Goal: Task Accomplishment & Management: Use online tool/utility

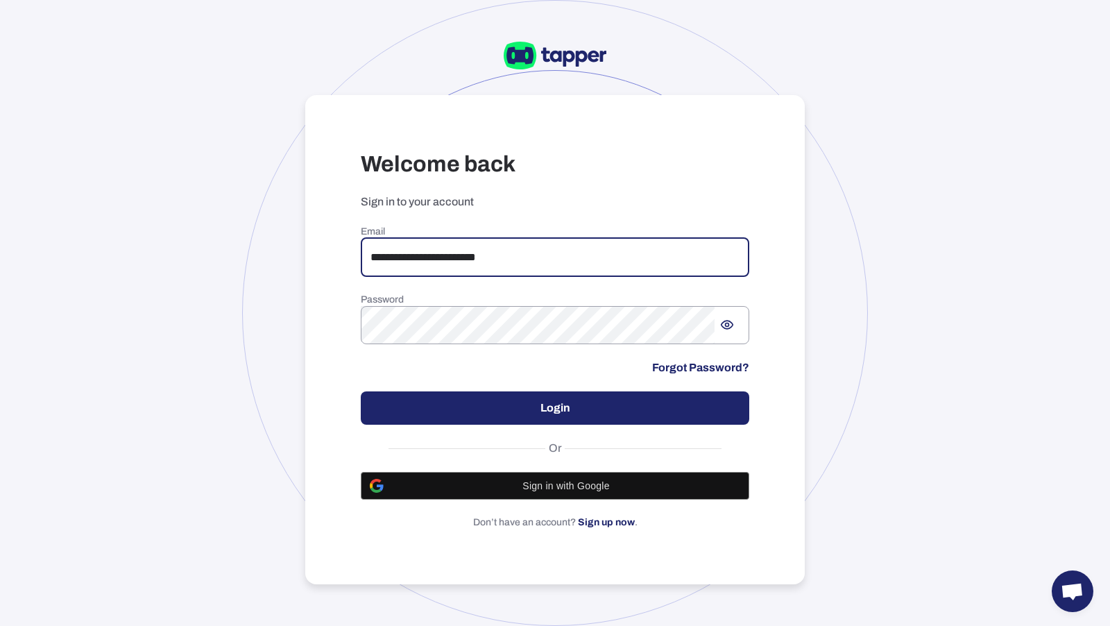
click at [532, 255] on input "**********" at bounding box center [555, 257] width 389 height 39
drag, startPoint x: 560, startPoint y: 262, endPoint x: 311, endPoint y: 254, distance: 249.2
click at [314, 255] on div "**********" at bounding box center [555, 340] width 500 height 490
type input "**********"
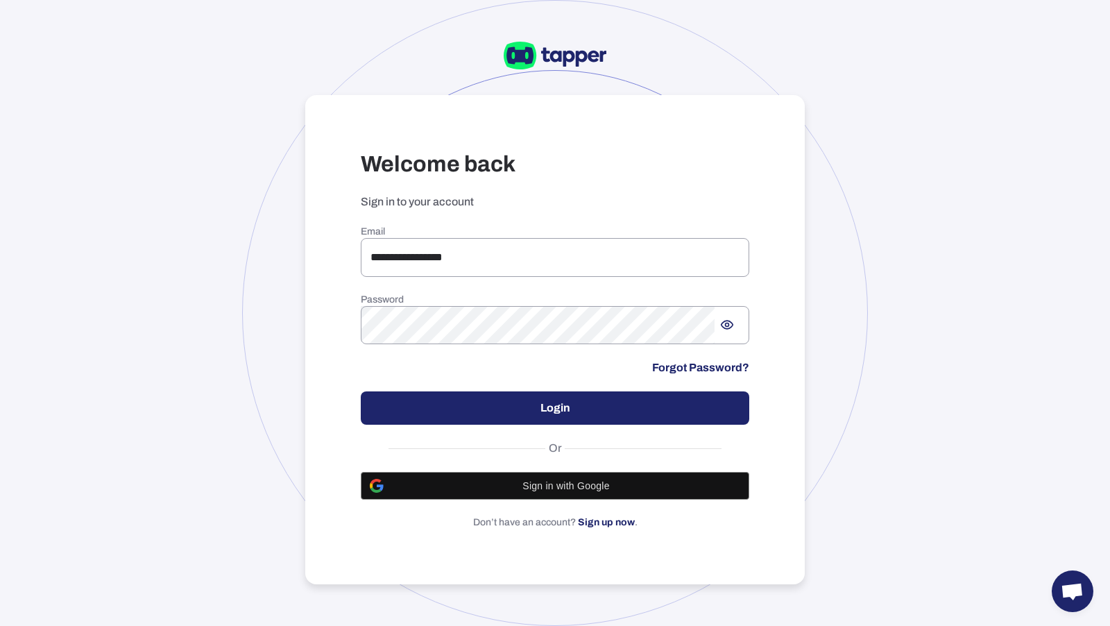
click at [611, 388] on div "**********" at bounding box center [555, 378] width 389 height 304
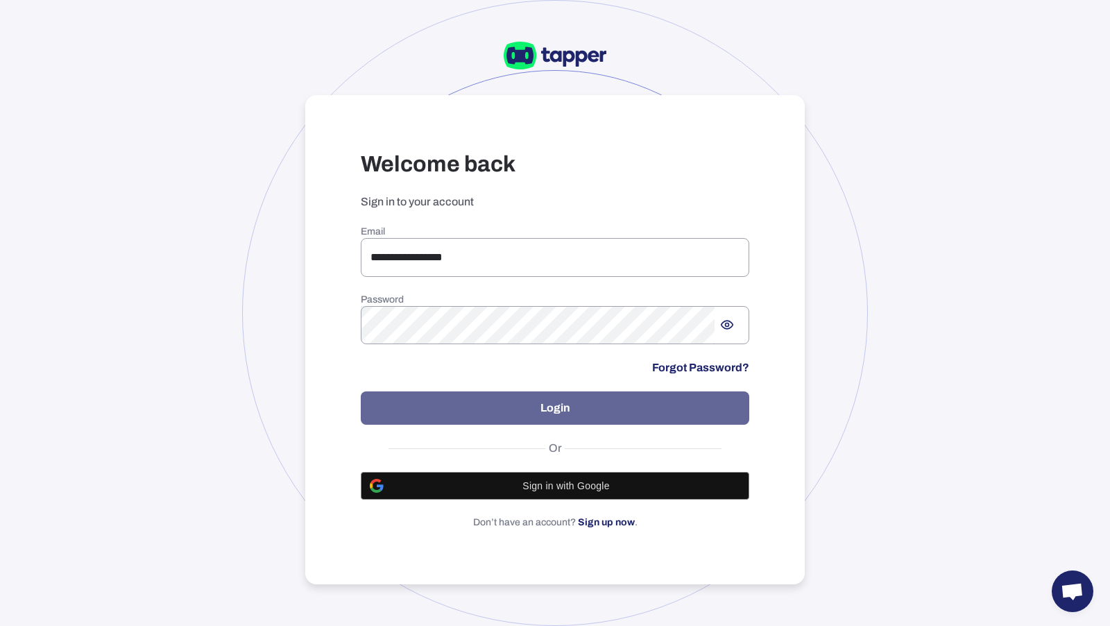
click at [613, 397] on button "Login" at bounding box center [555, 407] width 389 height 33
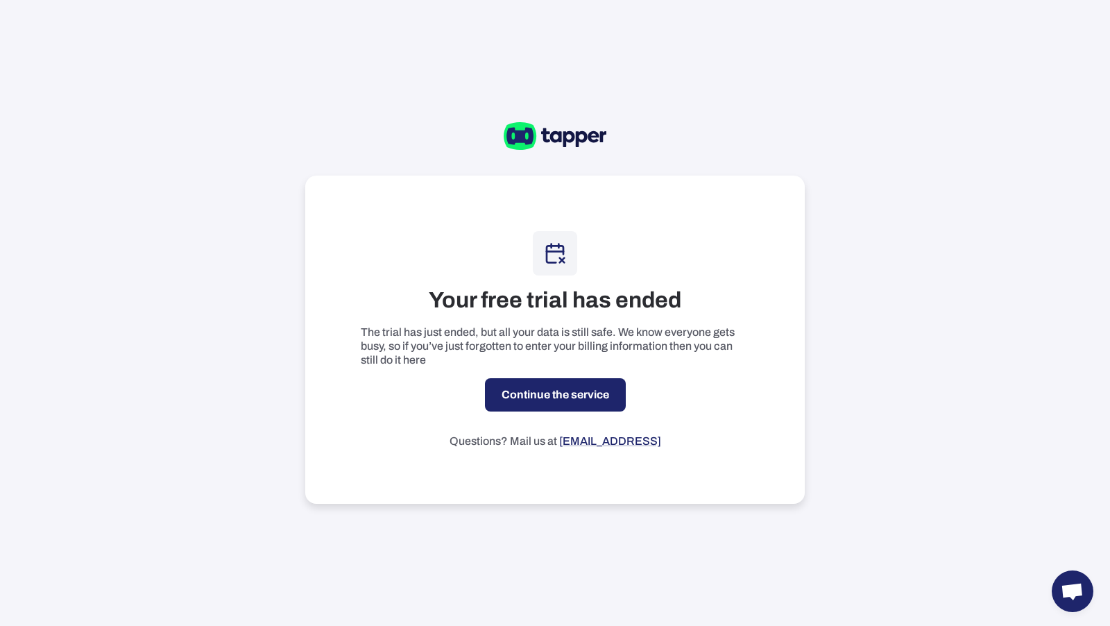
click at [600, 406] on link "Continue the service" at bounding box center [555, 394] width 141 height 33
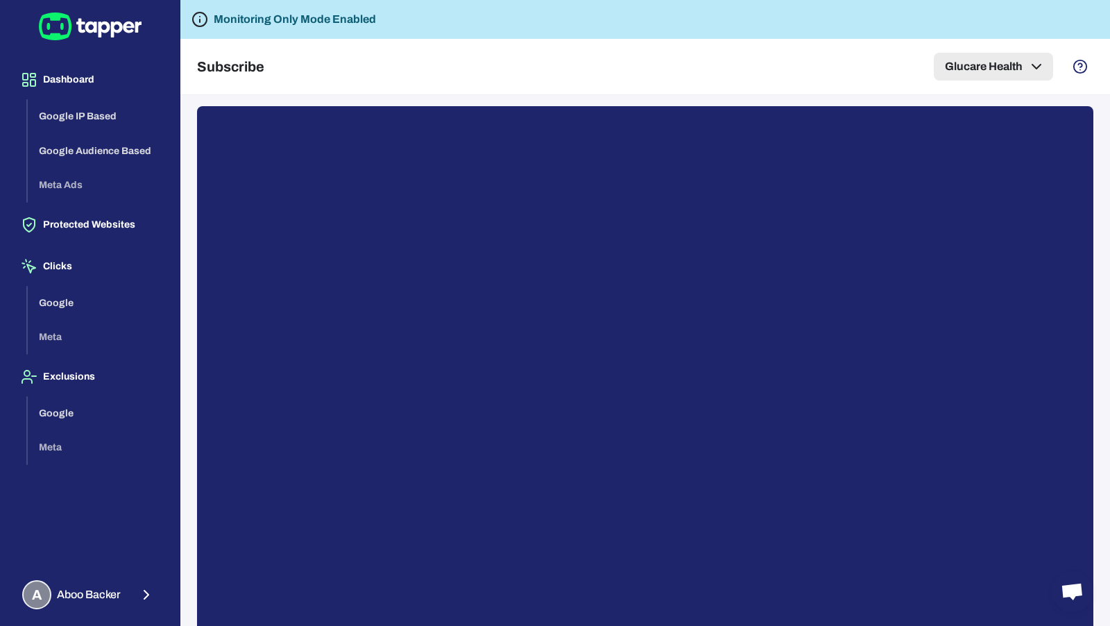
click at [1014, 56] on button "Glucare Health" at bounding box center [993, 67] width 119 height 28
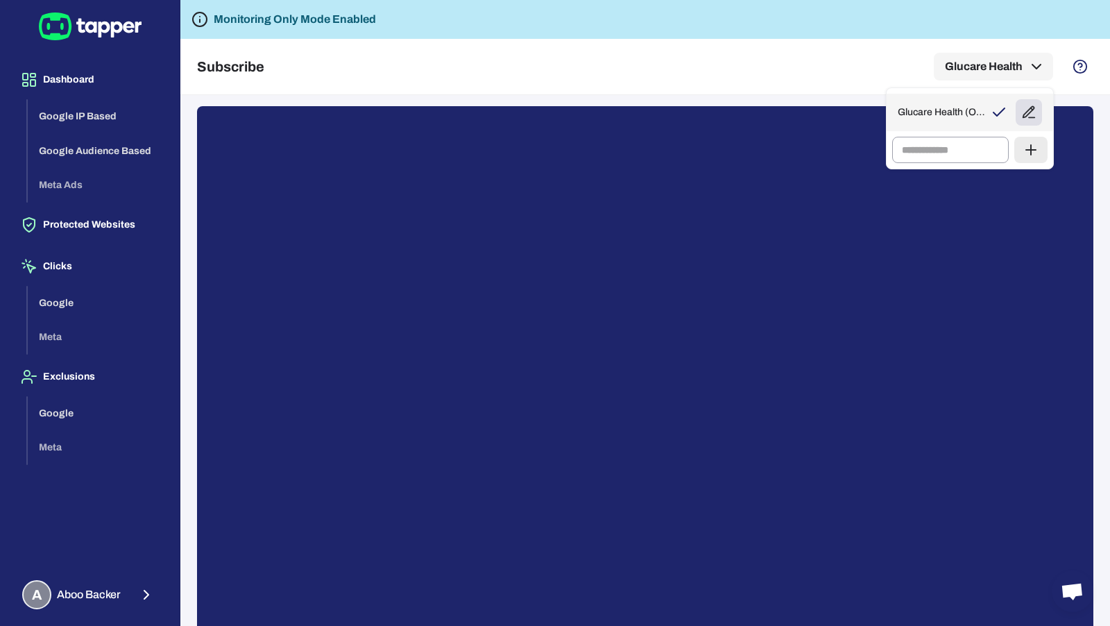
click at [1024, 114] on icon "button" at bounding box center [1029, 112] width 11 height 11
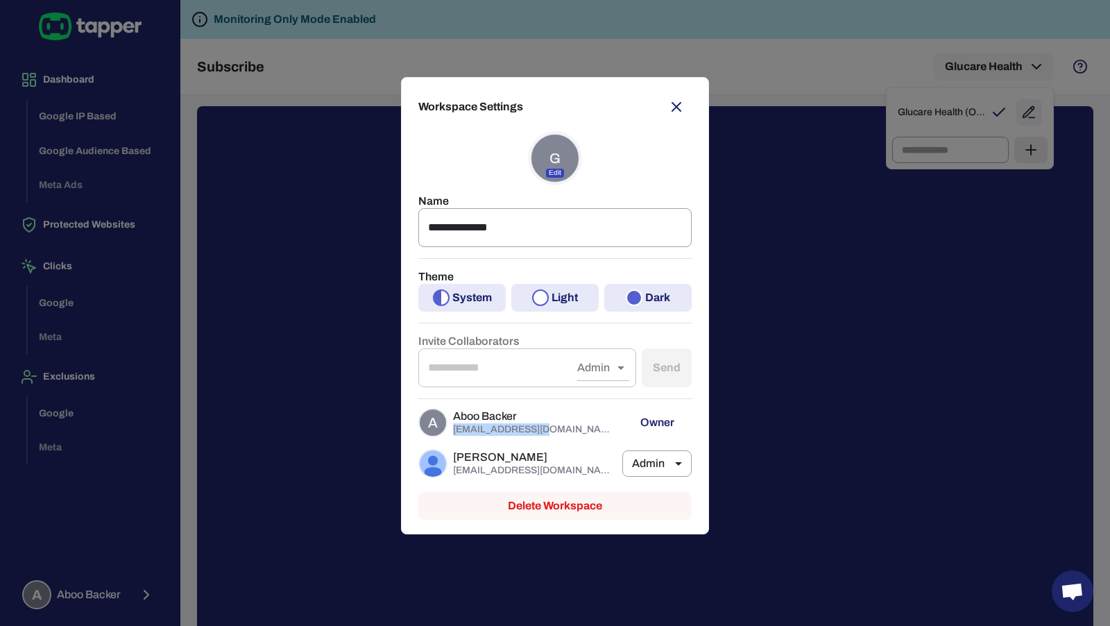
drag, startPoint x: 537, startPoint y: 426, endPoint x: 450, endPoint y: 429, distance: 86.8
click at [450, 429] on div "A Aboo Backer ab@glucare.health" at bounding box center [517, 422] width 198 height 35
copy p "ab@glucare.health"
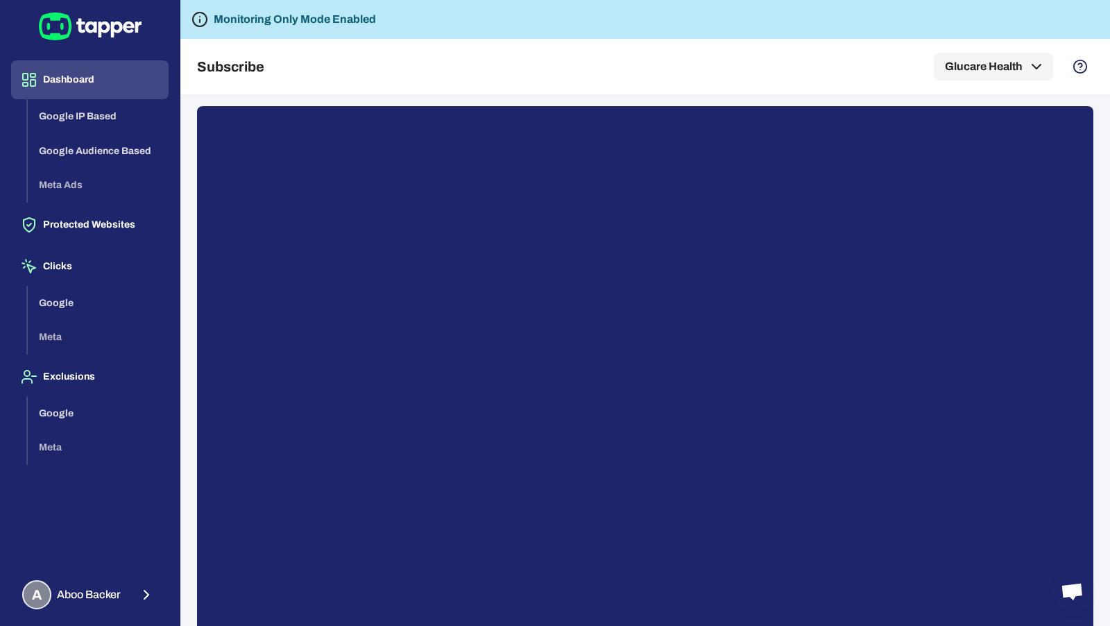
click at [113, 85] on button "Dashboard" at bounding box center [90, 79] width 158 height 39
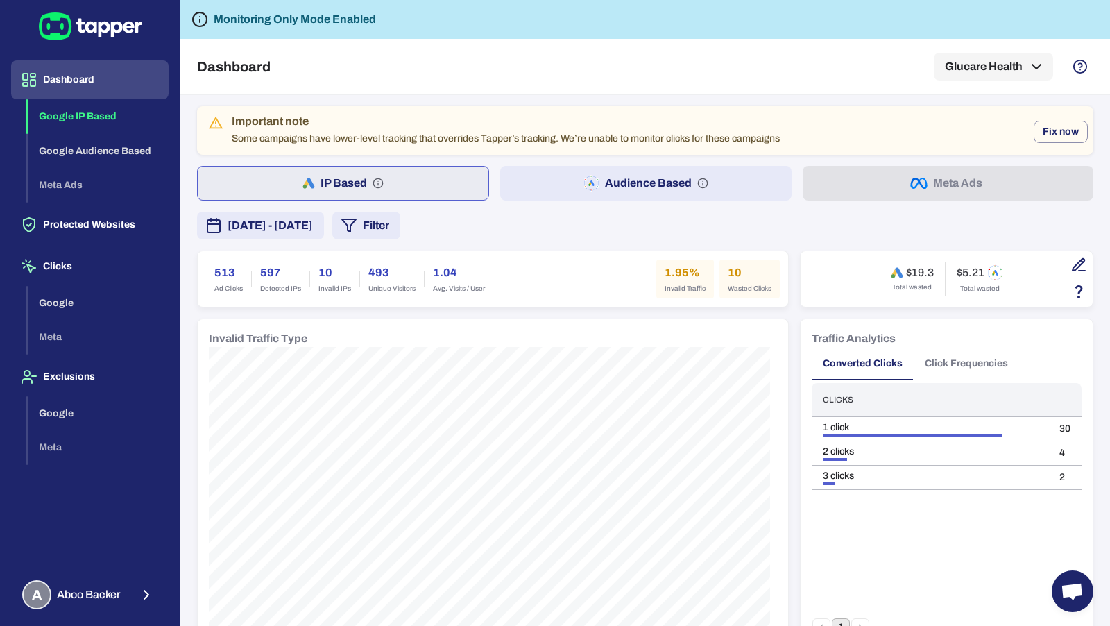
click at [622, 171] on button "Audience Based" at bounding box center [645, 183] width 291 height 35
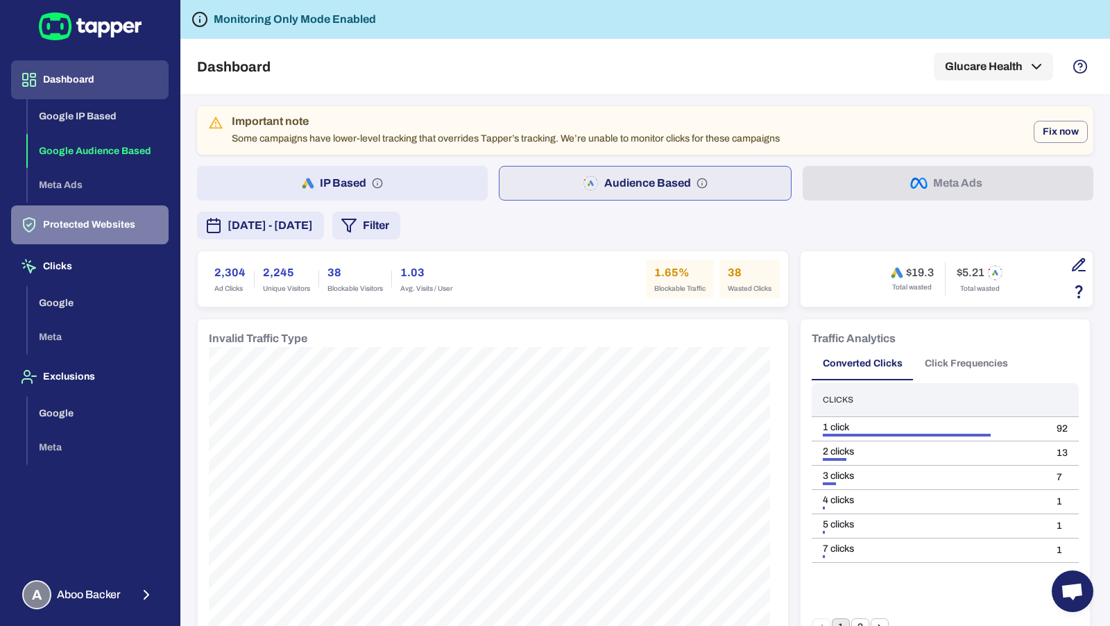
click at [136, 212] on button "Protected Websites" at bounding box center [90, 224] width 158 height 39
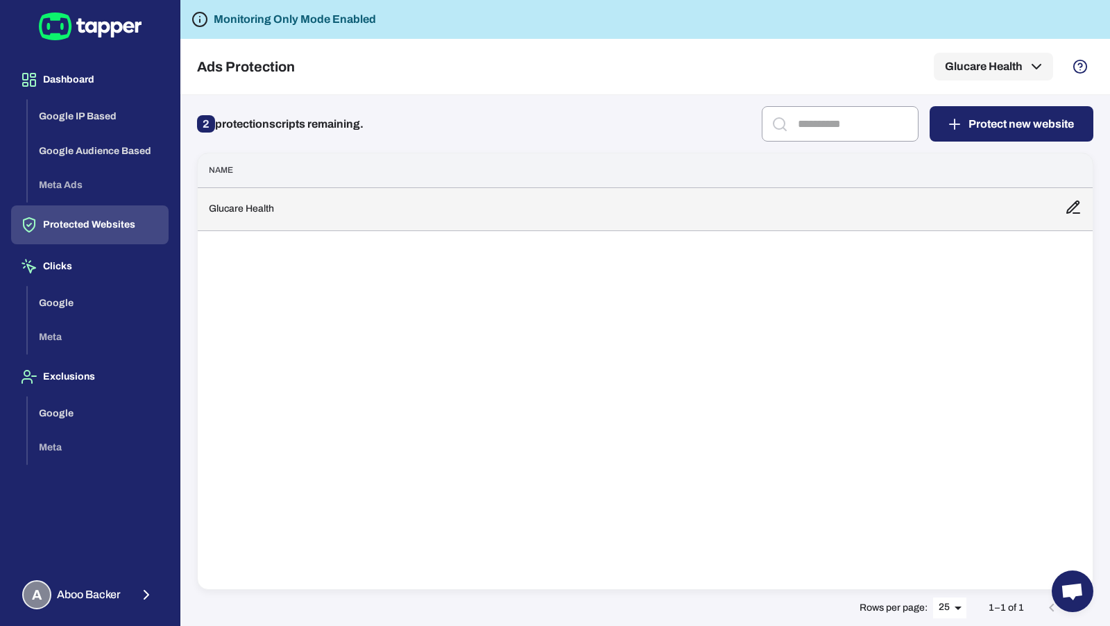
click at [391, 226] on td "Glucare Health" at bounding box center [626, 208] width 856 height 43
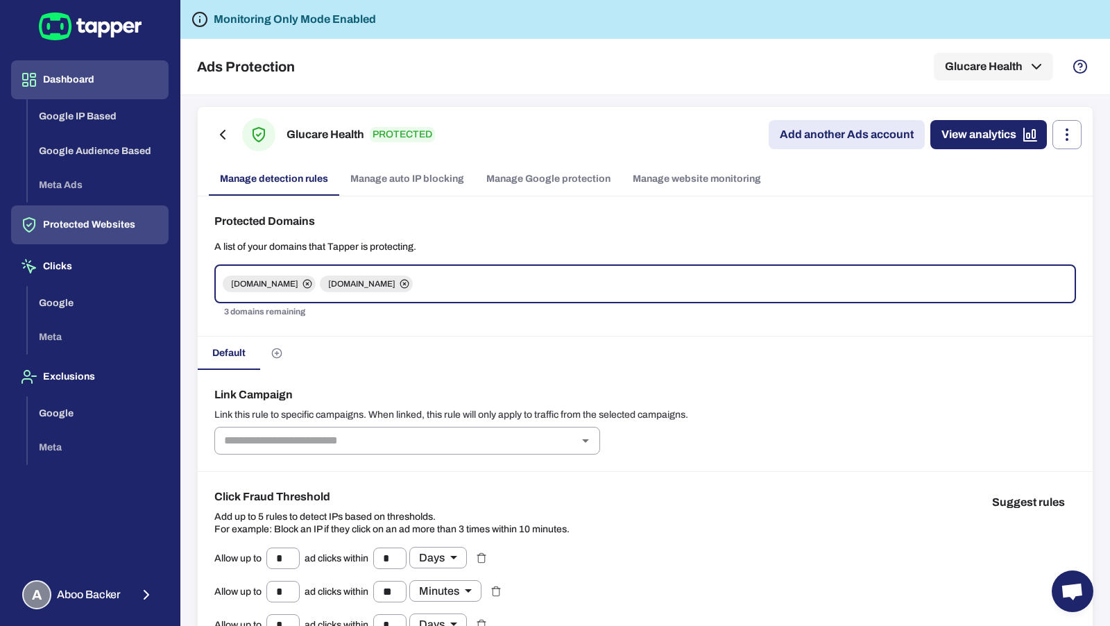
click at [152, 88] on button "Dashboard" at bounding box center [90, 79] width 158 height 39
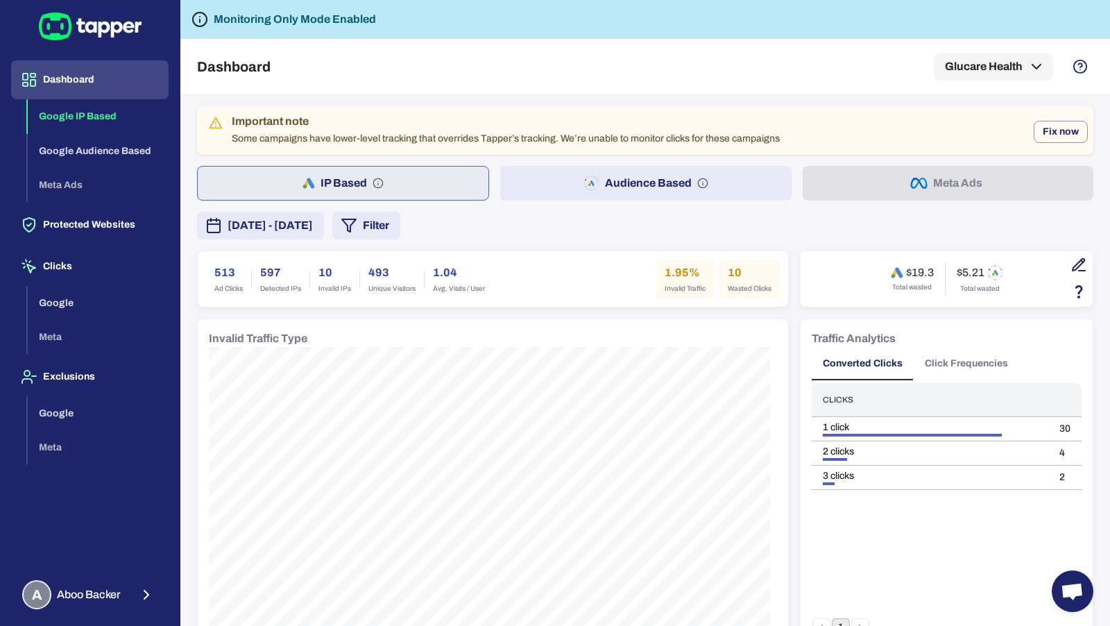
click at [582, 171] on button "Audience Based" at bounding box center [645, 183] width 291 height 35
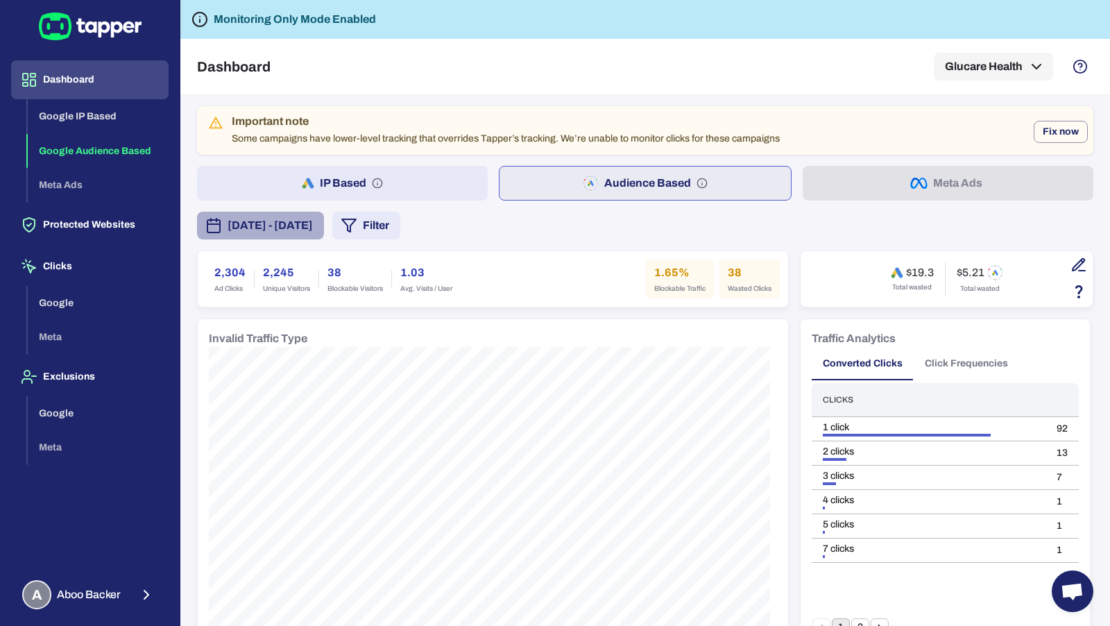
click at [324, 234] on button "[DATE] - [DATE]" at bounding box center [260, 226] width 127 height 28
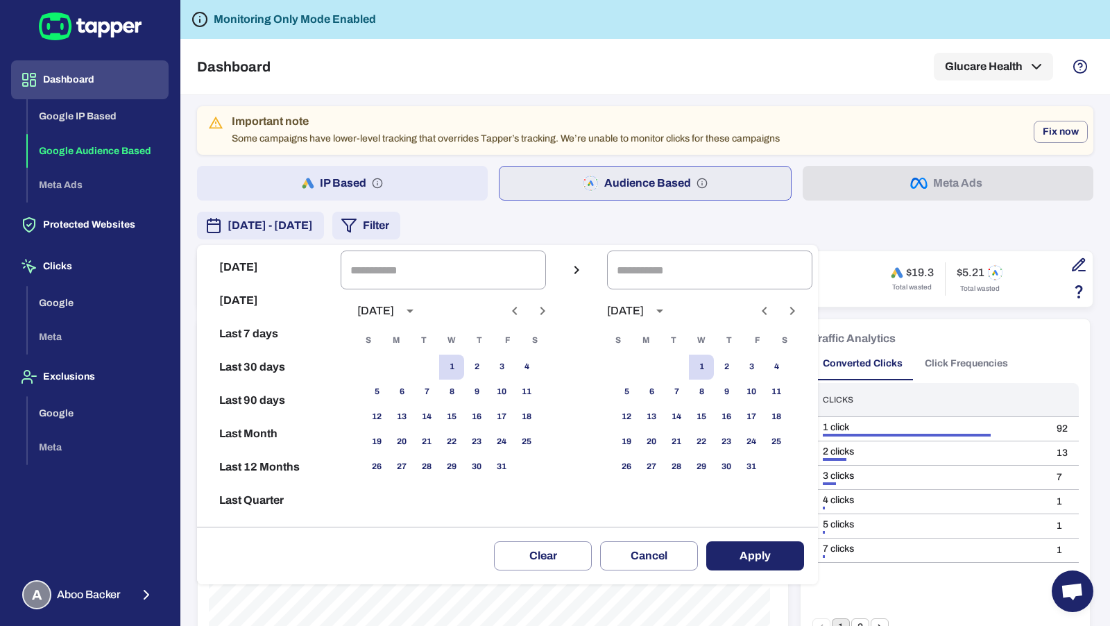
click at [285, 362] on button "Last 30 days" at bounding box center [269, 366] width 133 height 33
type input "**********"
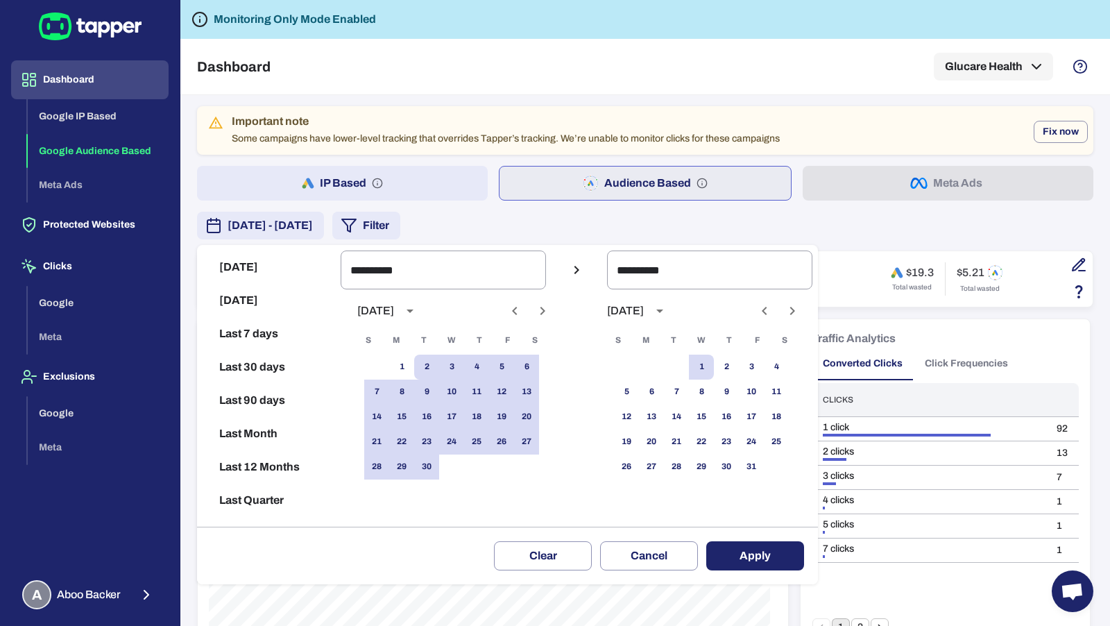
click at [754, 559] on button "Apply" at bounding box center [755, 555] width 98 height 29
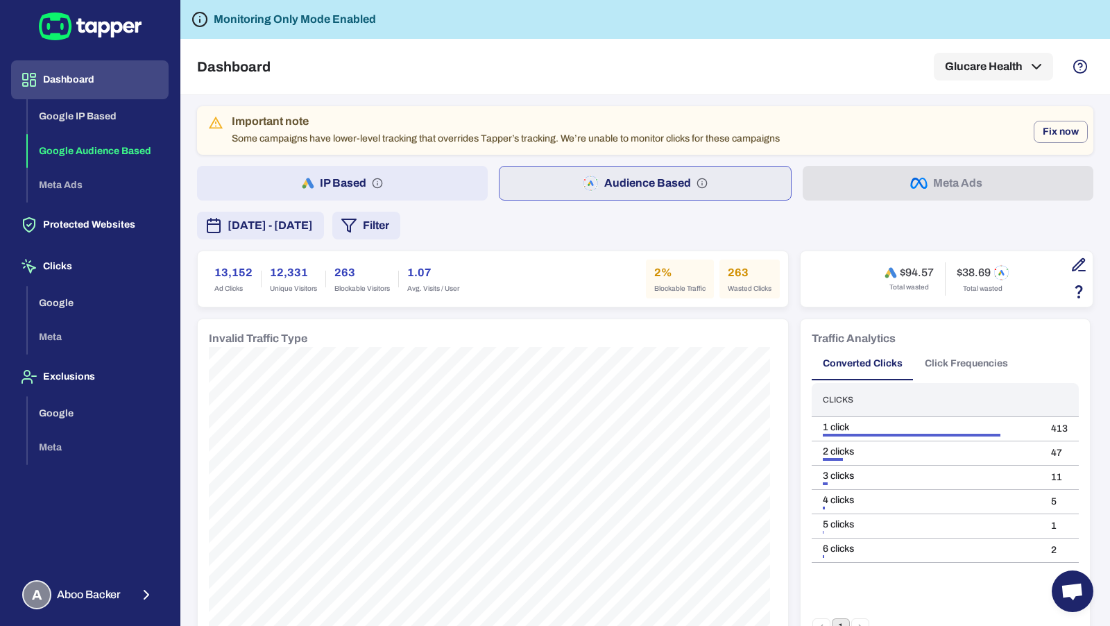
click at [323, 172] on button "IP Based" at bounding box center [342, 183] width 291 height 35
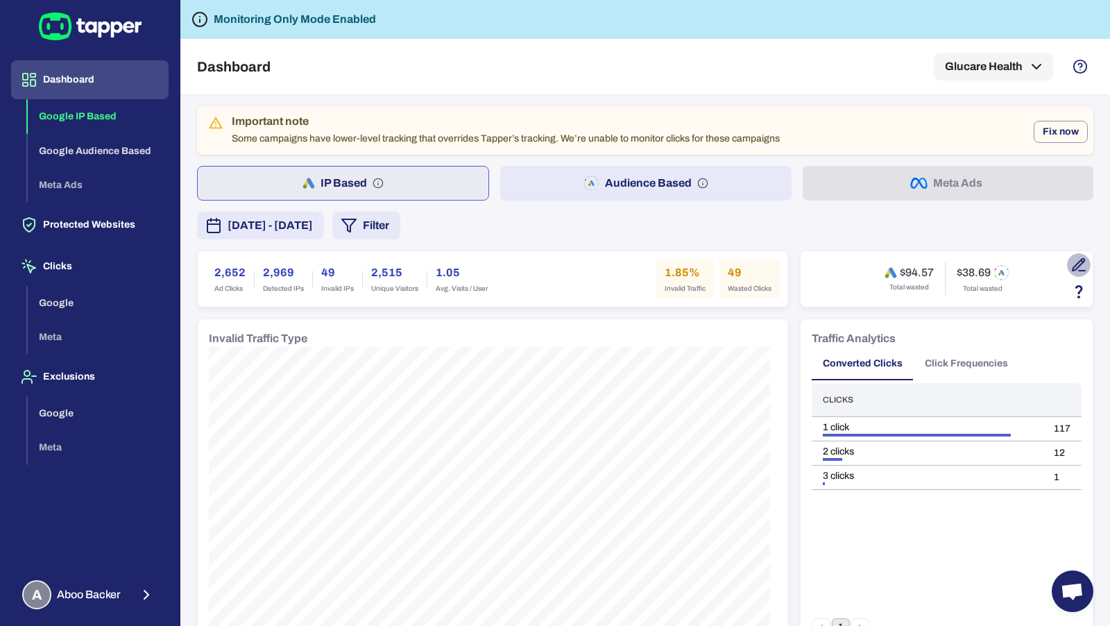
click at [1071, 253] on button "button" at bounding box center [1079, 265] width 24 height 24
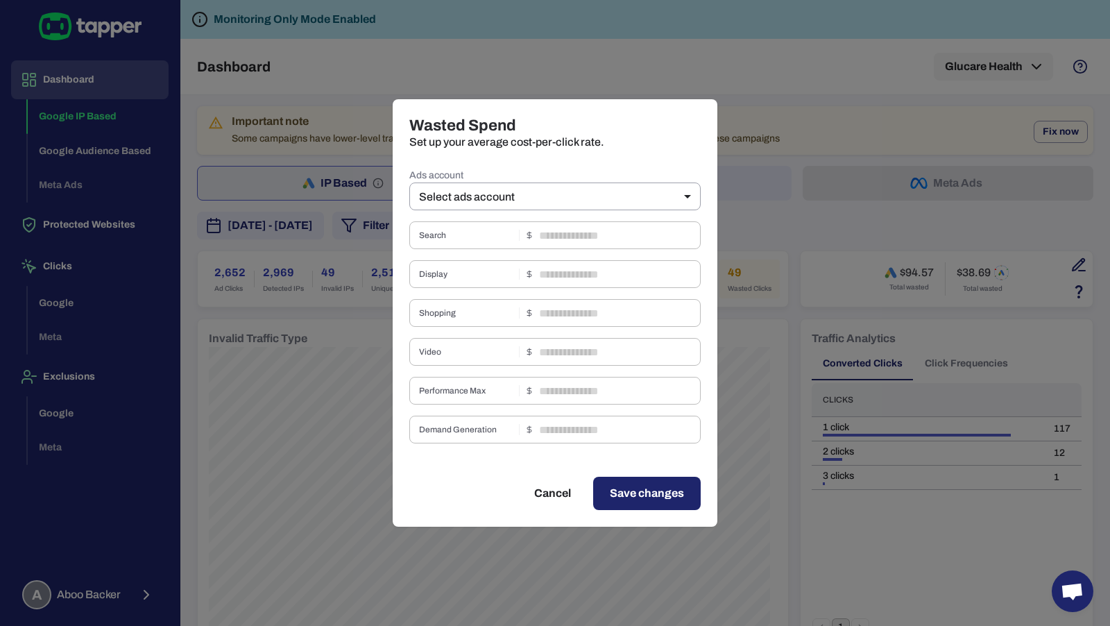
click at [571, 166] on div "Ads account Select ads account ** ​ Search ​ Display ​ Shopping ​ Video ​ Perfo…" at bounding box center [554, 305] width 291 height 278
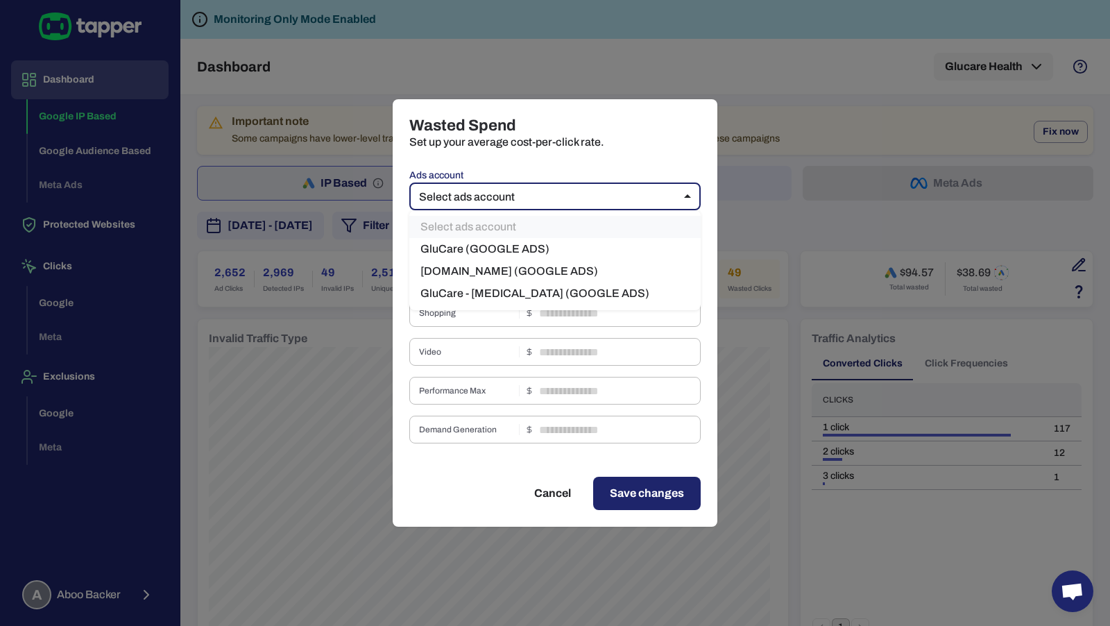
click at [574, 200] on body "Dashboard Google IP Based Google Audience Based Meta Ads Protected Websites Cli…" at bounding box center [555, 313] width 1110 height 626
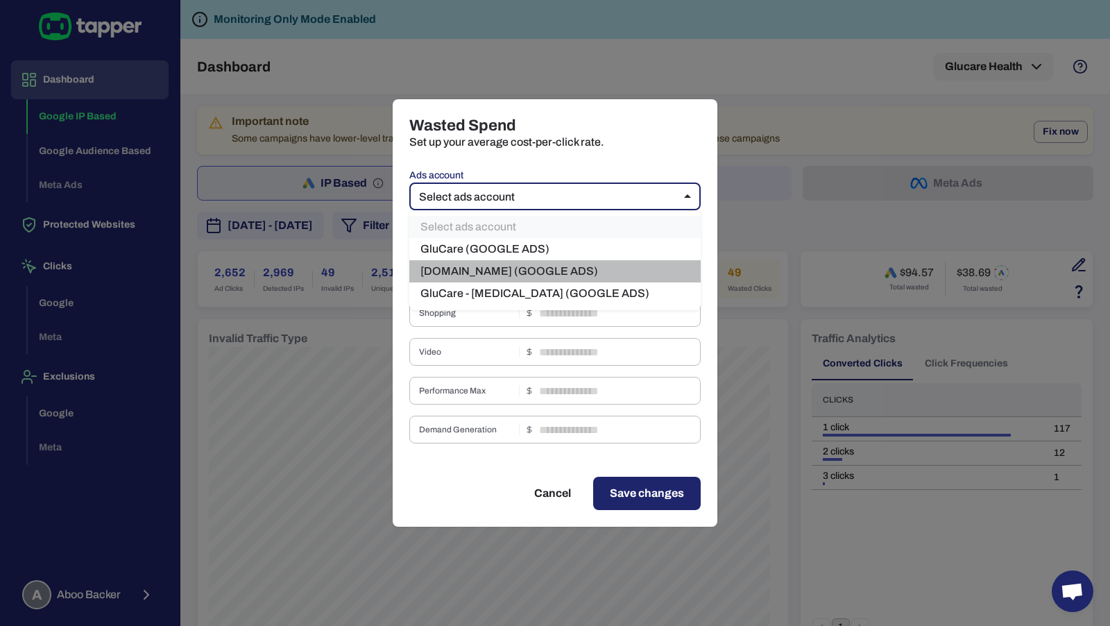
click at [572, 266] on li "Zone.Health (GOOGLE ADS)" at bounding box center [554, 271] width 291 height 22
type input "****"
type input "*"
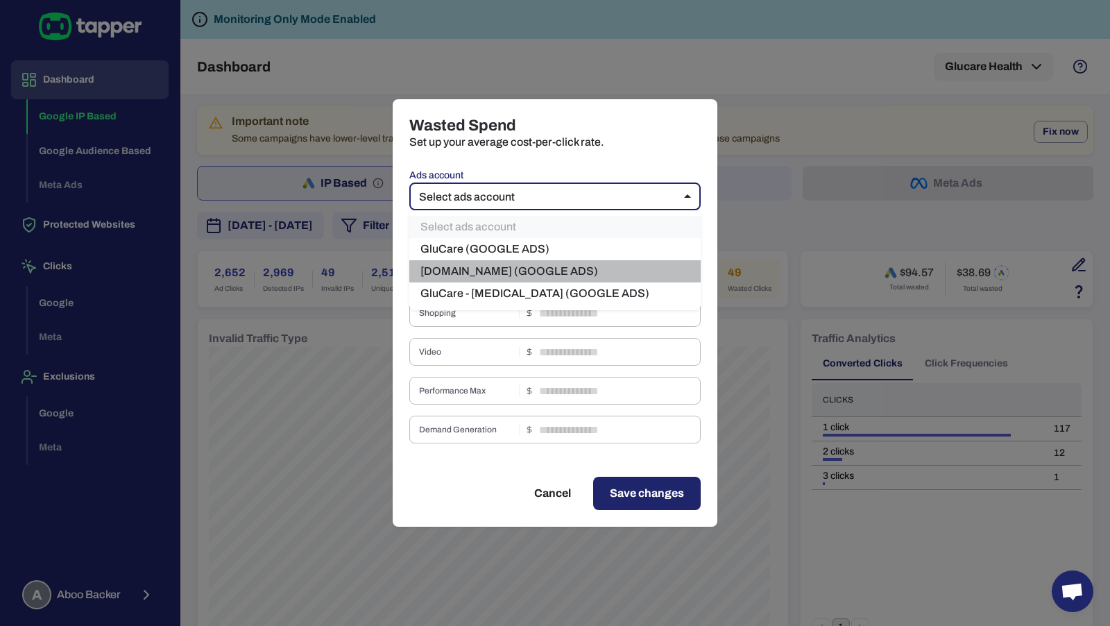
type input "****"
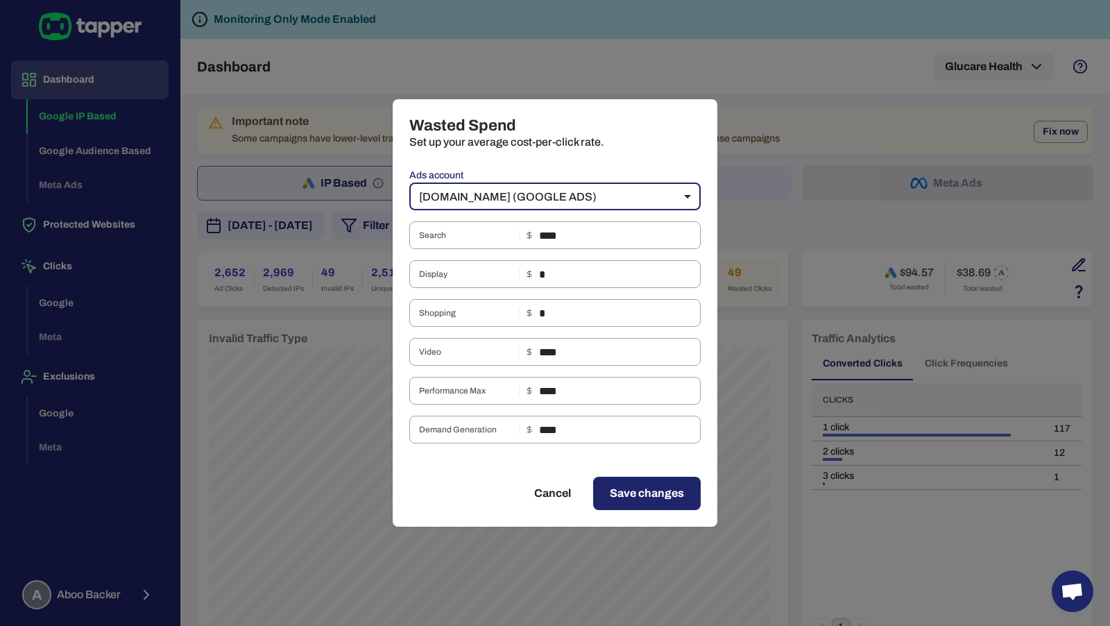
click at [763, 185] on div "Wasted Spend Set up your average cost-per-click rate. Ads account Zone.Health (…" at bounding box center [555, 313] width 1110 height 626
type input "**"
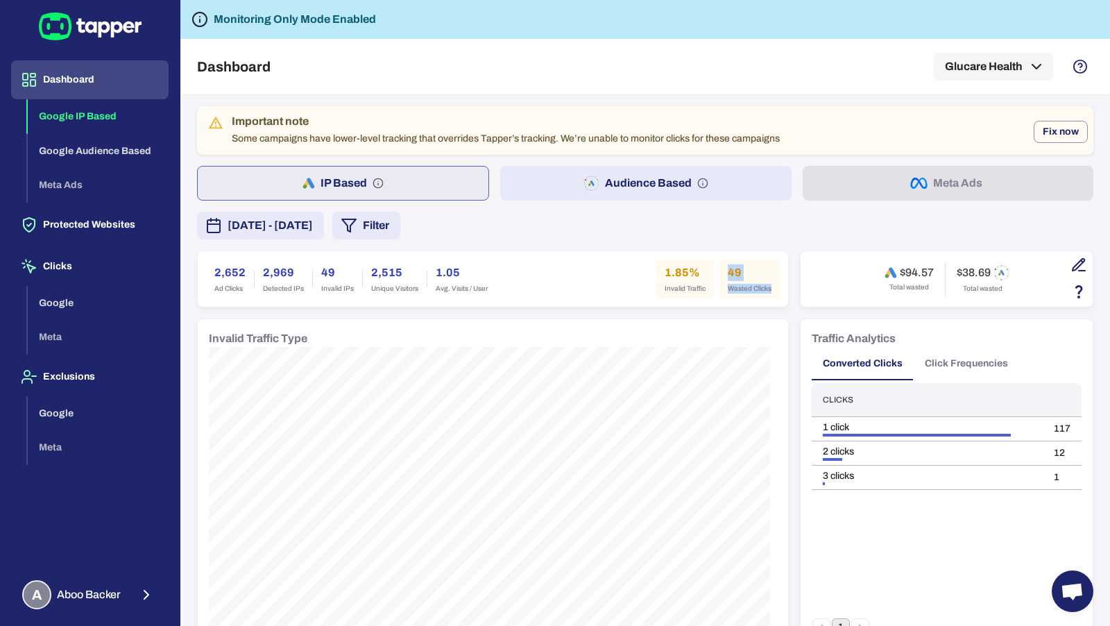
drag, startPoint x: 718, startPoint y: 273, endPoint x: 751, endPoint y: 296, distance: 39.9
click at [751, 296] on div "49 Wasted Clicks" at bounding box center [750, 279] width 60 height 39
click at [672, 264] on h6 "1.85%" at bounding box center [685, 272] width 41 height 17
click at [595, 192] on button "Audience Based" at bounding box center [645, 183] width 291 height 35
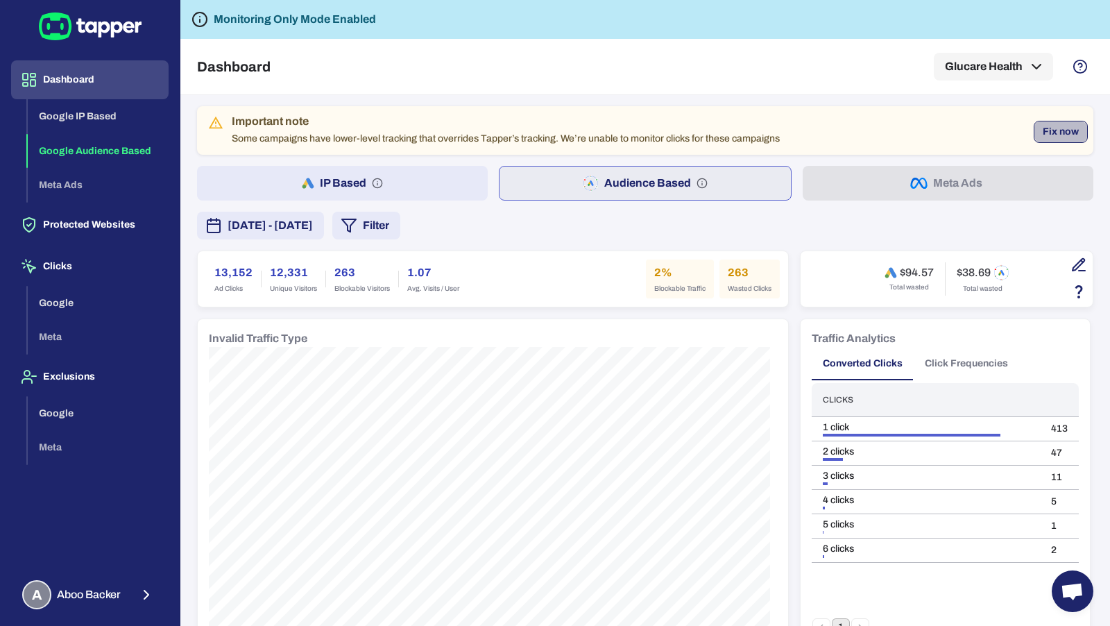
click at [1051, 130] on button "Fix now" at bounding box center [1061, 132] width 54 height 22
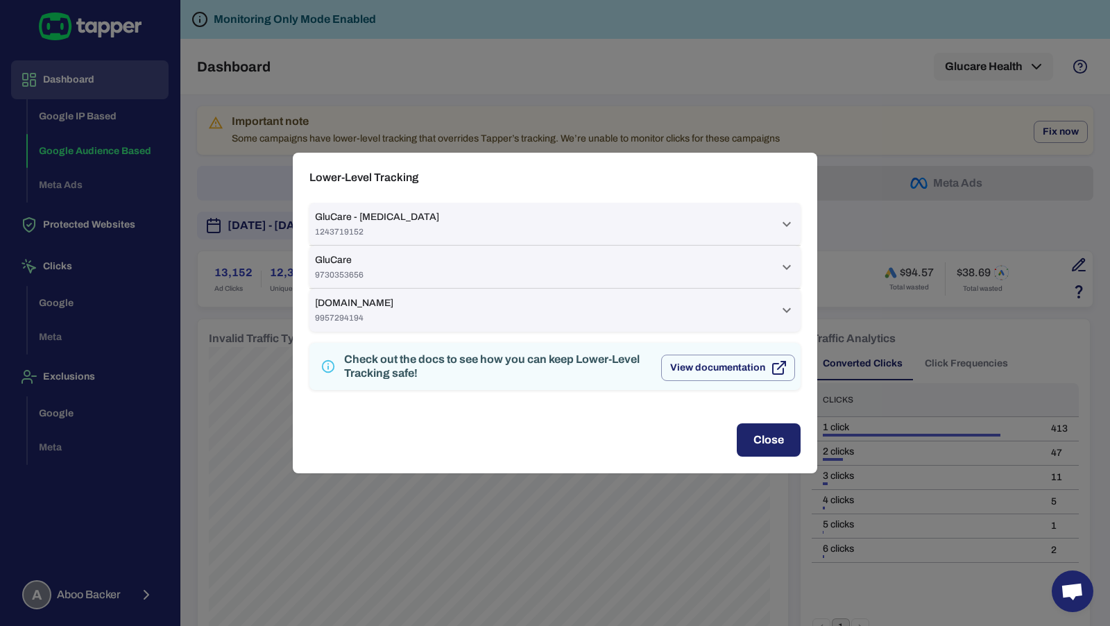
click at [588, 222] on div "GluCare - [MEDICAL_DATA] 1243719152" at bounding box center [547, 224] width 464 height 26
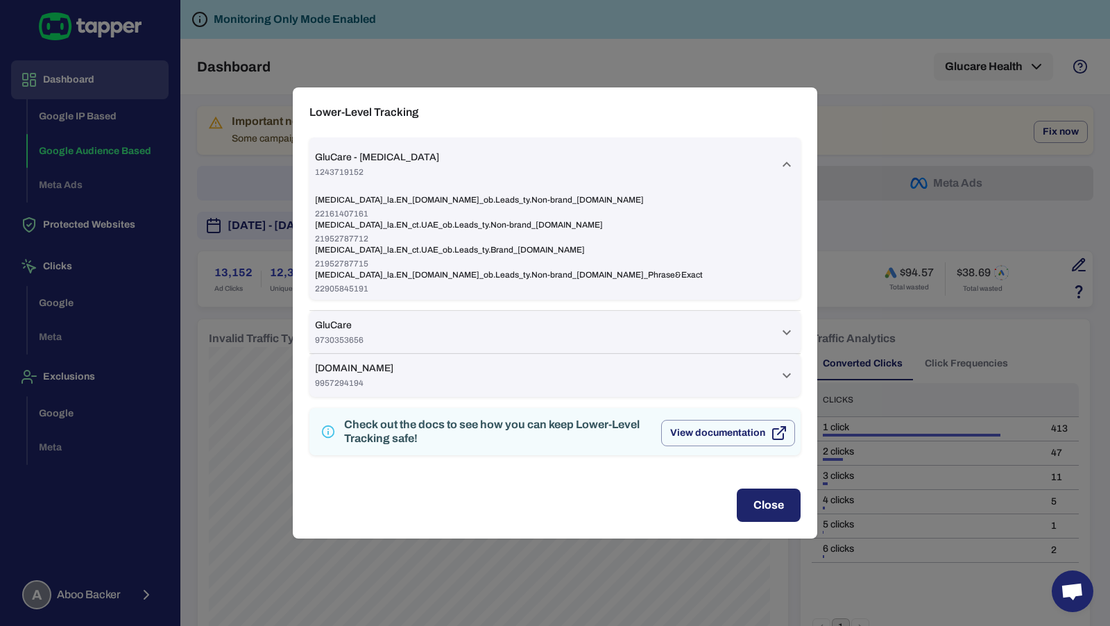
click at [588, 164] on div "GluCare - [MEDICAL_DATA] 1243719152" at bounding box center [547, 164] width 464 height 26
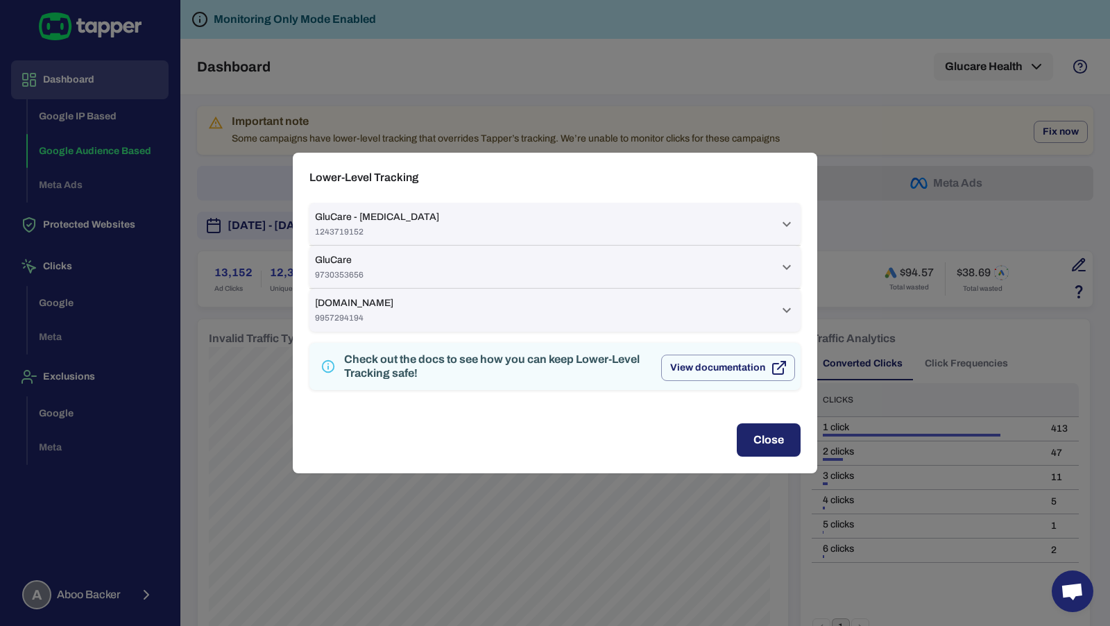
click at [583, 253] on div "GluCare 9730353656" at bounding box center [554, 267] width 491 height 43
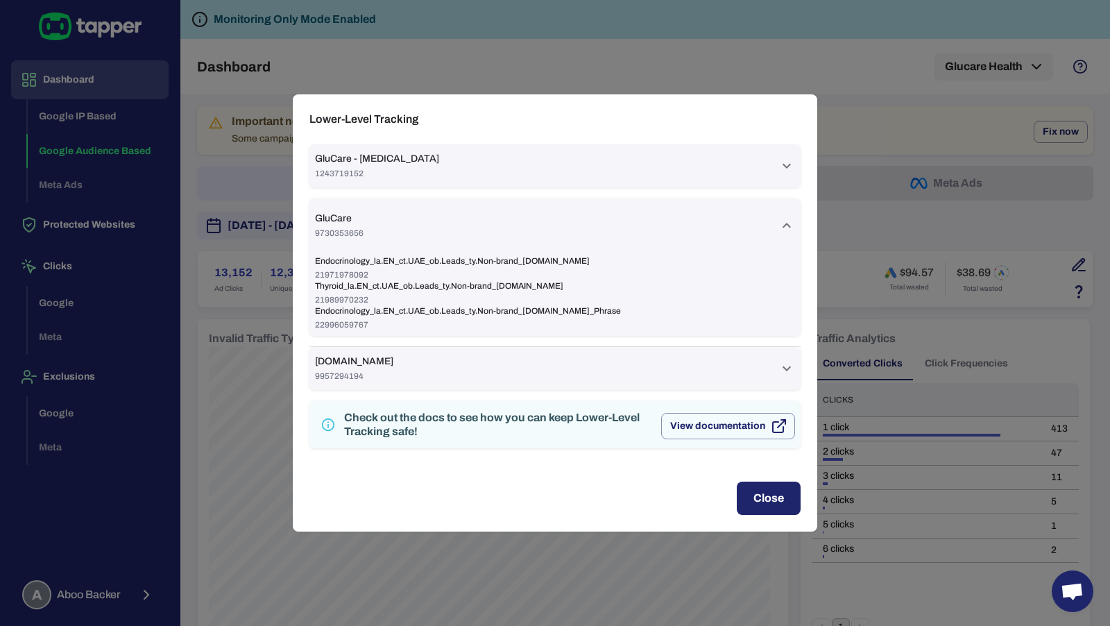
click at [584, 245] on div "GluCare 9730353656" at bounding box center [554, 225] width 491 height 54
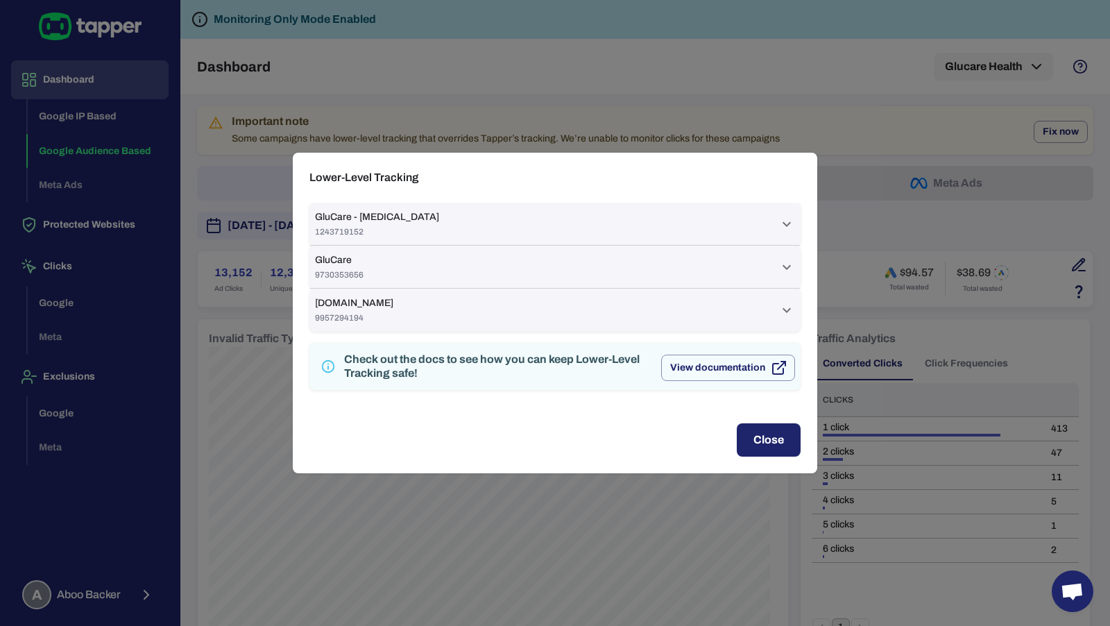
click at [543, 298] on div "[DOMAIN_NAME] 9957294194" at bounding box center [547, 310] width 464 height 26
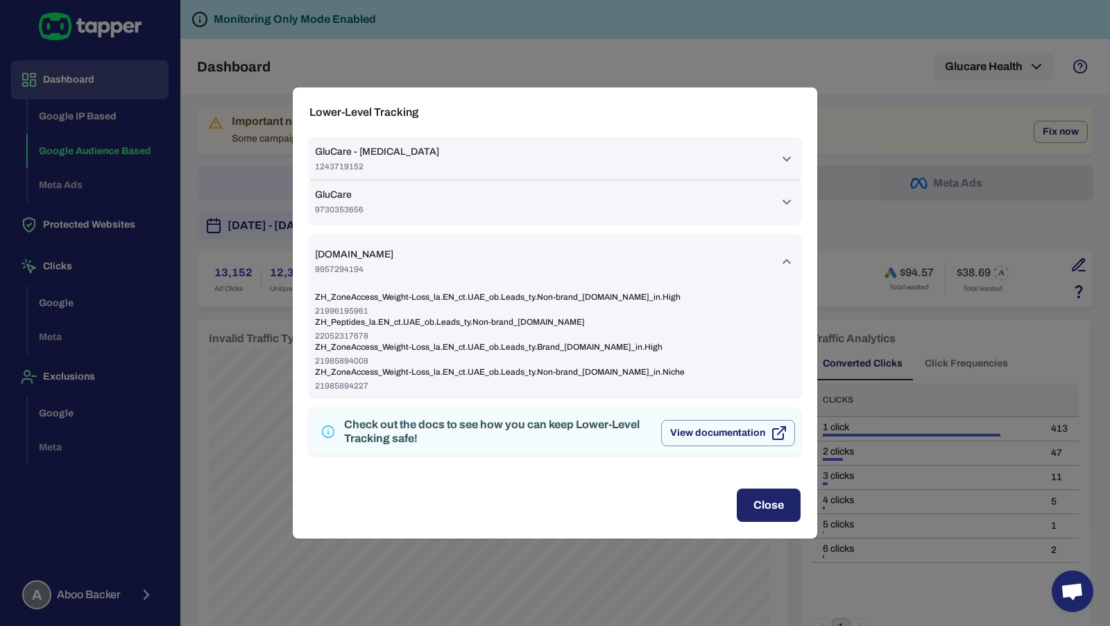
click at [547, 249] on div "[DOMAIN_NAME] 9957294194" at bounding box center [547, 261] width 464 height 26
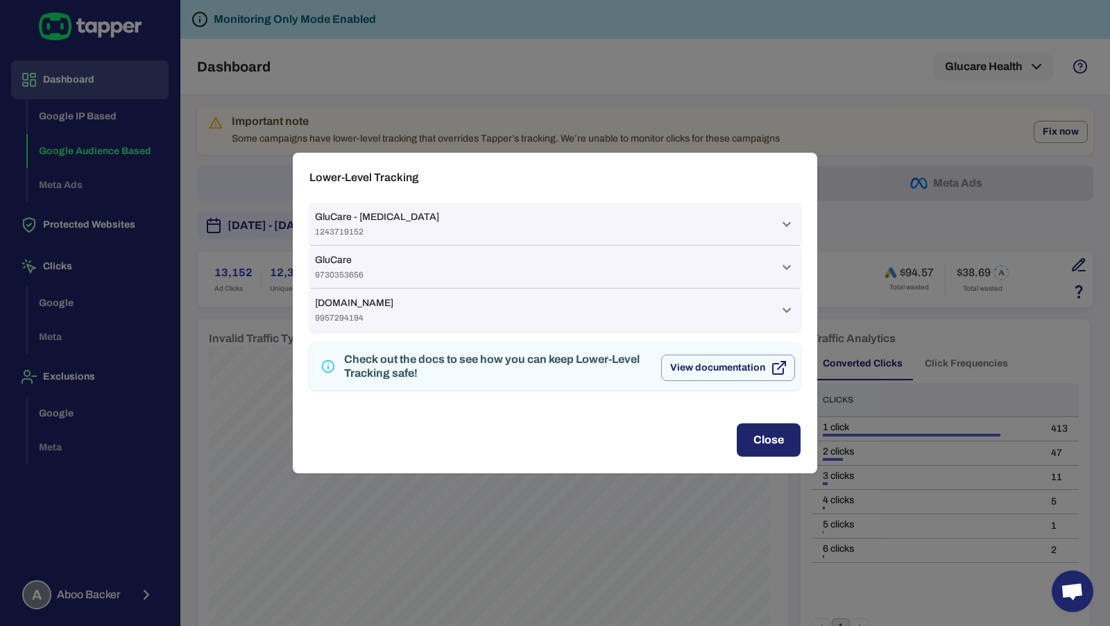
click at [691, 312] on div "[DOMAIN_NAME] 9957294194" at bounding box center [547, 310] width 464 height 26
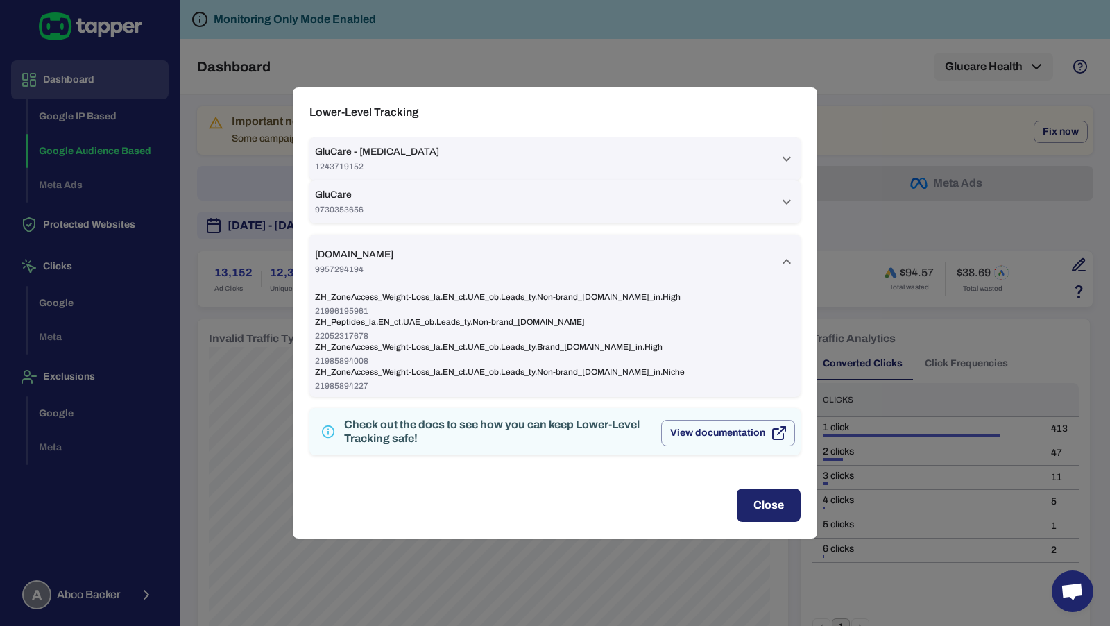
click at [668, 244] on div "[DOMAIN_NAME] 9957294194" at bounding box center [554, 262] width 491 height 54
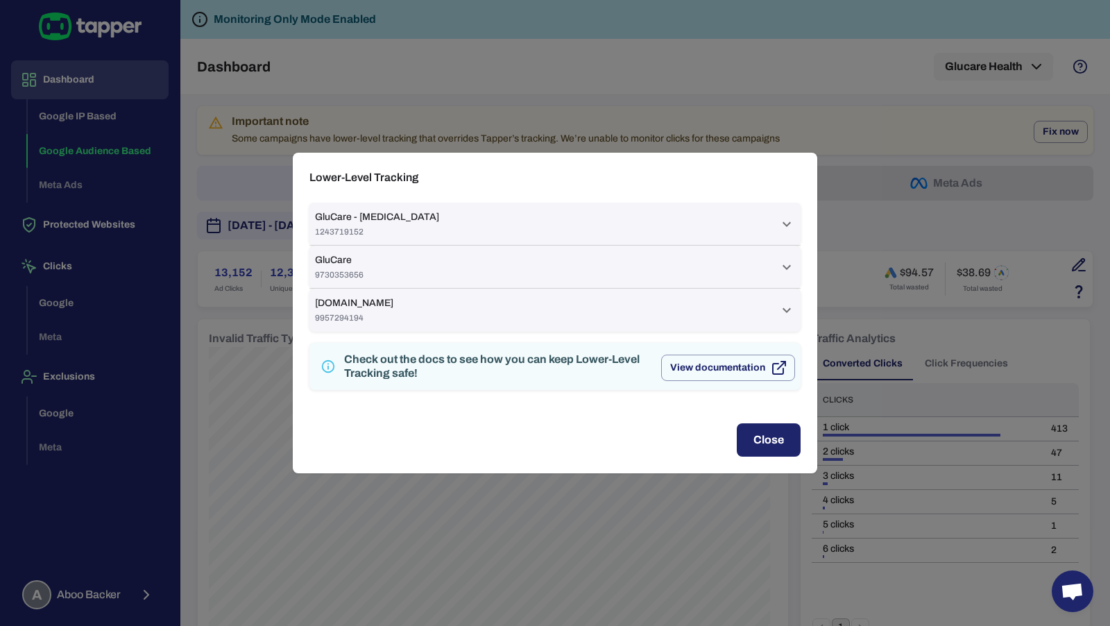
click at [681, 269] on div "GluCare 9730353656" at bounding box center [547, 267] width 464 height 26
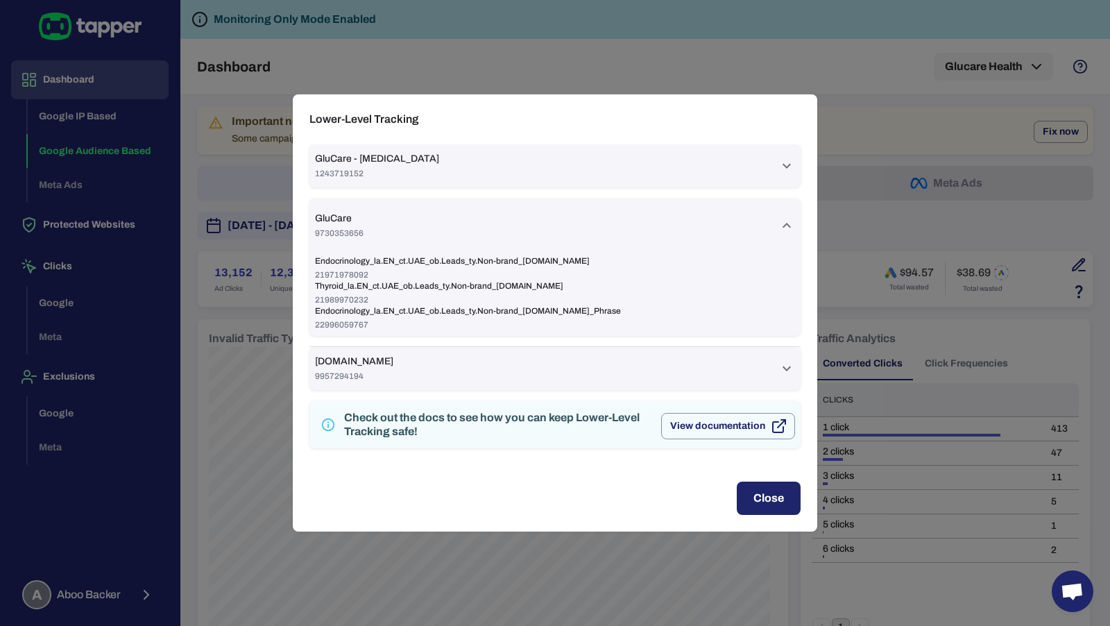
click at [675, 285] on span "Thyroid_la.EN_ct.UAE_ob.Leads_ty.Non-brand_[DOMAIN_NAME]" at bounding box center [555, 285] width 480 height 11
click at [668, 229] on div "GluCare 9730353656" at bounding box center [547, 225] width 464 height 26
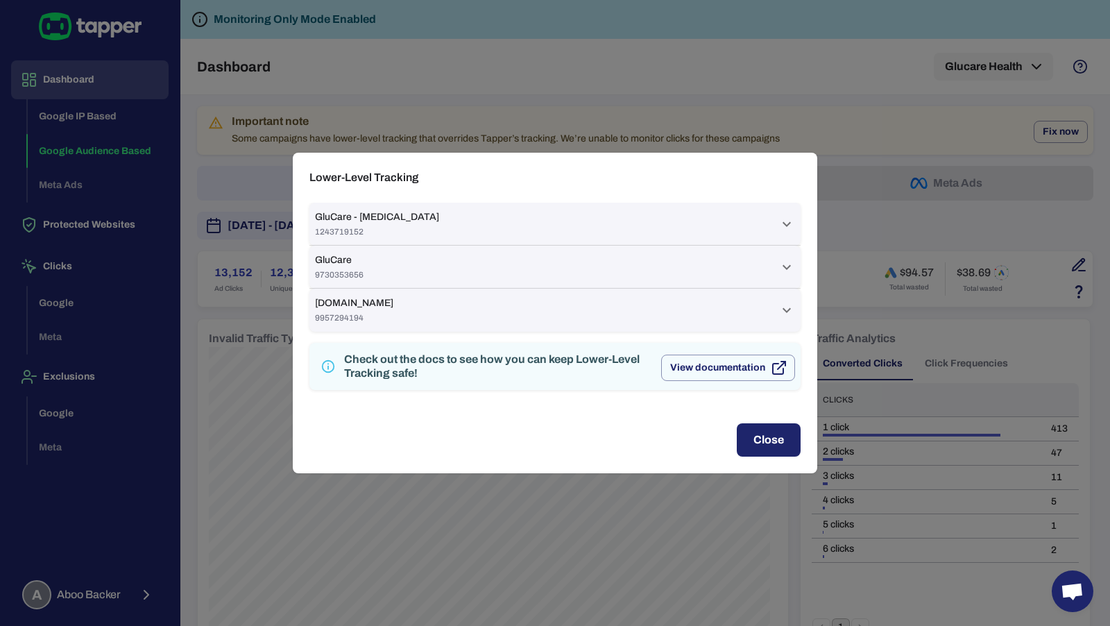
click at [664, 219] on div "GluCare - [MEDICAL_DATA] 1243719152" at bounding box center [547, 224] width 464 height 26
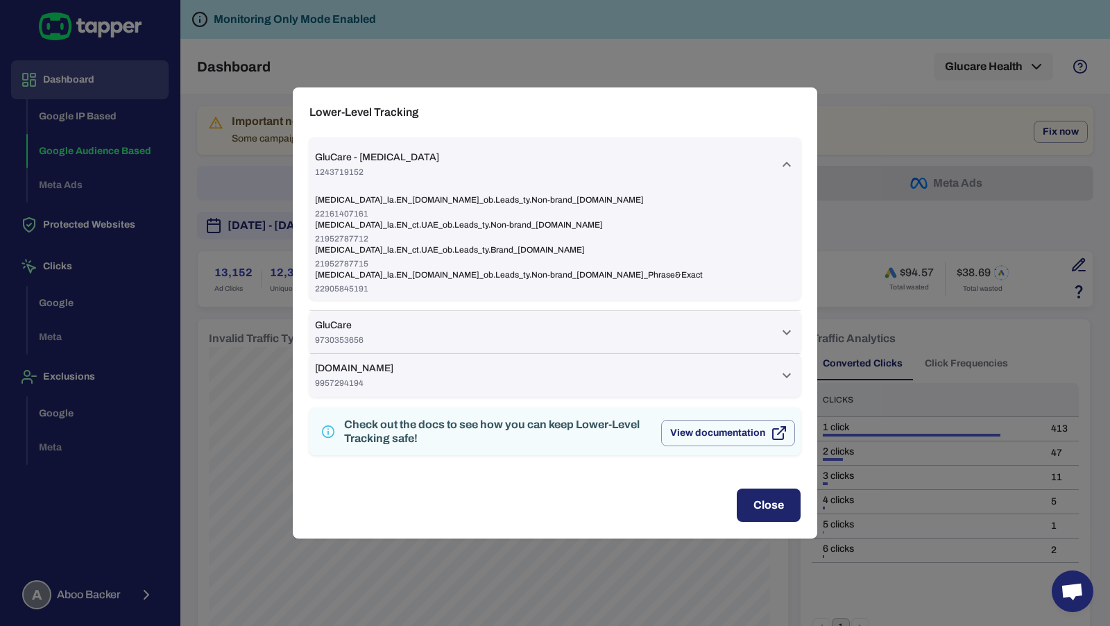
click at [664, 219] on div "[MEDICAL_DATA]_la.EN_[DOMAIN_NAME]_ob.Leads_ty.Non-brand_[DOMAIN_NAME] 22161407…" at bounding box center [554, 246] width 491 height 108
click at [652, 171] on div "GluCare - [MEDICAL_DATA] 1243719152" at bounding box center [547, 164] width 464 height 26
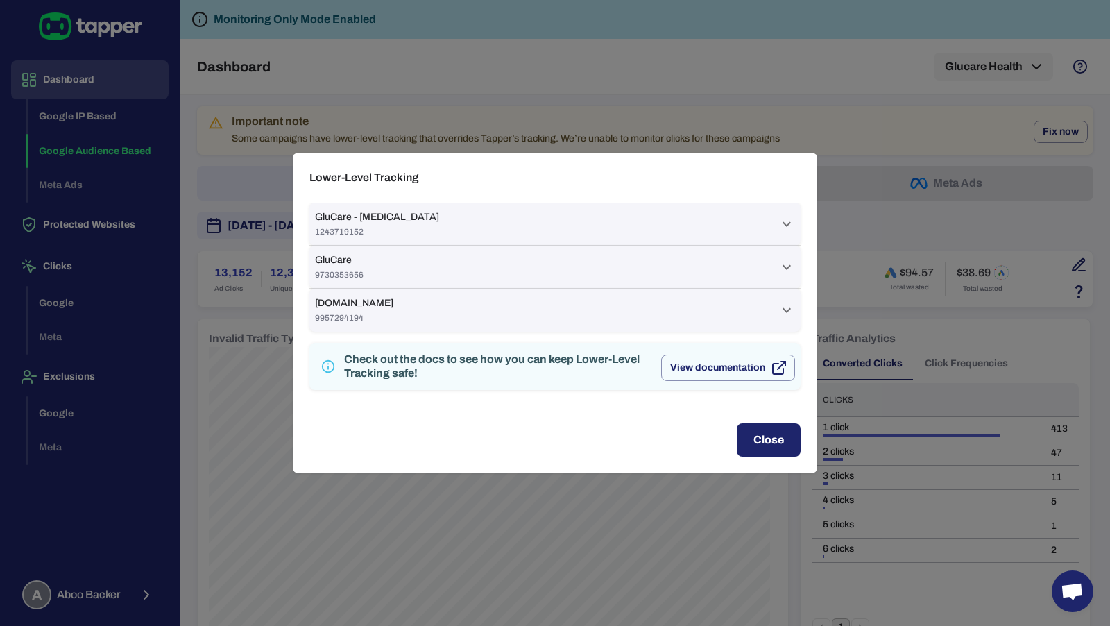
click at [908, 117] on div "Lower-Level Tracking GluCare - [MEDICAL_DATA] 1243719152 [MEDICAL_DATA]_la.EN_[…" at bounding box center [555, 313] width 1110 height 626
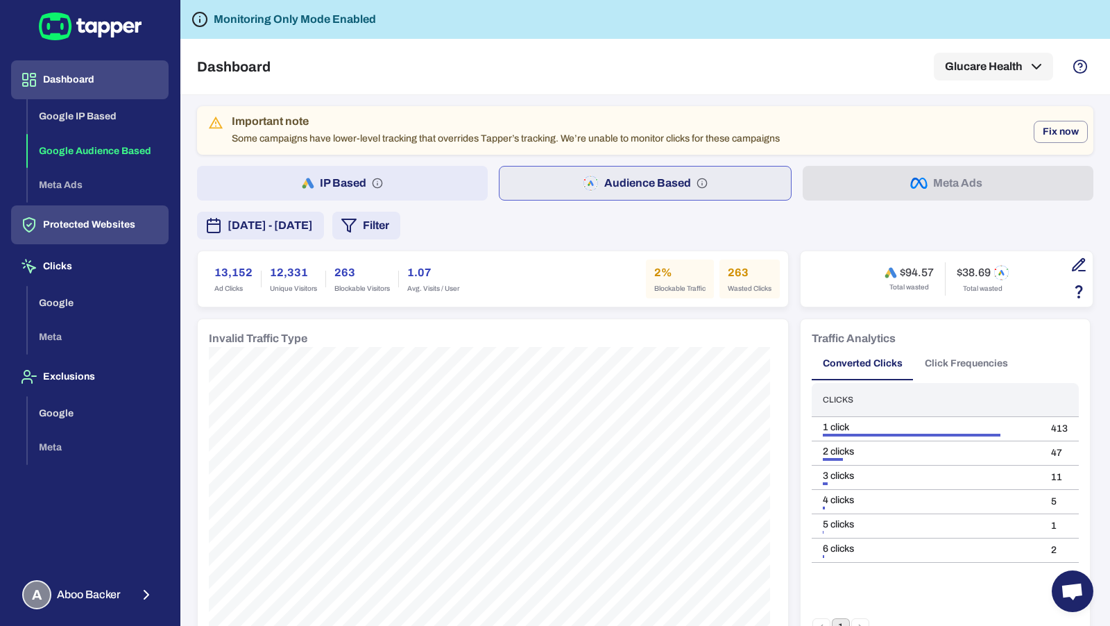
click at [135, 223] on button "Protected Websites" at bounding box center [90, 224] width 158 height 39
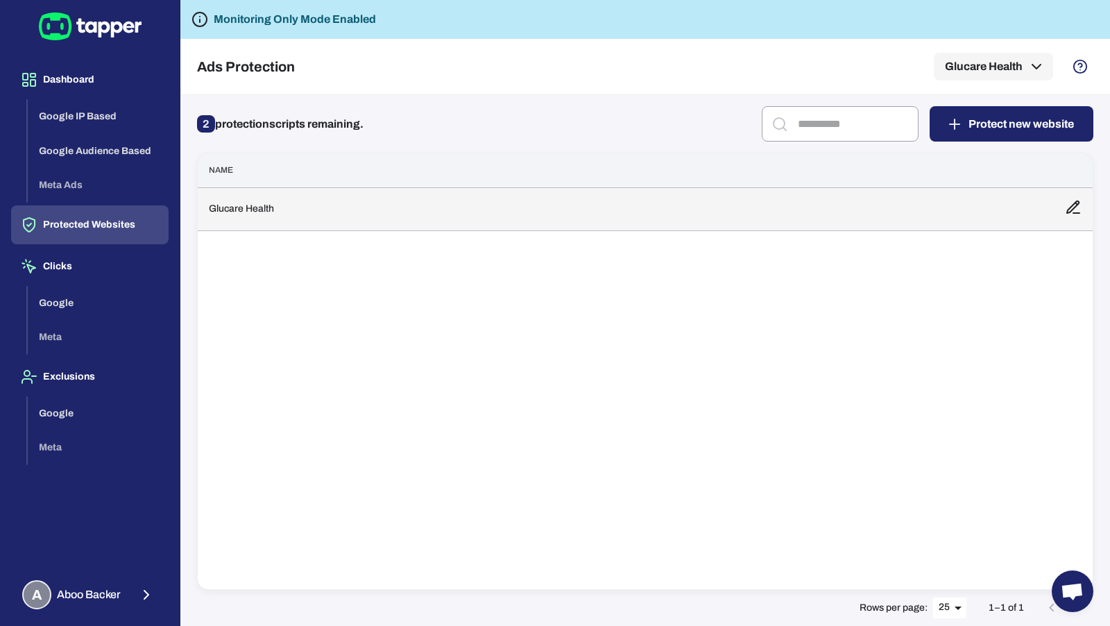
click at [334, 217] on td "Glucare Health" at bounding box center [626, 208] width 856 height 43
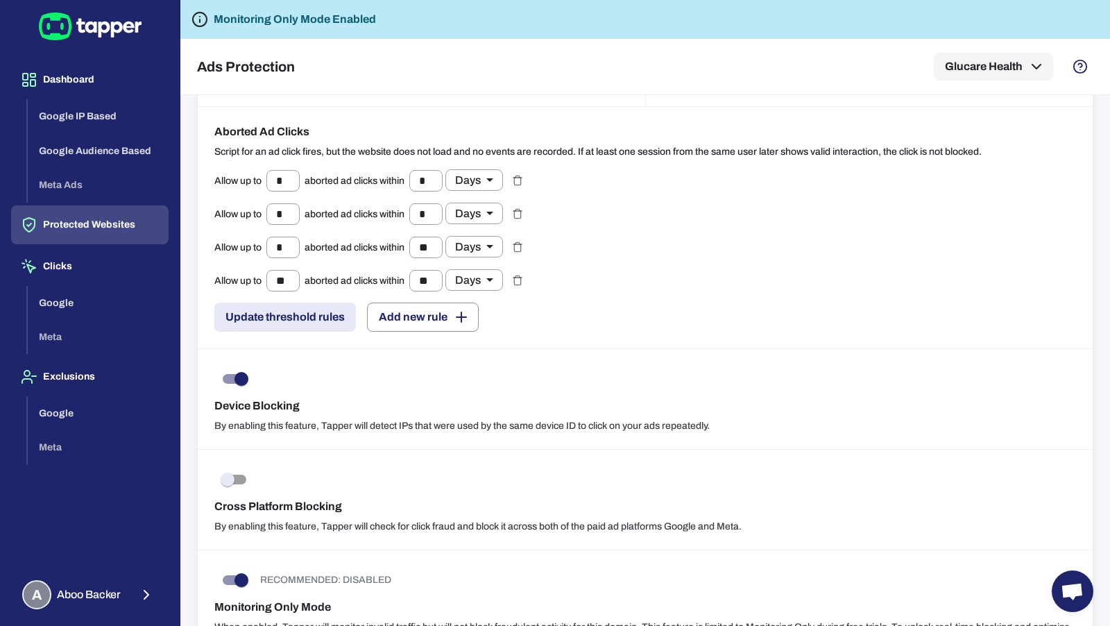
scroll to position [1291, 0]
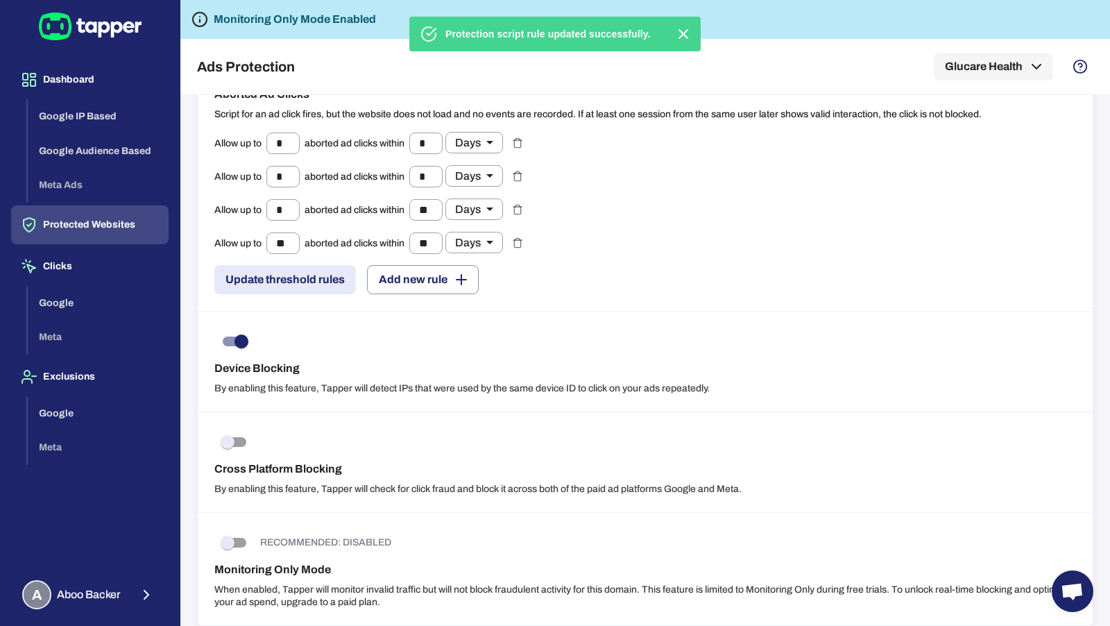
click at [667, 291] on div "Aborted Ad Clicks Script for an ad click fires, but the website does not load a…" at bounding box center [645, 190] width 895 height 242
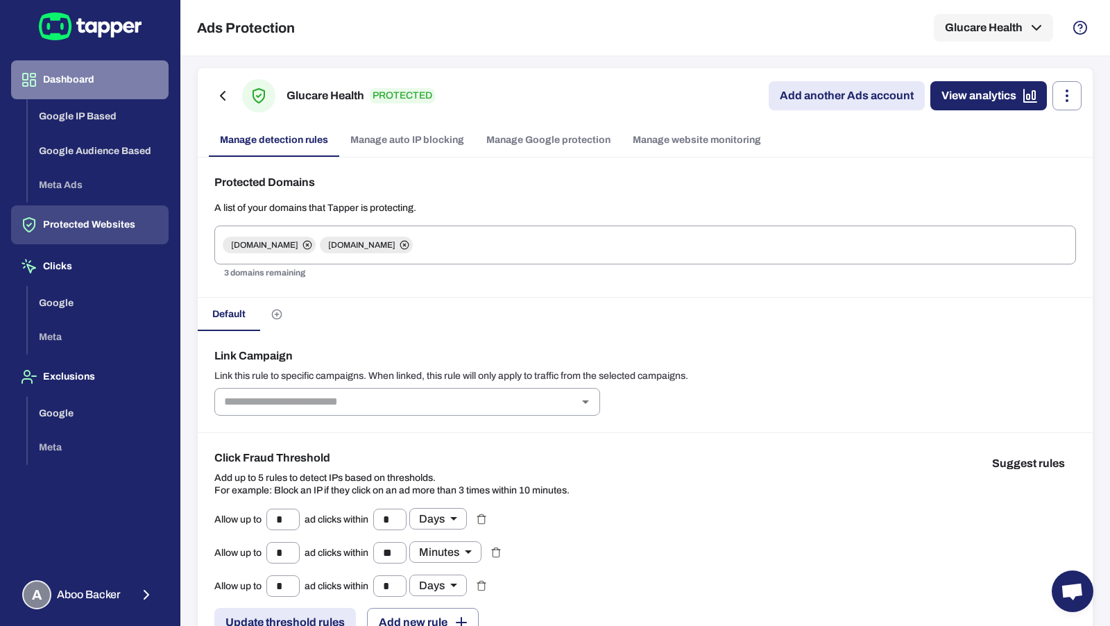
click at [122, 70] on button "Dashboard" at bounding box center [90, 79] width 158 height 39
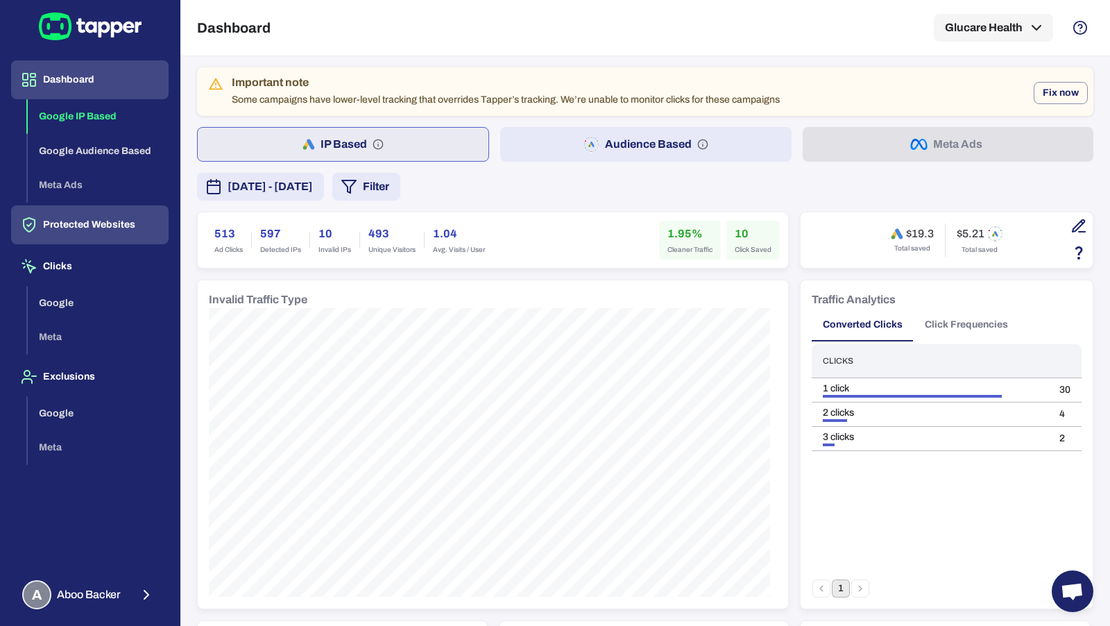
click at [61, 238] on button "Protected Websites" at bounding box center [90, 224] width 158 height 39
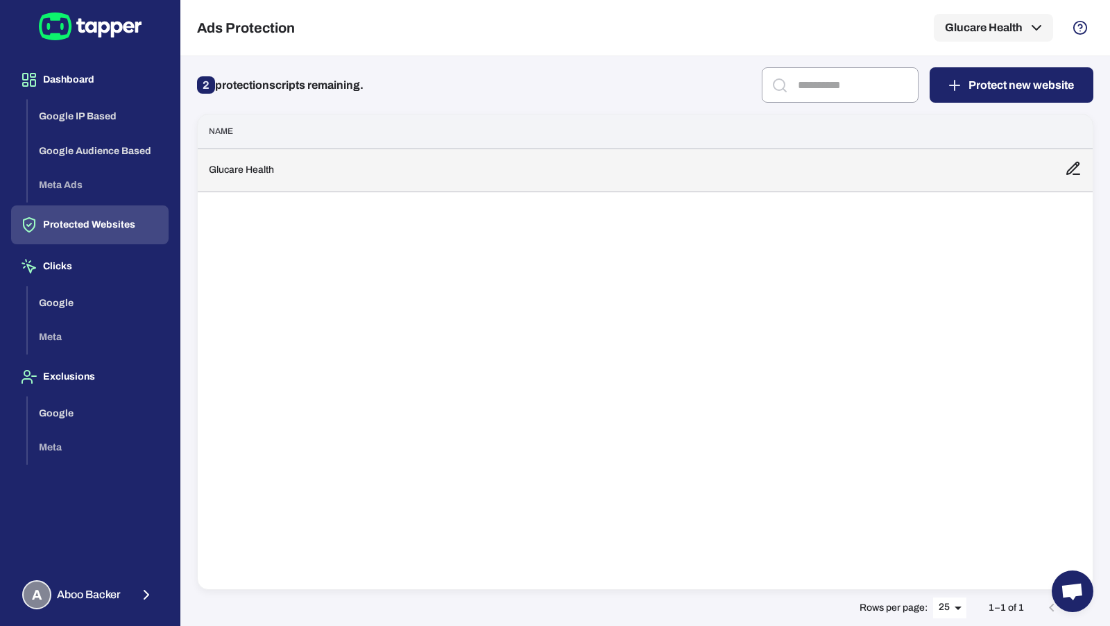
click at [321, 185] on td "Glucare Health" at bounding box center [626, 170] width 856 height 43
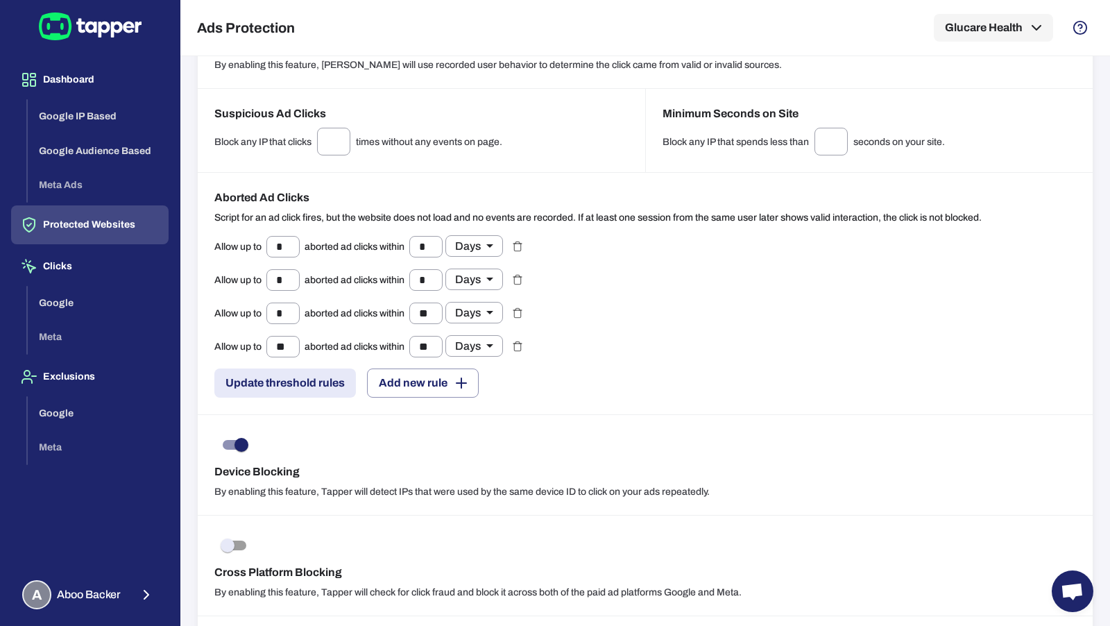
scroll to position [1253, 0]
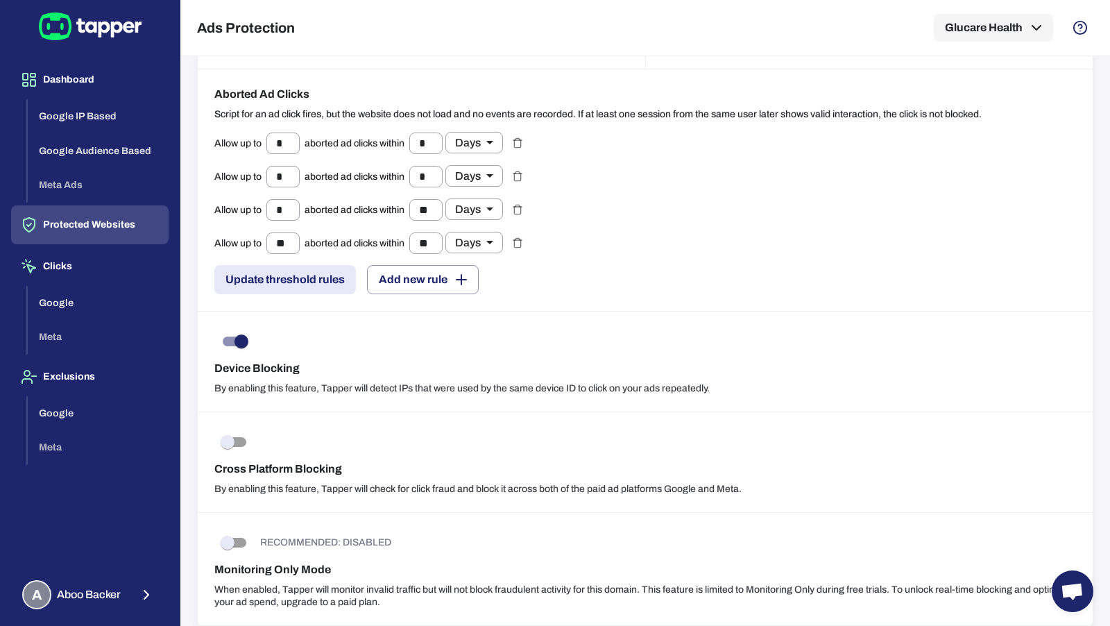
click at [262, 536] on p "RECOMMENDED: DISABLED" at bounding box center [325, 542] width 131 height 12
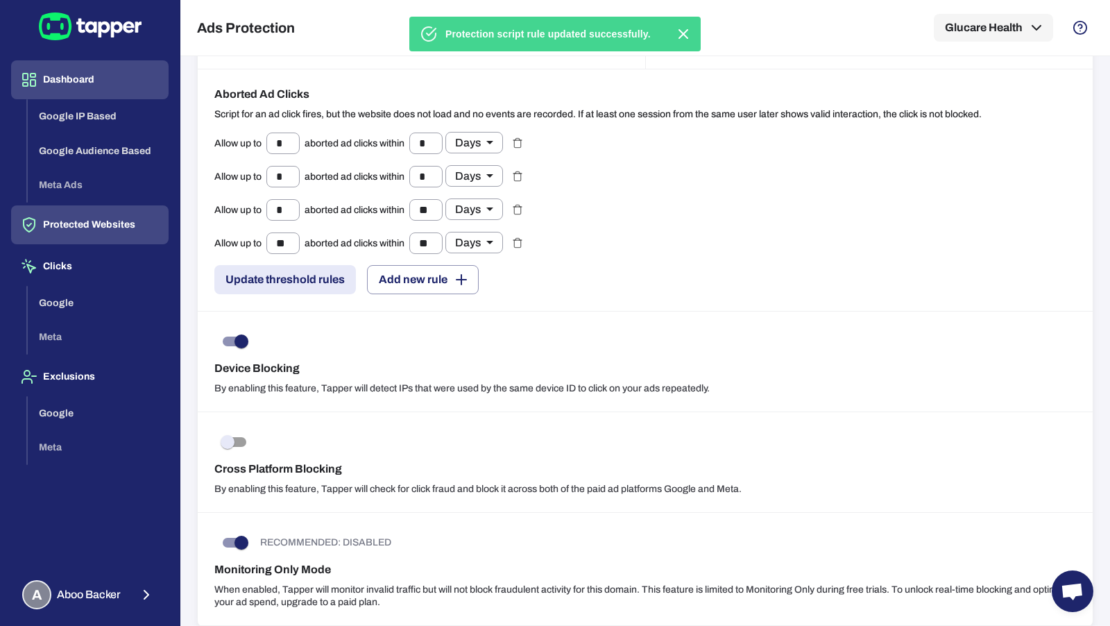
click at [92, 87] on button "Dashboard" at bounding box center [90, 79] width 158 height 39
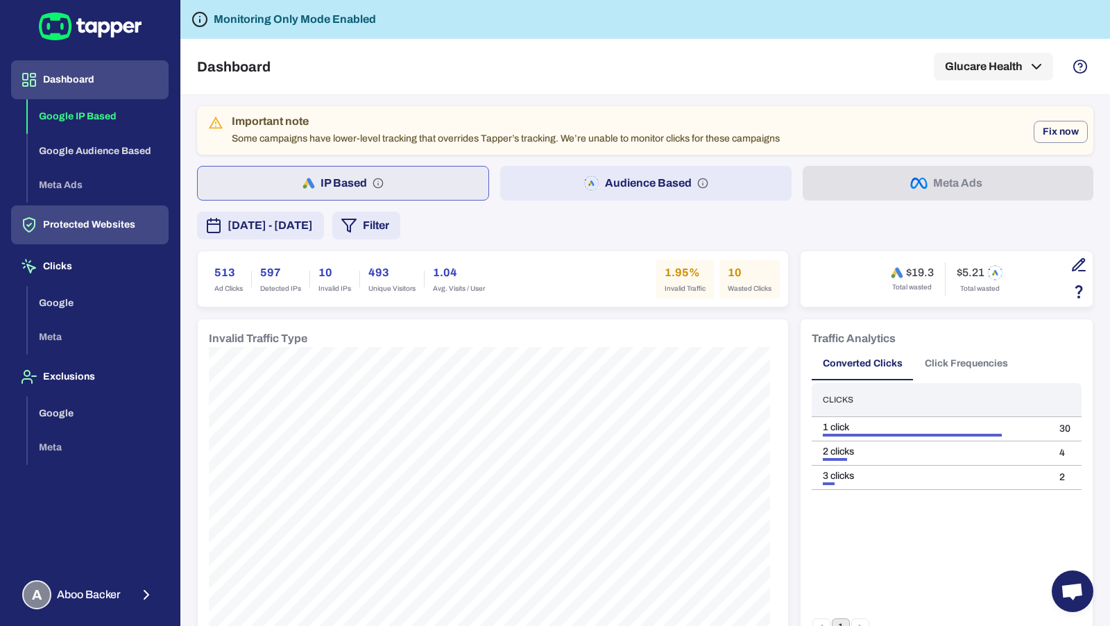
click at [88, 230] on button "Protected Websites" at bounding box center [90, 224] width 158 height 39
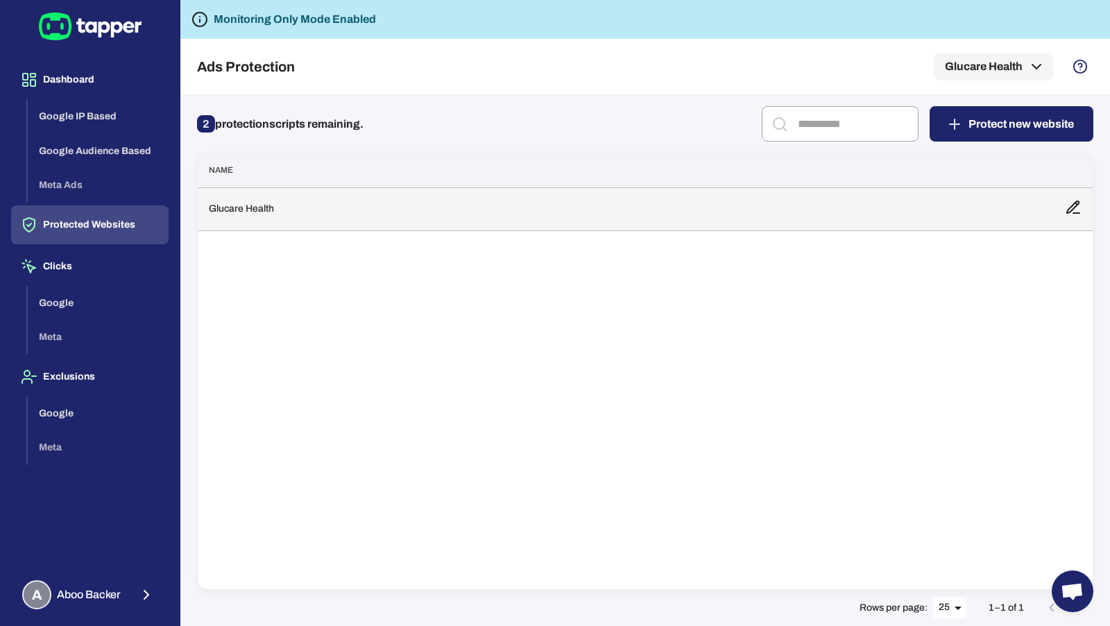
click at [312, 226] on td "Glucare Health" at bounding box center [626, 208] width 856 height 43
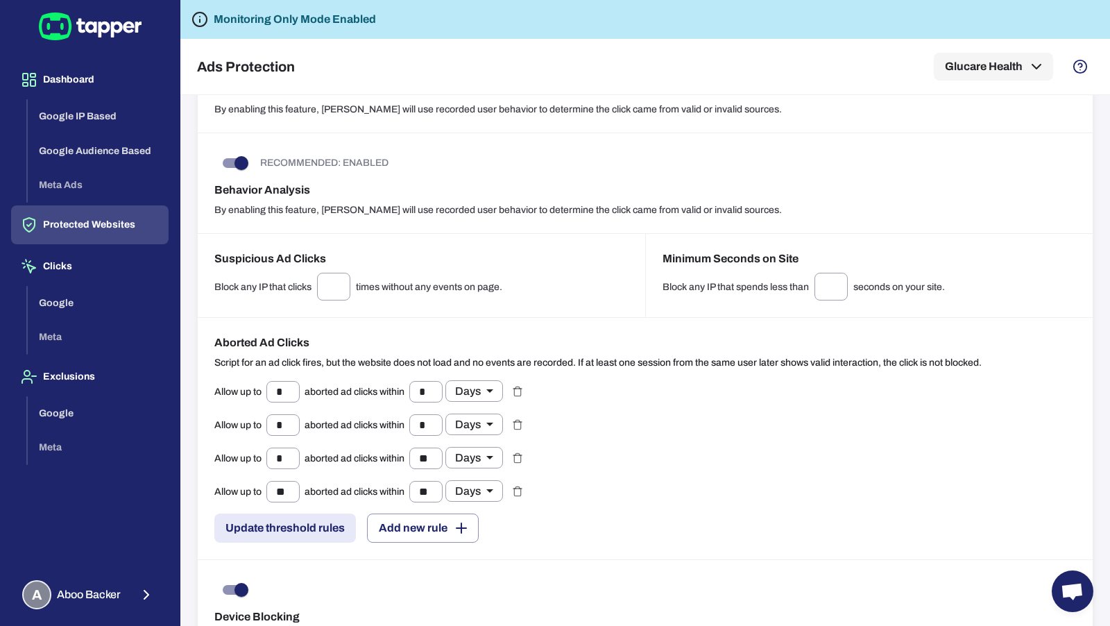
scroll to position [1291, 0]
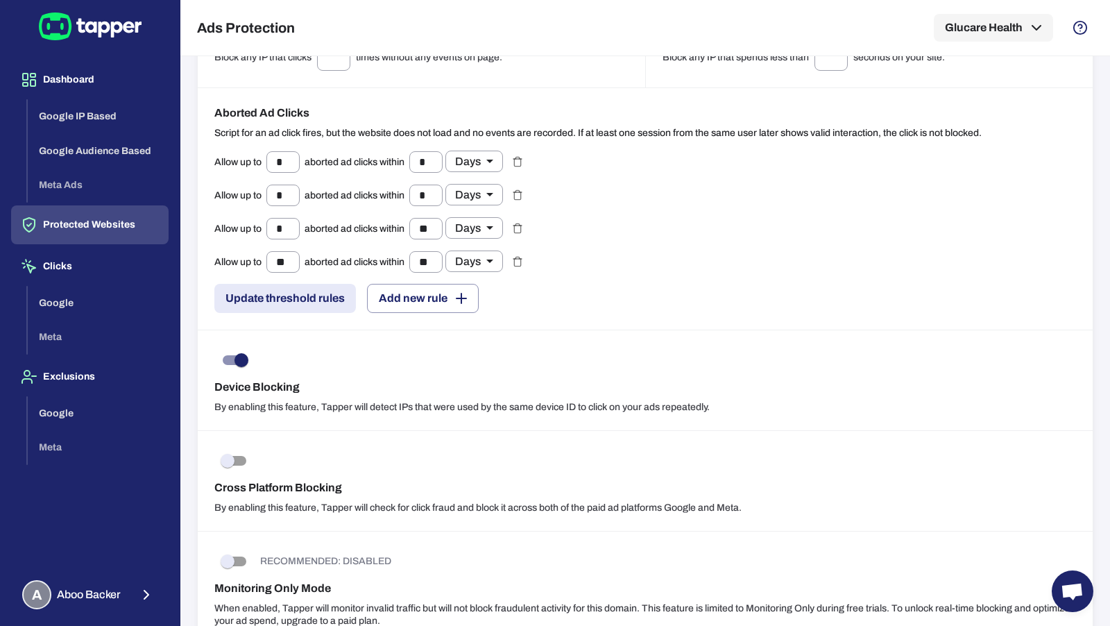
scroll to position [1253, 0]
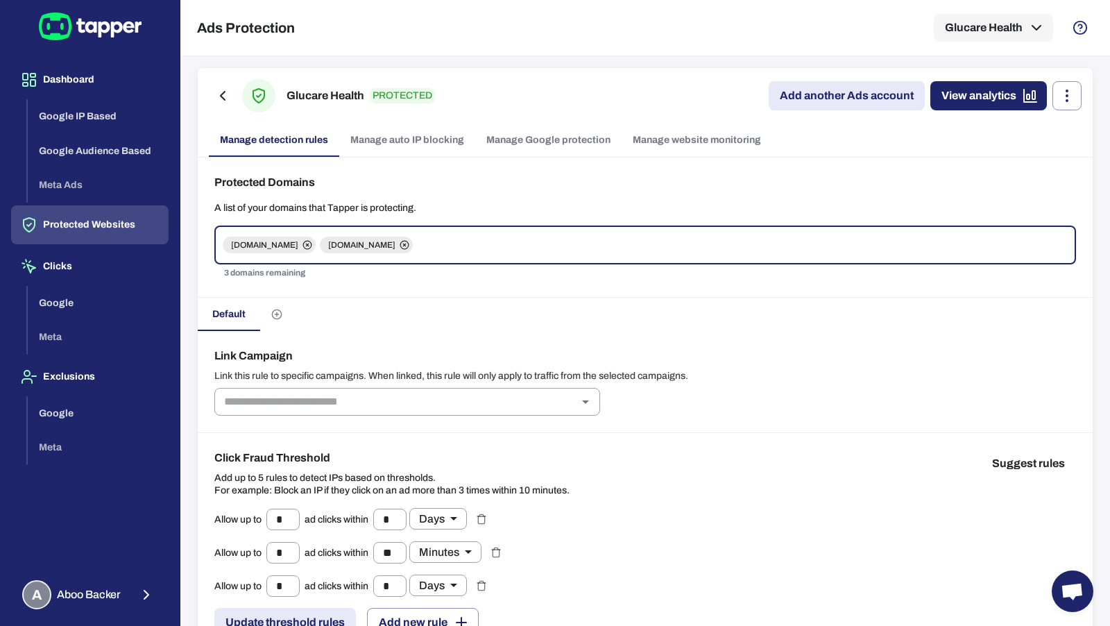
scroll to position [1253, 0]
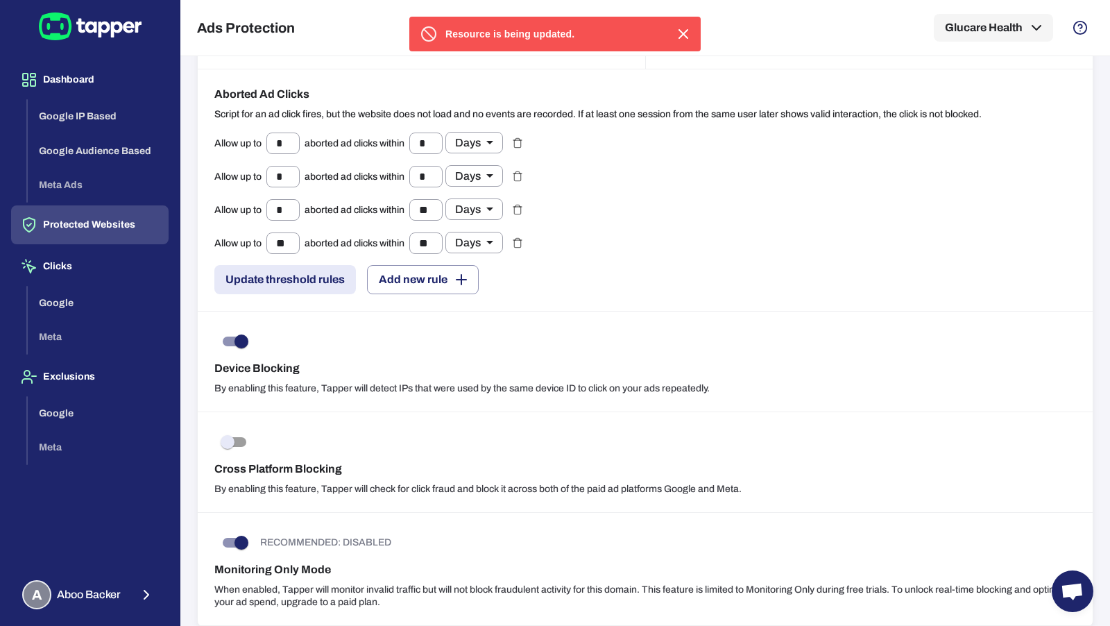
click at [320, 536] on p "RECOMMENDED: DISABLED" at bounding box center [325, 542] width 131 height 12
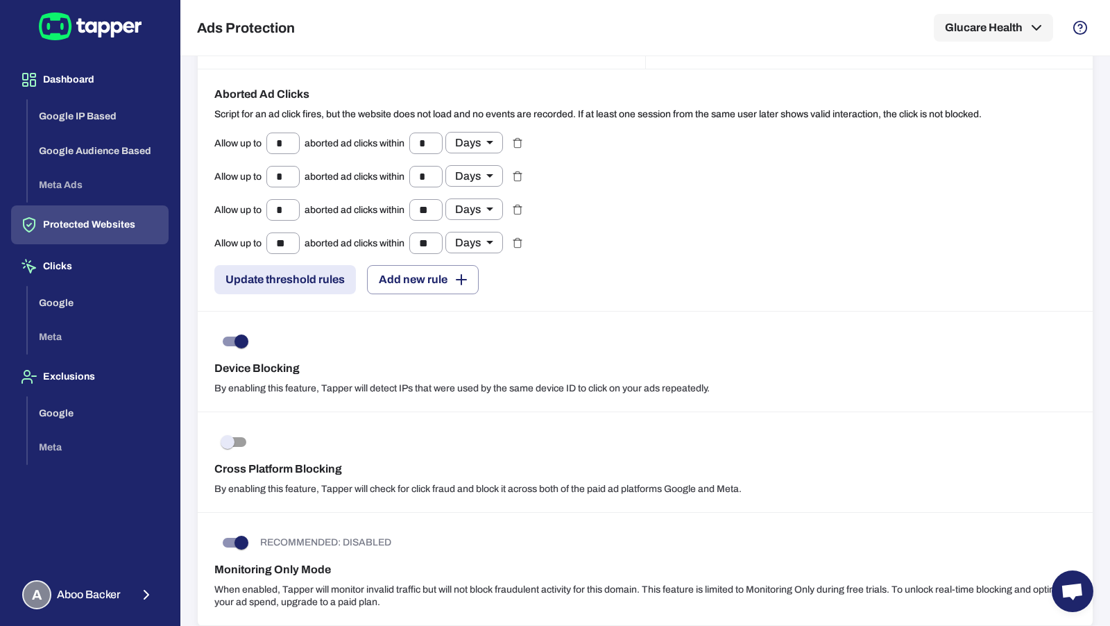
click at [125, 228] on button "Protected Websites" at bounding box center [90, 224] width 158 height 39
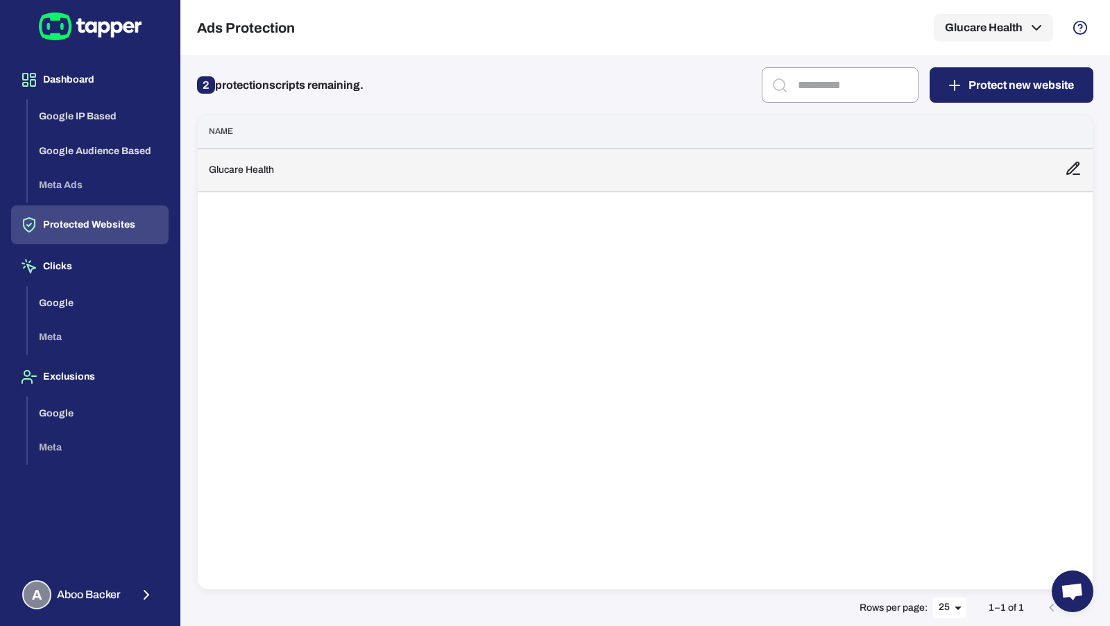
click at [401, 188] on td "Glucare Health" at bounding box center [626, 170] width 856 height 43
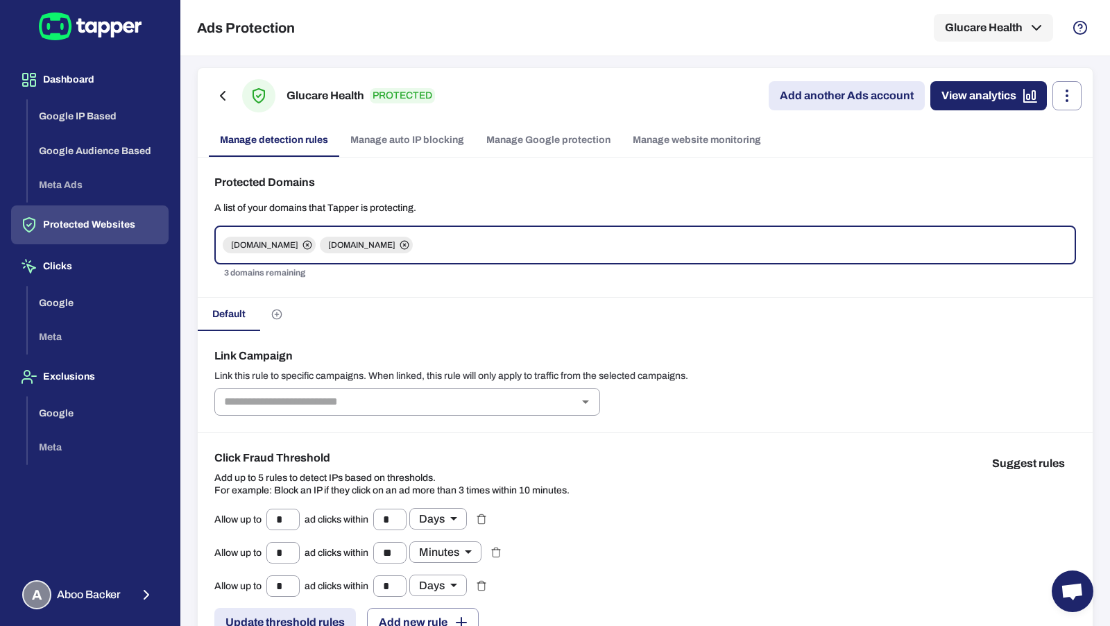
click at [523, 139] on link "Manage Google protection" at bounding box center [548, 140] width 146 height 33
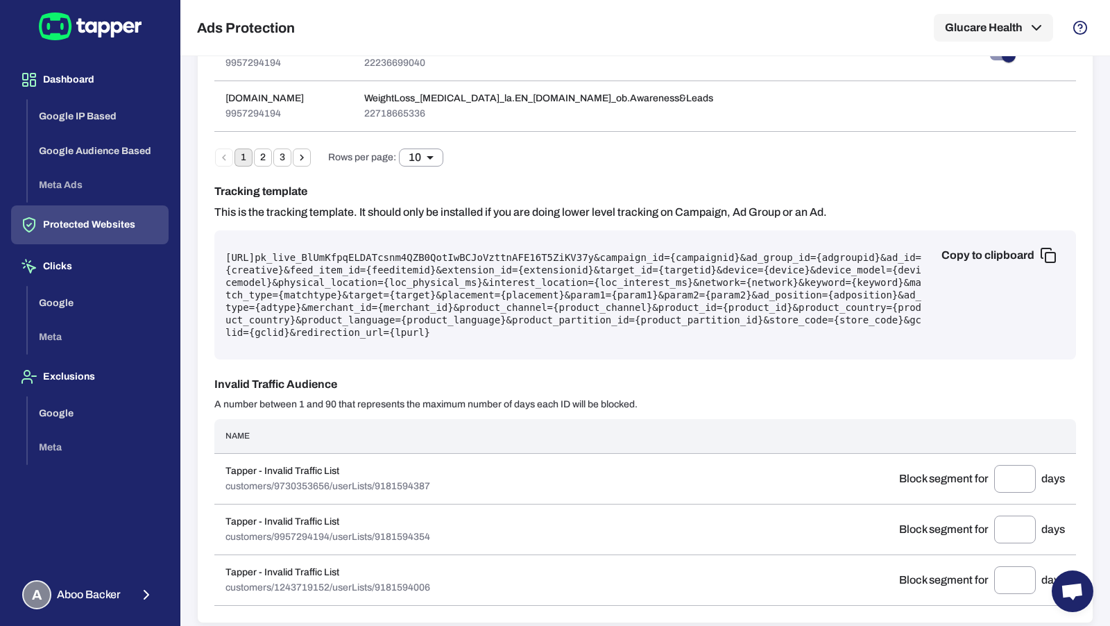
scroll to position [842, 0]
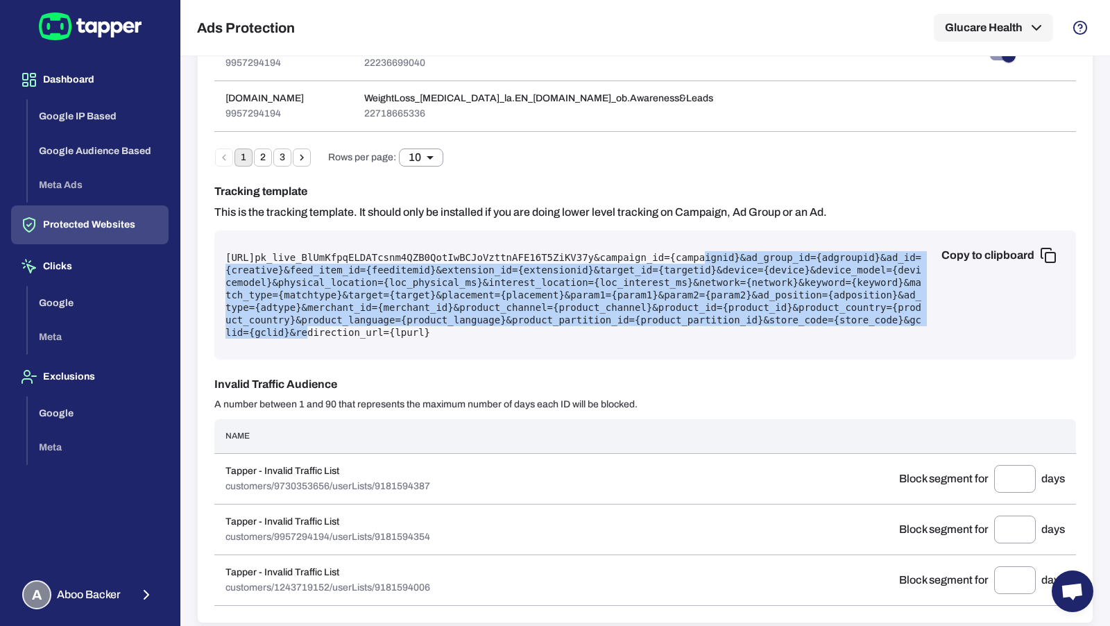
drag, startPoint x: 620, startPoint y: 324, endPoint x: 260, endPoint y: 259, distance: 366.0
click at [260, 259] on pre "https://protect.tapper.ai/google-ads/click?pk= pk_live_BlUmKfpqELDATcsnm4QZB0Qo…" at bounding box center [646, 294] width 840 height 87
click at [263, 257] on pre "https://protect.tapper.ai/google-ads/click?pk= pk_live_BlUmKfpqELDATcsnm4QZB0Qo…" at bounding box center [646, 294] width 840 height 87
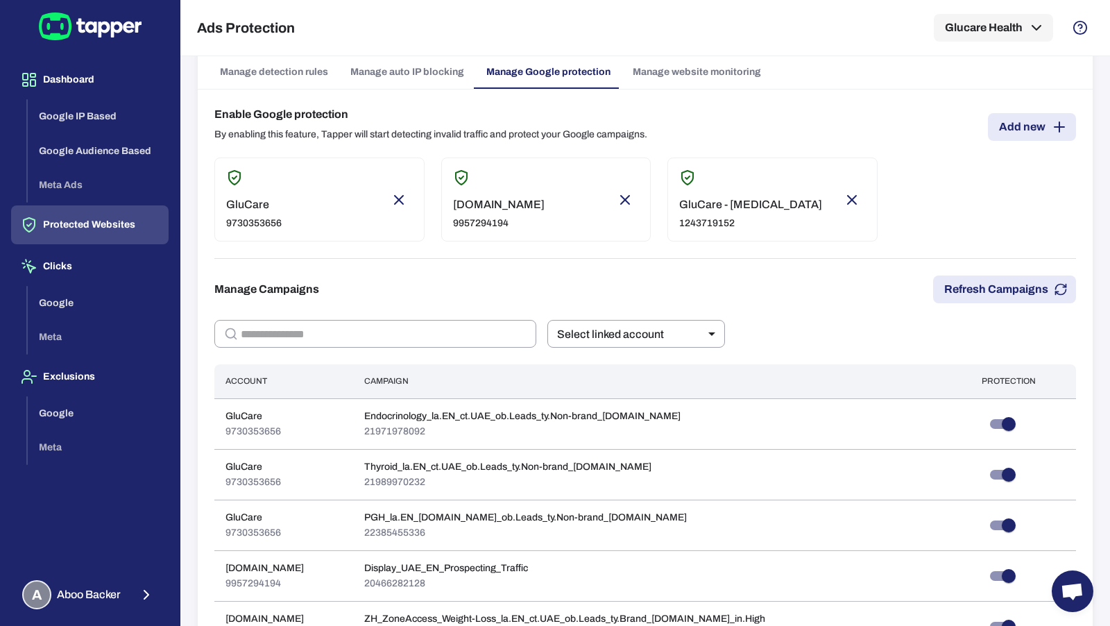
scroll to position [0, 0]
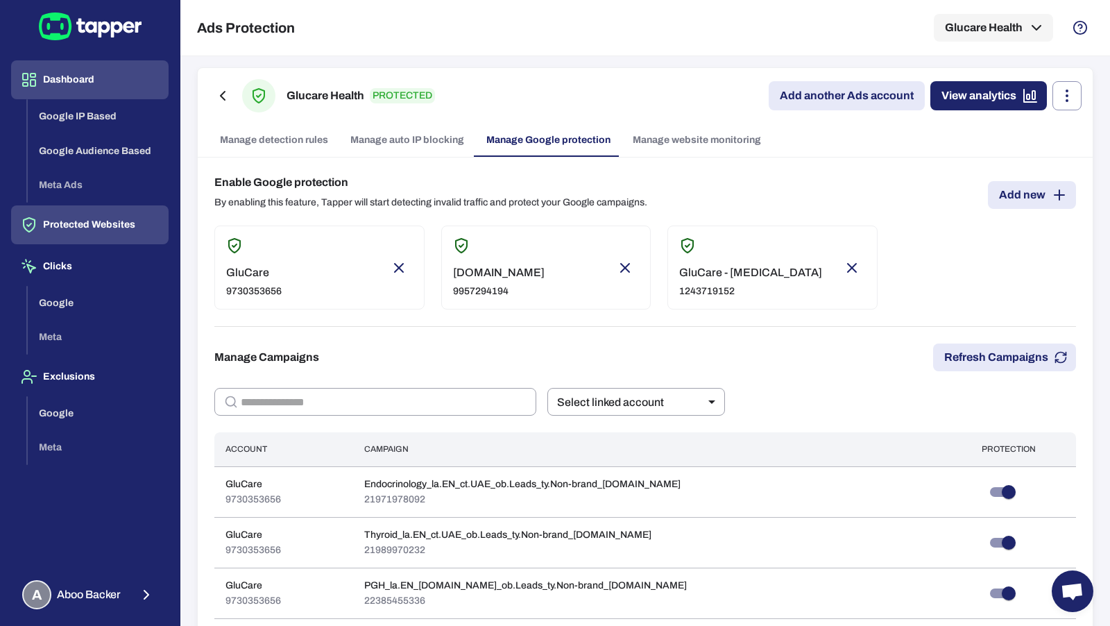
click at [92, 80] on button "Dashboard" at bounding box center [90, 79] width 158 height 39
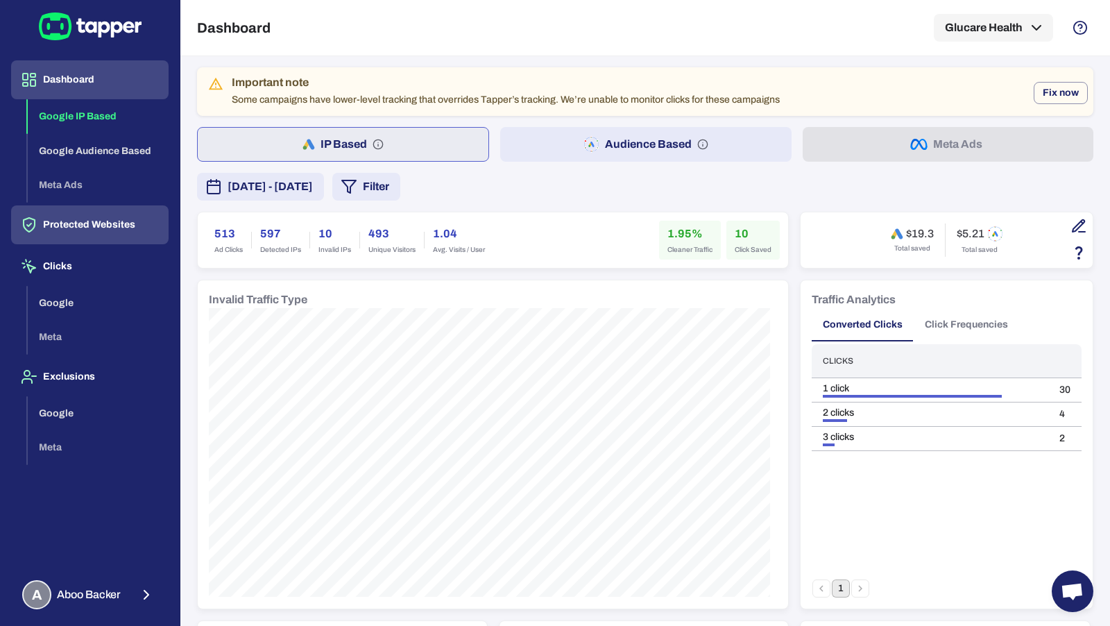
click at [94, 235] on button "Protected Websites" at bounding box center [90, 224] width 158 height 39
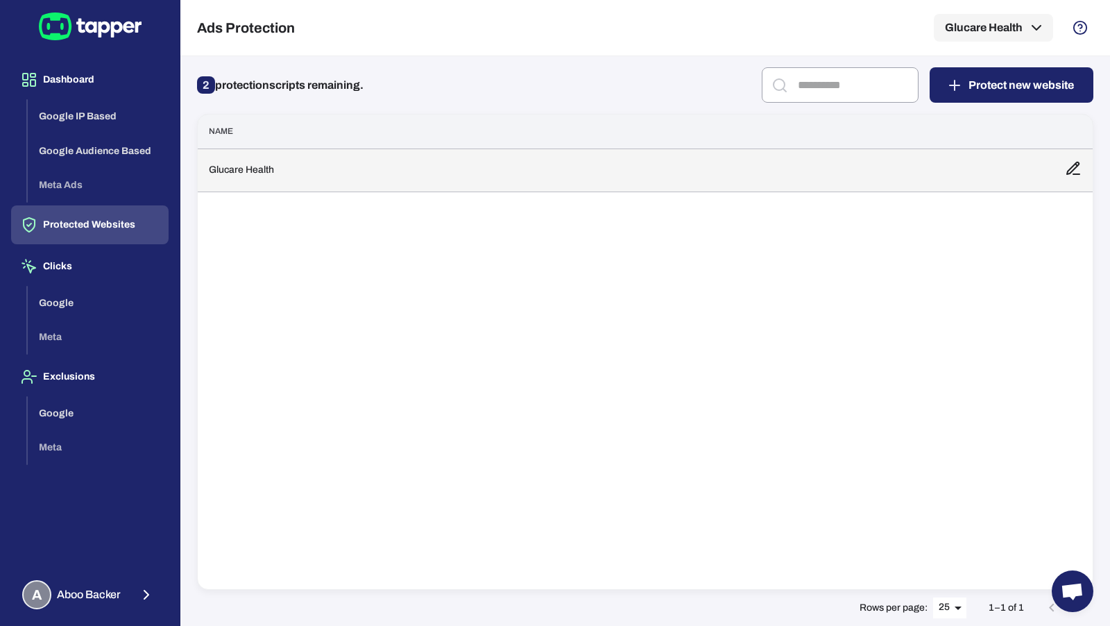
click at [319, 176] on td "Glucare Health" at bounding box center [626, 170] width 856 height 43
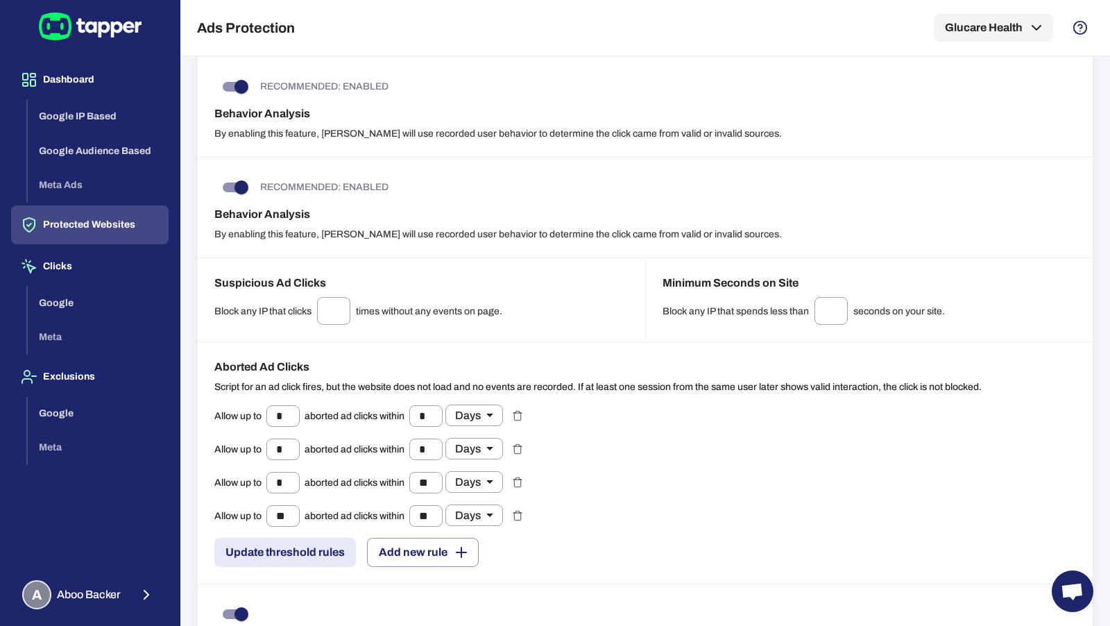
scroll to position [1253, 0]
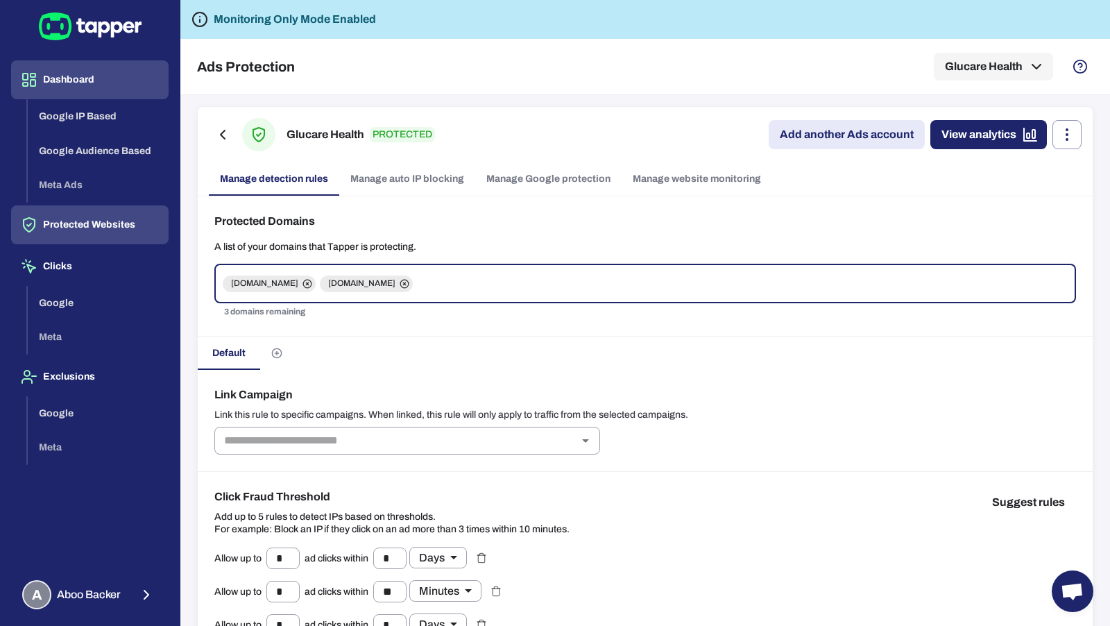
click at [97, 71] on button "Dashboard" at bounding box center [90, 79] width 158 height 39
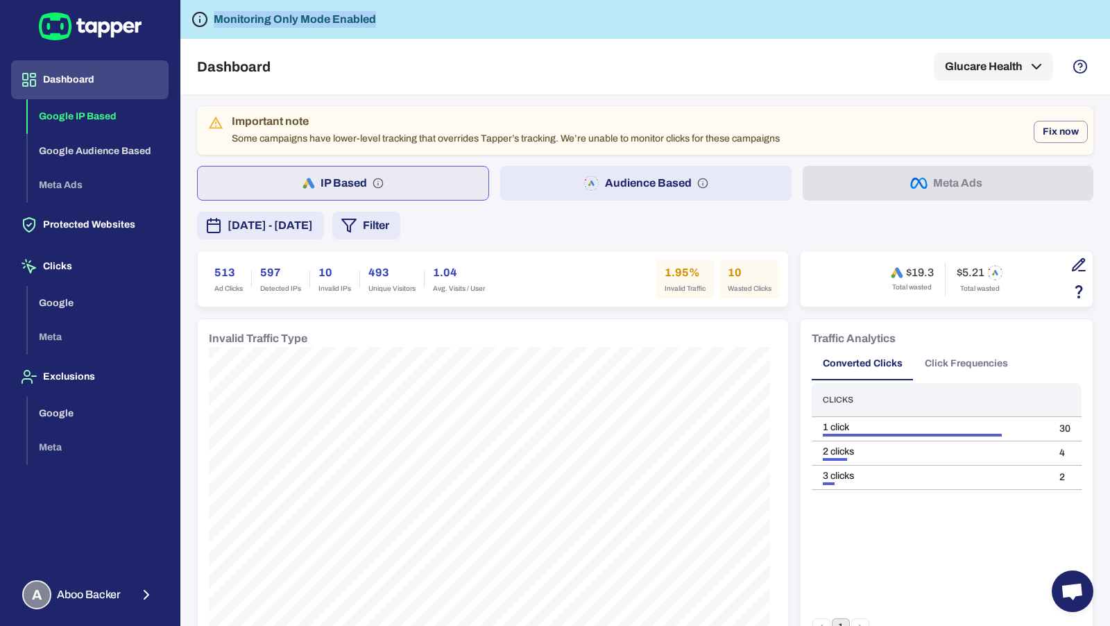
drag, startPoint x: 449, startPoint y: 17, endPoint x: 200, endPoint y: 18, distance: 249.1
click at [200, 18] on div "Monitoring Only Mode Enabled" at bounding box center [645, 19] width 930 height 39
click at [1050, 135] on button "Fix now" at bounding box center [1061, 132] width 54 height 22
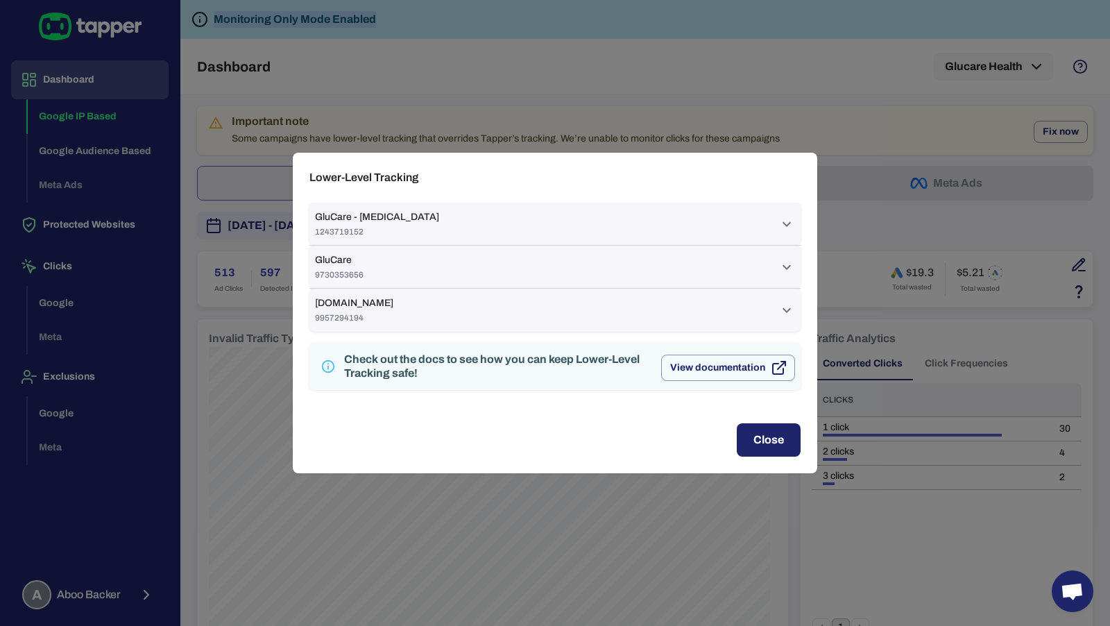
click at [548, 223] on div "GluCare - [MEDICAL_DATA] 1243719152" at bounding box center [547, 224] width 464 height 26
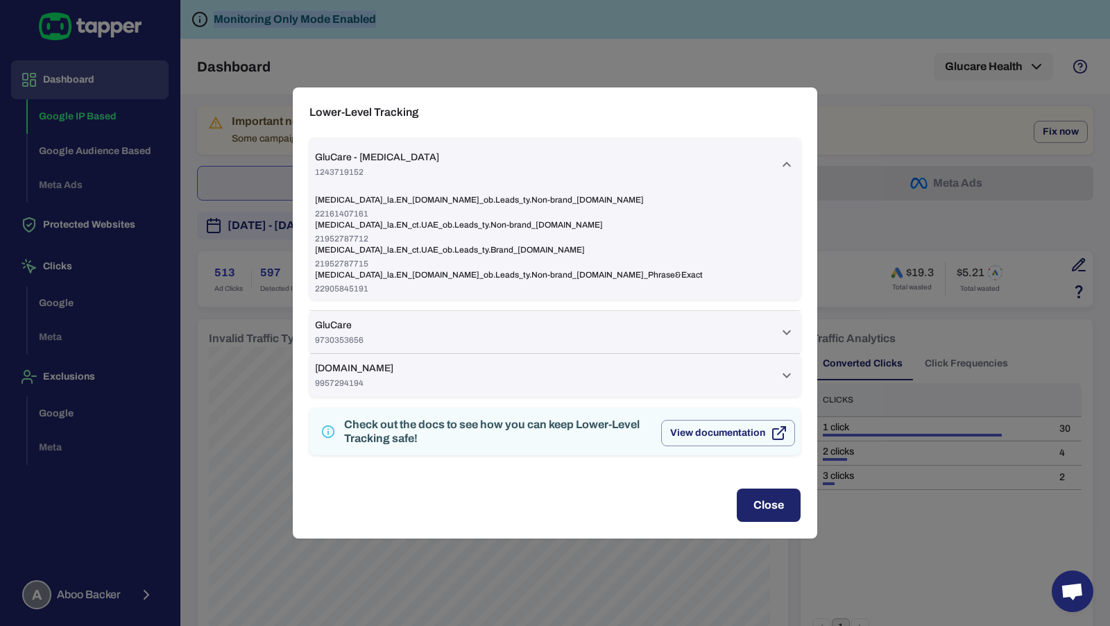
click at [497, 317] on div "GluCare 9730353656" at bounding box center [554, 332] width 491 height 43
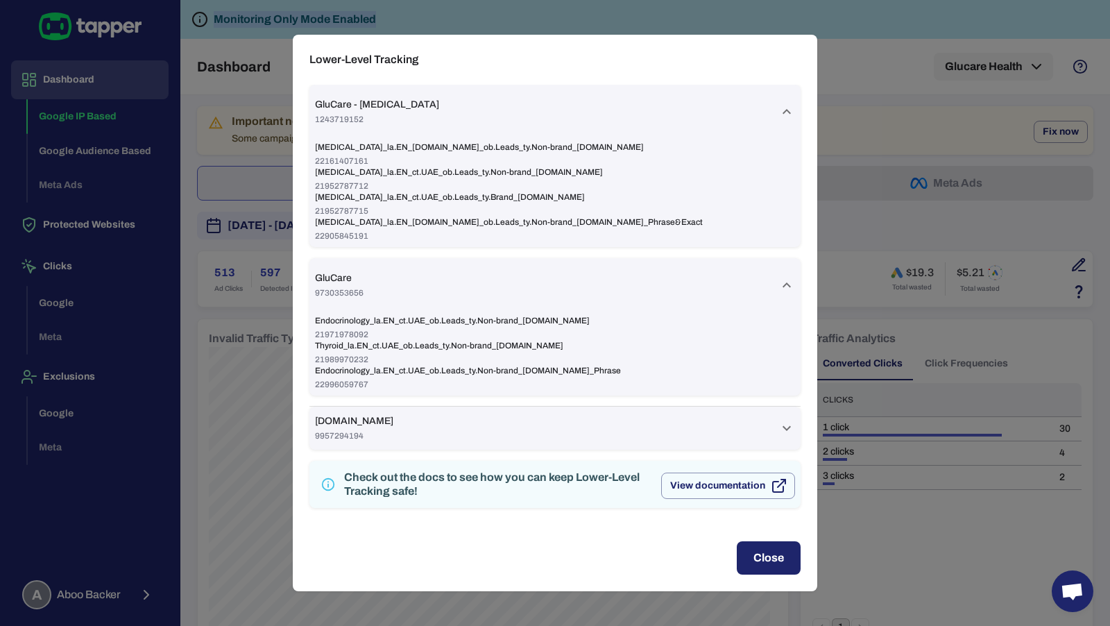
click at [491, 430] on div "[DOMAIN_NAME] 9957294194" at bounding box center [547, 428] width 464 height 26
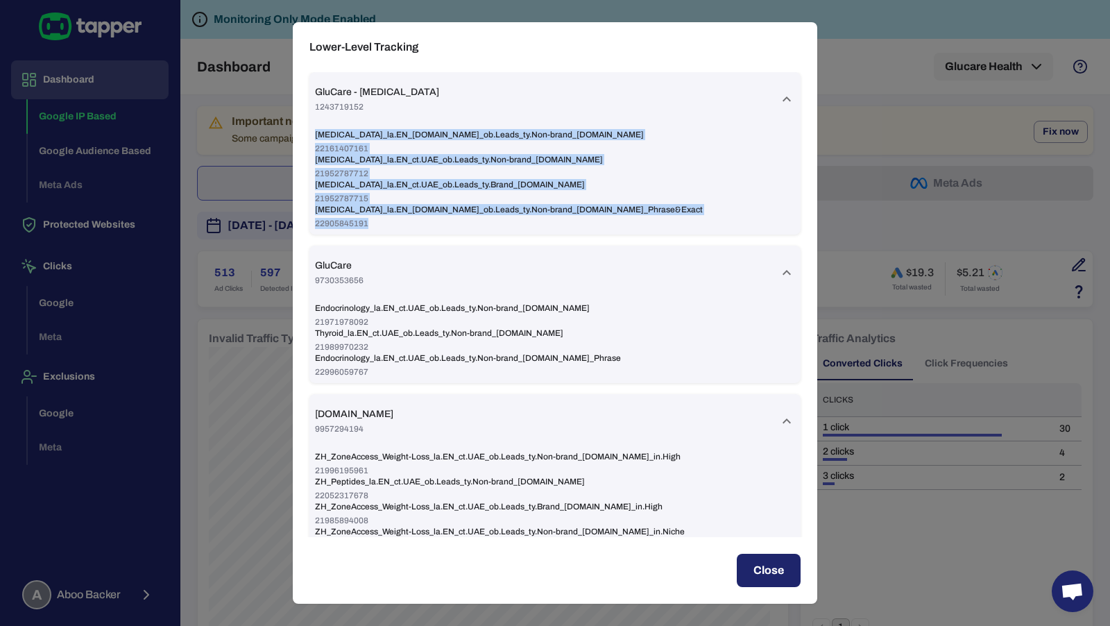
drag, startPoint x: 641, startPoint y: 217, endPoint x: 316, endPoint y: 137, distance: 334.4
click at [316, 137] on div "[MEDICAL_DATA]_la.EN_[DOMAIN_NAME]_ob.Leads_ty.Non-brand_[DOMAIN_NAME] 22161407…" at bounding box center [554, 180] width 491 height 108
click at [388, 133] on span "[MEDICAL_DATA]_la.EN_[DOMAIN_NAME]_ob.Leads_ty.Non-brand_[DOMAIN_NAME]" at bounding box center [555, 134] width 480 height 11
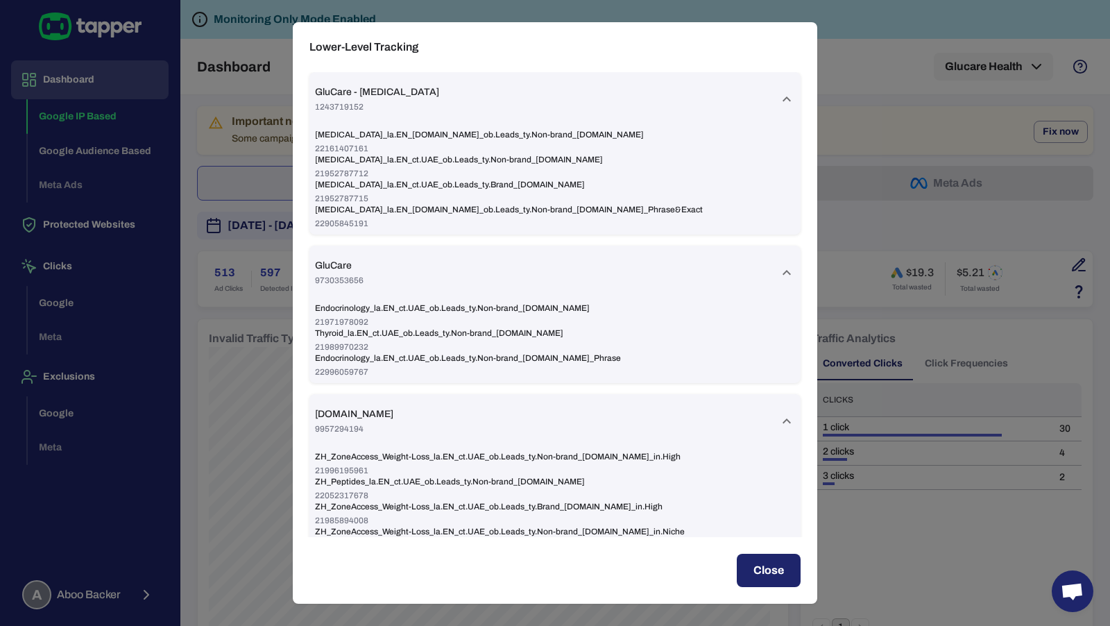
drag, startPoint x: 319, startPoint y: 85, endPoint x: 497, endPoint y: 152, distance: 190.4
click at [494, 151] on div "GluCare - [MEDICAL_DATA] 1243719152 [MEDICAL_DATA]_la.EN_[DOMAIN_NAME]_ob.Leads…" at bounding box center [554, 153] width 491 height 162
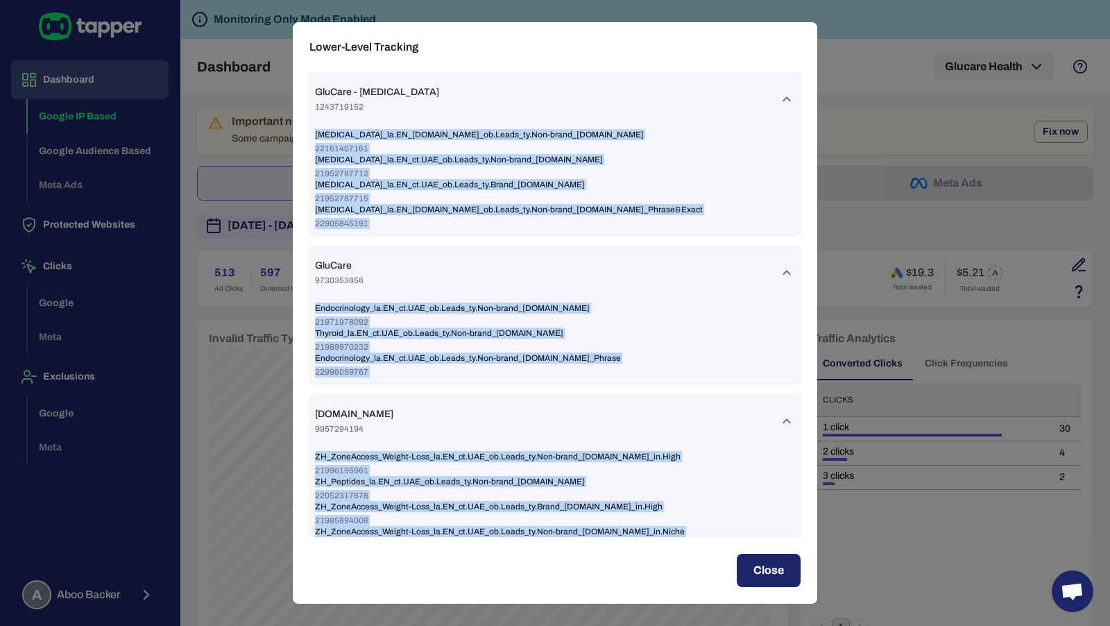
drag, startPoint x: 686, startPoint y: 445, endPoint x: 289, endPoint y: 85, distance: 535.5
click at [289, 85] on div "Lower-Level Tracking GluCare - [MEDICAL_DATA] 1243719152 [MEDICAL_DATA]_la.EN_[…" at bounding box center [555, 313] width 1110 height 626
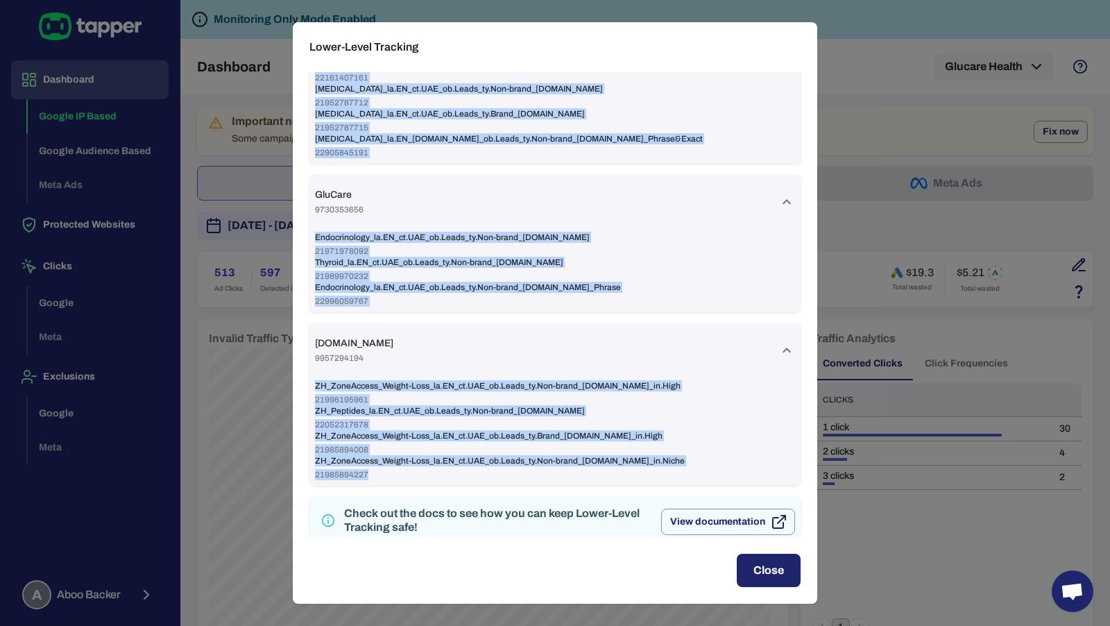
click at [396, 278] on span "21989970232" at bounding box center [555, 276] width 480 height 11
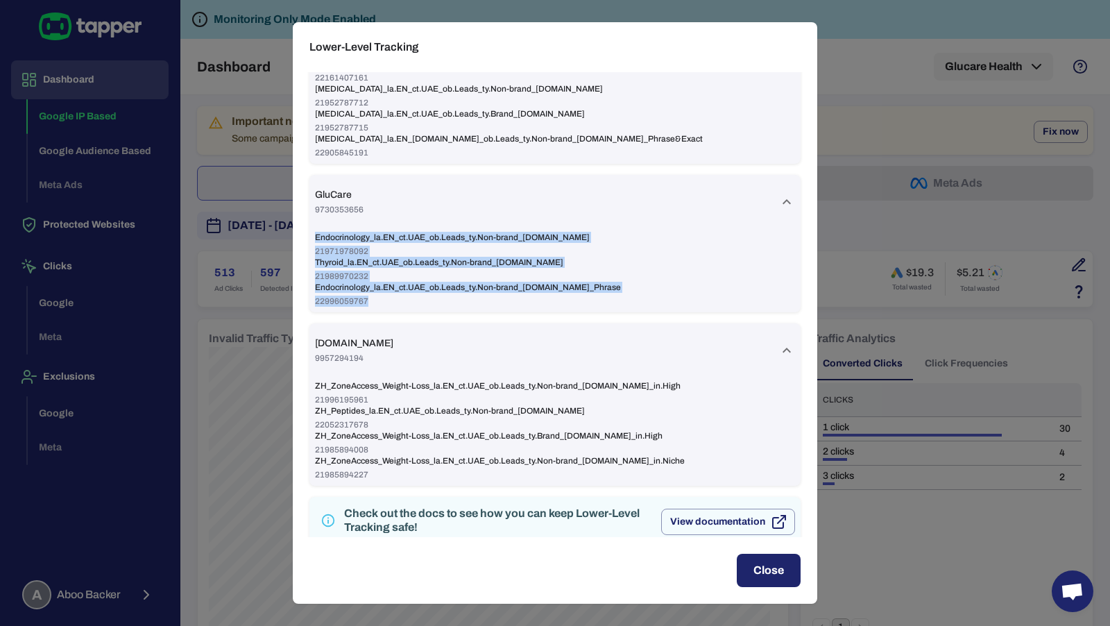
drag, startPoint x: 396, startPoint y: 305, endPoint x: 305, endPoint y: 232, distance: 116.1
click at [305, 232] on div "GluCare - [MEDICAL_DATA] 1243719152 [MEDICAL_DATA]_la.EN_[DOMAIN_NAME]_ob.Leads…" at bounding box center [555, 304] width 525 height 465
click at [419, 239] on span "Endocrinology_la.EN_ct.UAE_ob.Leads_ty.Non-brand_[DOMAIN_NAME]" at bounding box center [555, 237] width 480 height 11
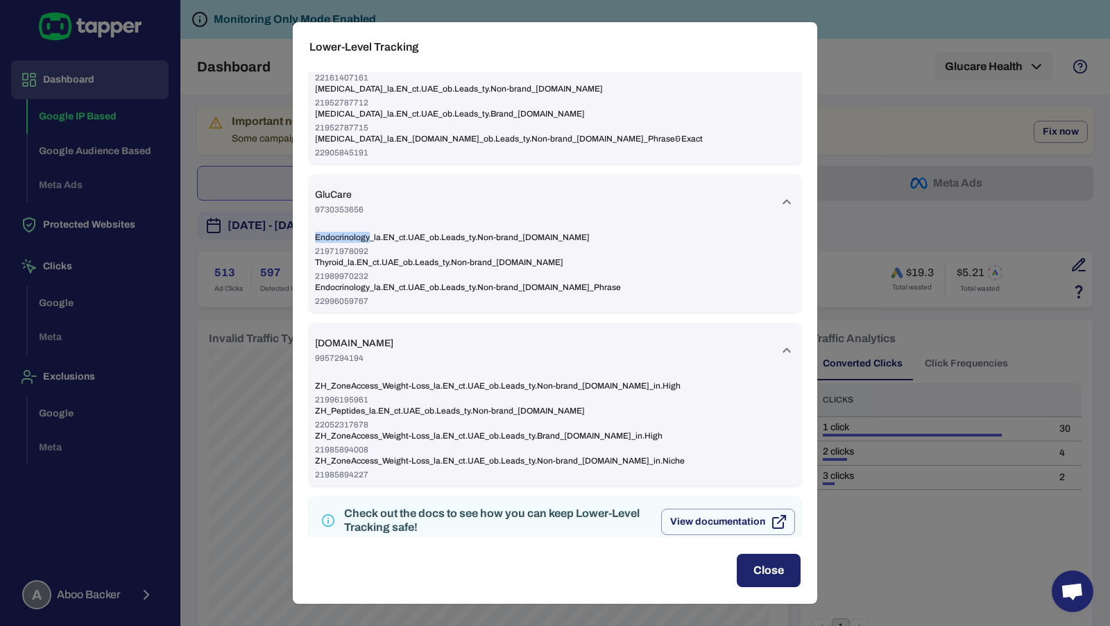
drag, startPoint x: 316, startPoint y: 237, endPoint x: 371, endPoint y: 235, distance: 54.8
click at [371, 235] on span "Endocrinology_la.EN_ct.UAE_ob.Leads_ty.Non-brand_[DOMAIN_NAME]" at bounding box center [555, 237] width 480 height 11
copy span "Endocrinology"
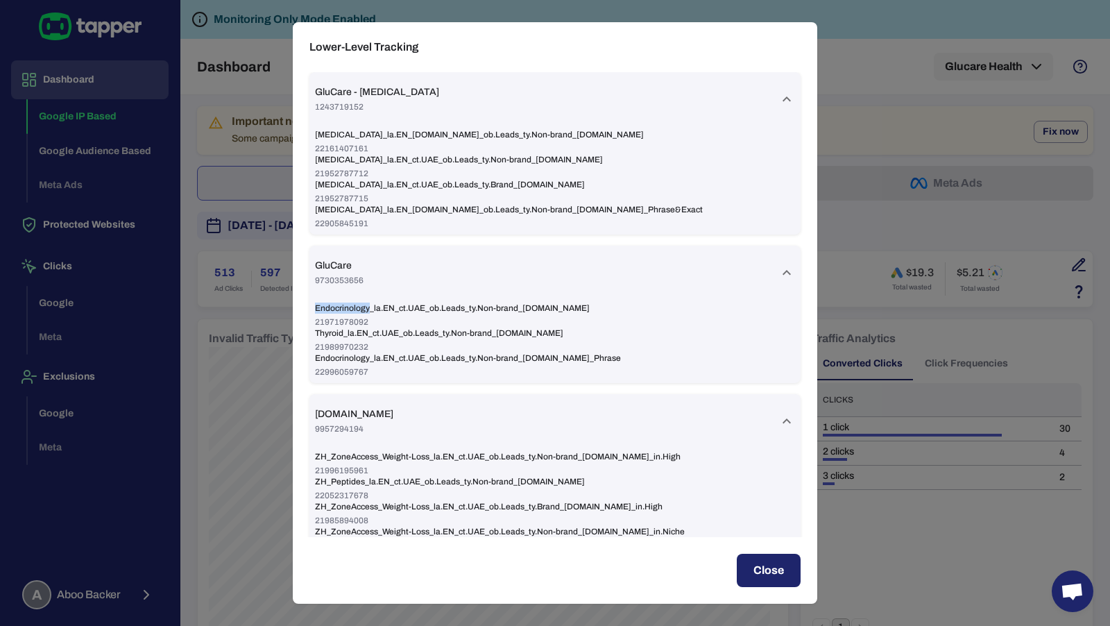
scroll to position [0, 0]
click at [565, 326] on span "21971978092" at bounding box center [555, 321] width 480 height 11
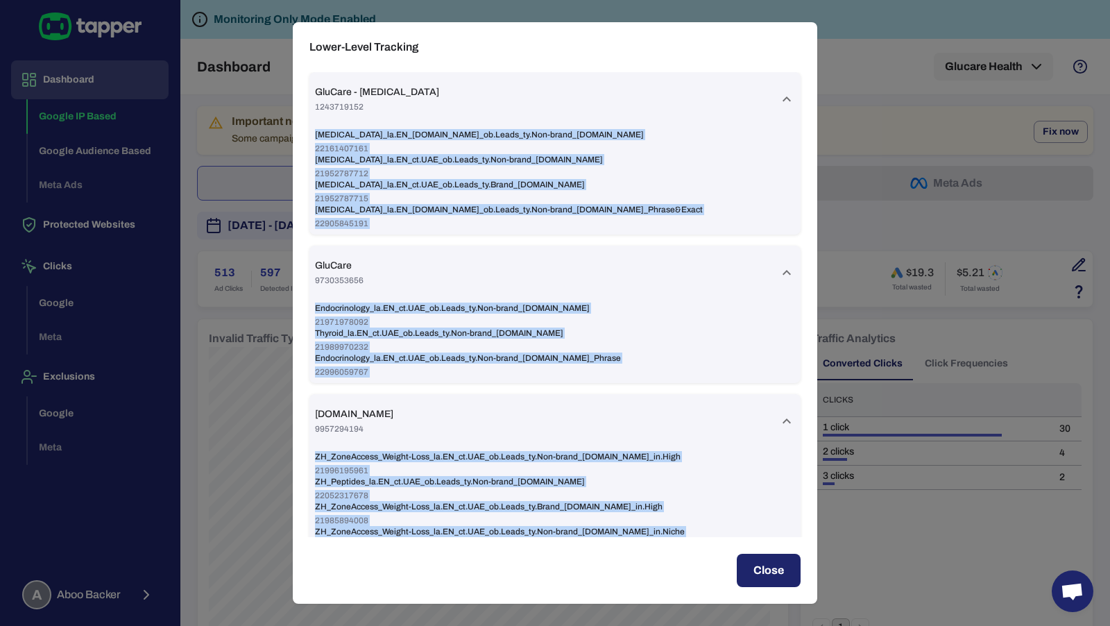
drag, startPoint x: 686, startPoint y: 452, endPoint x: 317, endPoint y: 97, distance: 511.9
click at [317, 97] on div "GluCare - [MEDICAL_DATA] 1243719152 [MEDICAL_DATA]_la.EN_[DOMAIN_NAME]_ob.Leads…" at bounding box center [555, 304] width 525 height 465
click at [317, 93] on span "GluCare - [MEDICAL_DATA]" at bounding box center [377, 92] width 124 height 12
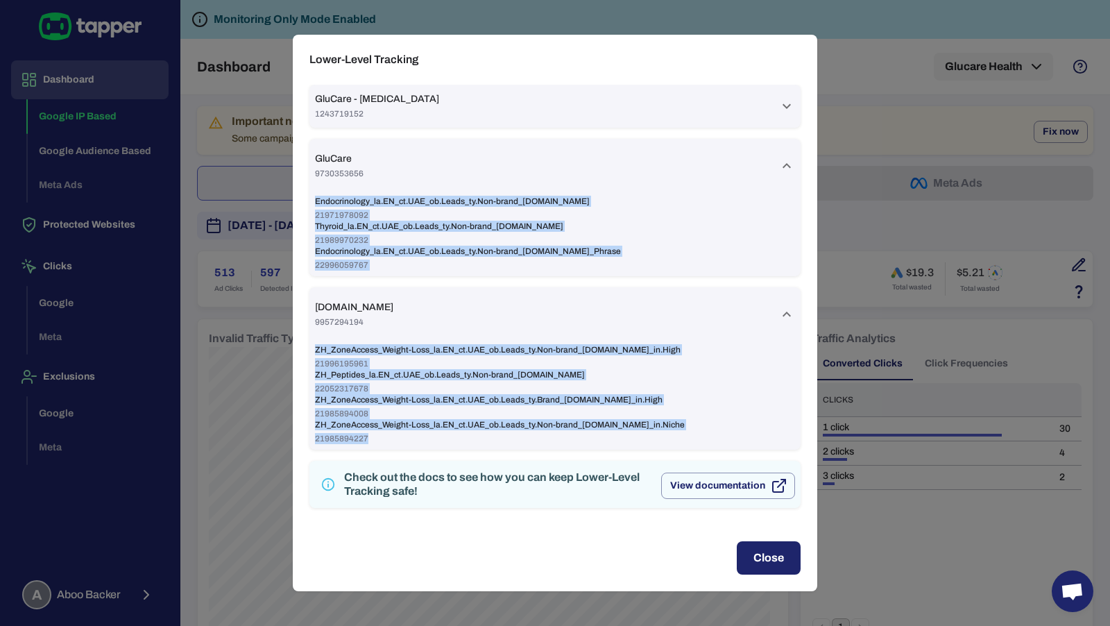
click at [324, 91] on div "GluCare - [MEDICAL_DATA] 1243719152" at bounding box center [554, 106] width 491 height 43
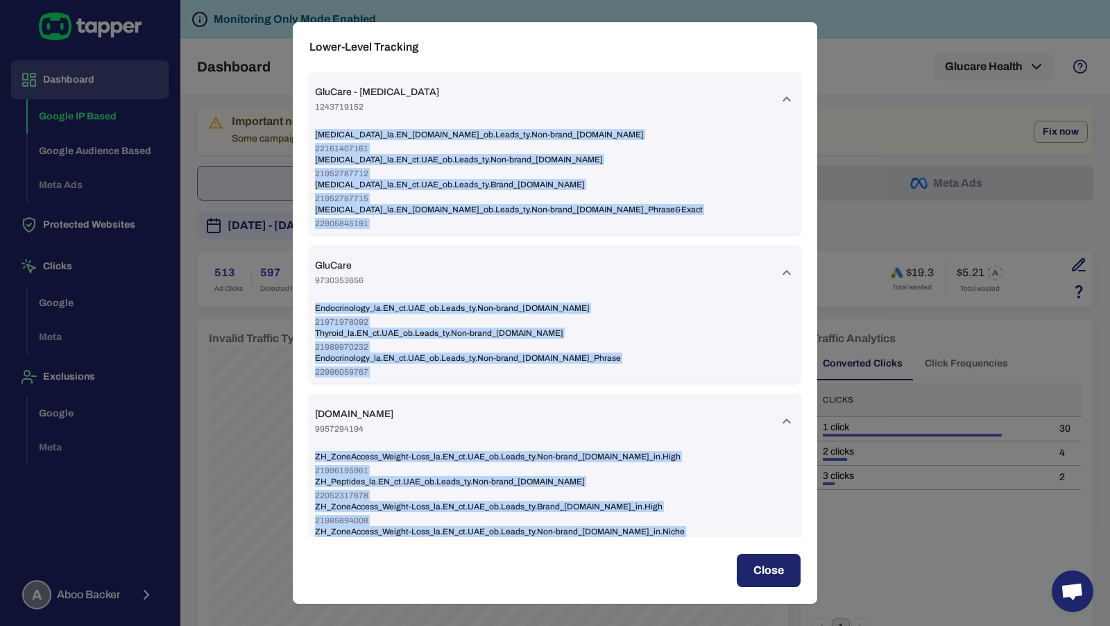
click at [572, 187] on span "[MEDICAL_DATA]_la.EN_ct.UAE_ob.Leads_ty.Brand_[DOMAIN_NAME]" at bounding box center [555, 184] width 480 height 11
drag, startPoint x: 672, startPoint y: 451, endPoint x: 304, endPoint y: 49, distance: 545.2
click at [303, 51] on div "Lower-Level Tracking GluCare - [MEDICAL_DATA] 1243719152 [MEDICAL_DATA]_la.EN_[…" at bounding box center [555, 313] width 525 height 582
copy div "Lower-Level Tracking GluCare - [MEDICAL_DATA] 1243719152 [MEDICAL_DATA]_la.EN_[…"
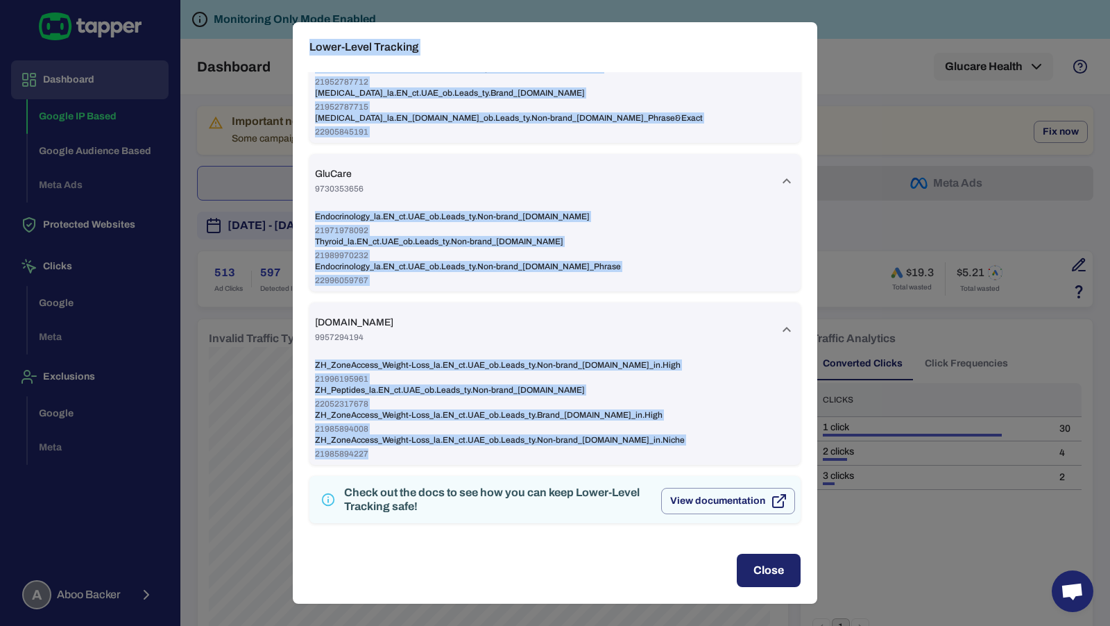
scroll to position [94, 0]
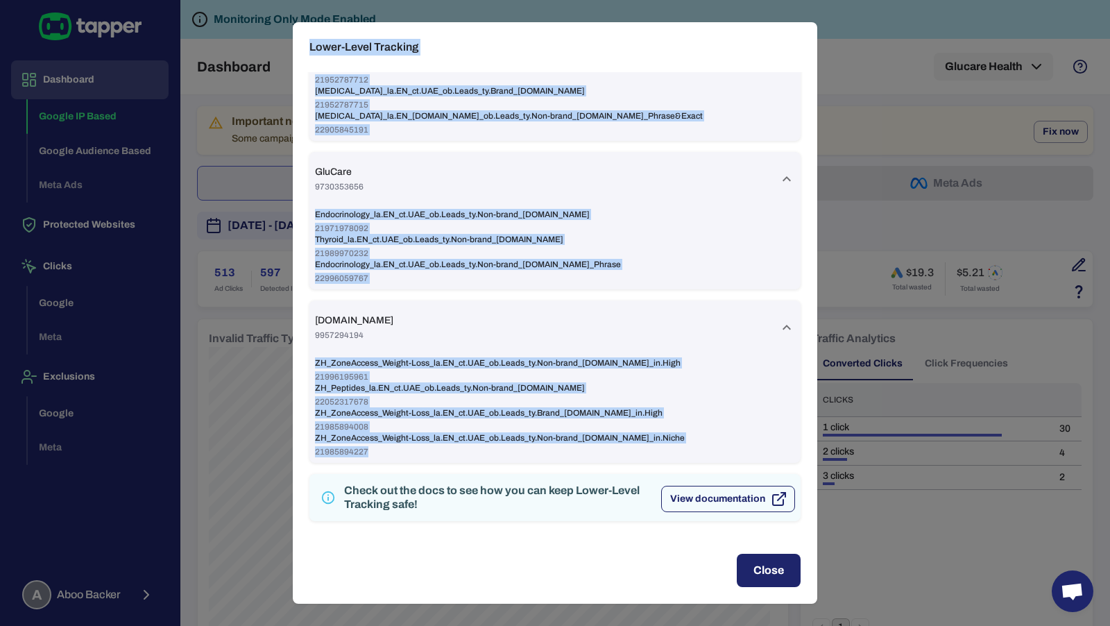
click at [731, 498] on button "View documentation" at bounding box center [728, 499] width 134 height 26
click at [533, 248] on span "21989970232" at bounding box center [555, 253] width 480 height 11
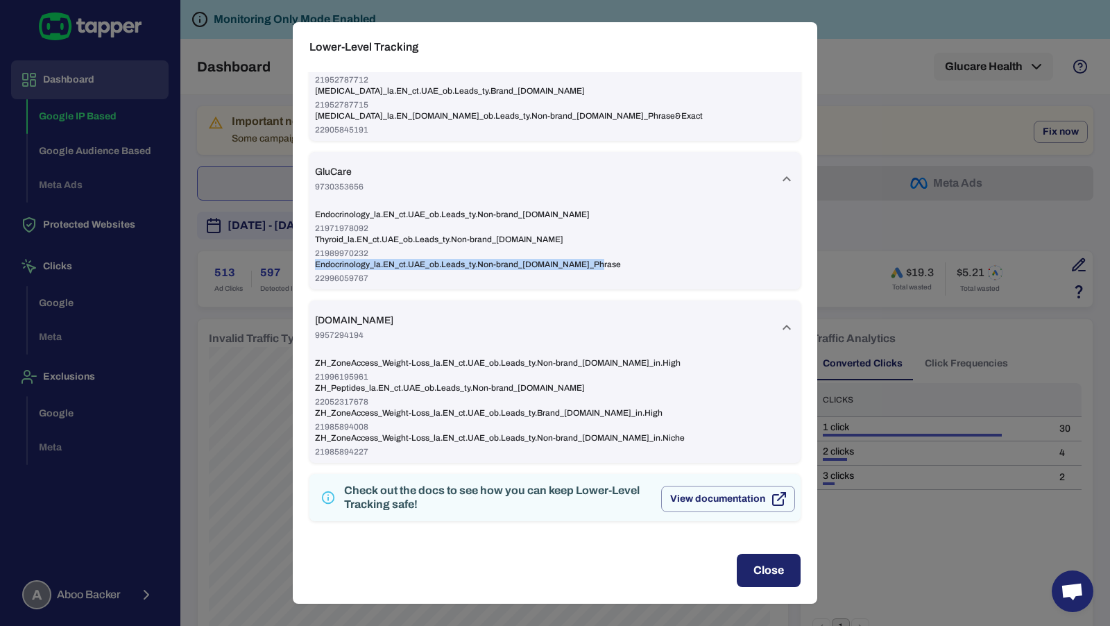
drag, startPoint x: 316, startPoint y: 267, endPoint x: 616, endPoint y: 264, distance: 300.5
click at [616, 264] on span "Endocrinology_la.EN_ct.UAE_ob.Leads_ty.Non-brand_[DOMAIN_NAME]_Phrase" at bounding box center [555, 264] width 480 height 11
click at [475, 247] on div "Thyroid_la.EN_ct.UAE_ob.Leads_ty.Non-brand_[DOMAIN_NAME] 21989970232" at bounding box center [555, 246] width 480 height 25
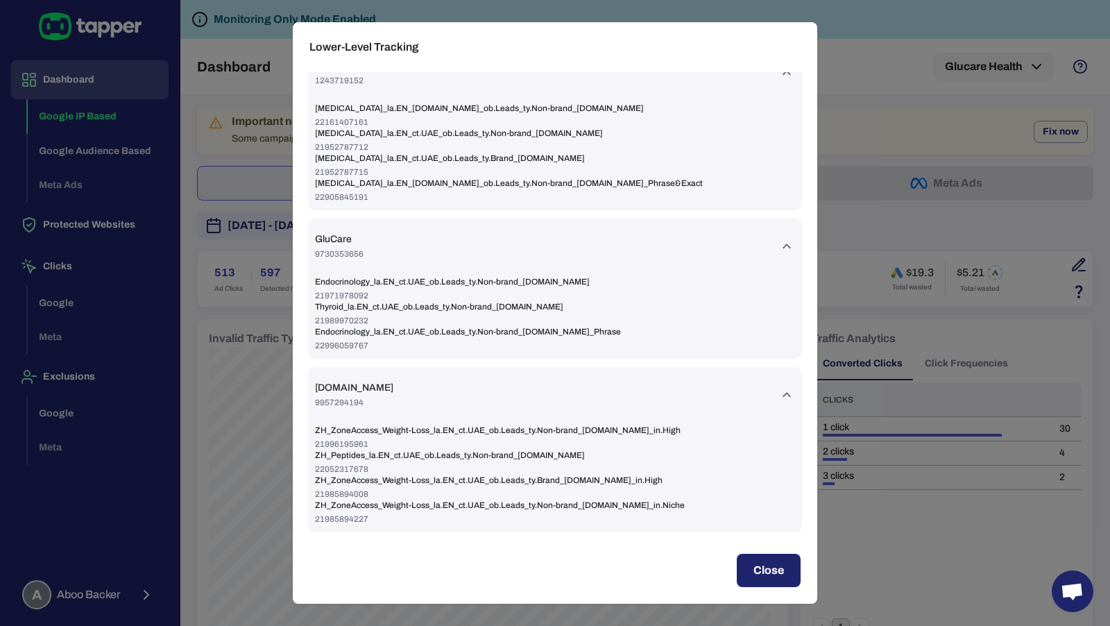
scroll to position [0, 0]
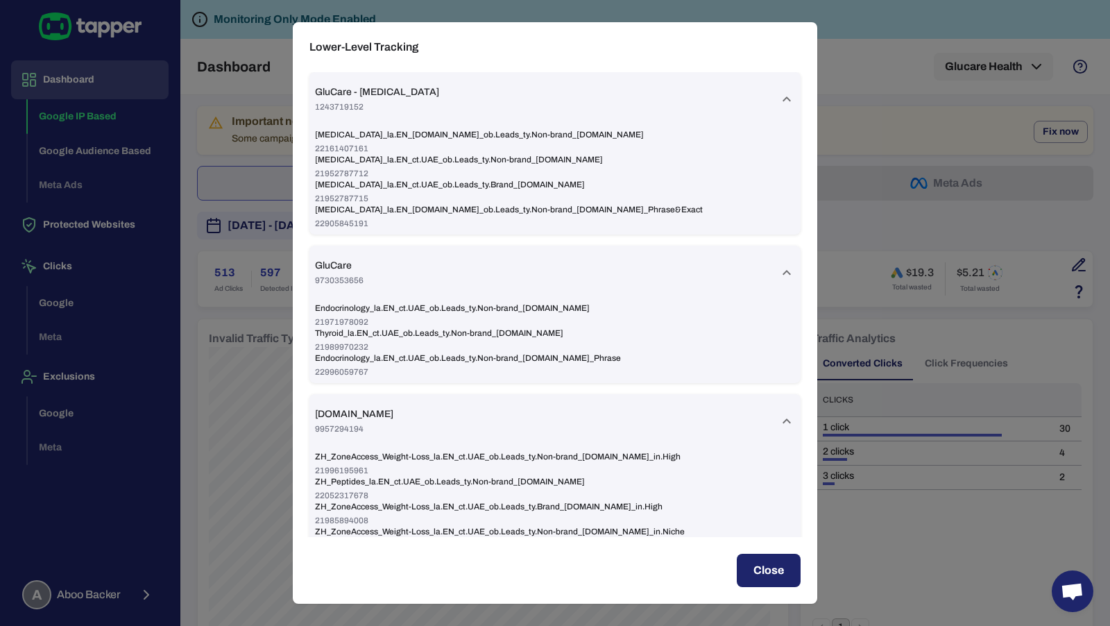
drag, startPoint x: 404, startPoint y: 90, endPoint x: 315, endPoint y: 85, distance: 88.9
click at [300, 80] on div "GluCare - [MEDICAL_DATA] 1243719152 [MEDICAL_DATA]_la.EN_[DOMAIN_NAME]_ob.Leads…" at bounding box center [555, 304] width 525 height 465
drag, startPoint x: 318, startPoint y: 90, endPoint x: 376, endPoint y: 90, distance: 58.3
click at [375, 90] on span "GluCare - [MEDICAL_DATA]" at bounding box center [377, 92] width 124 height 12
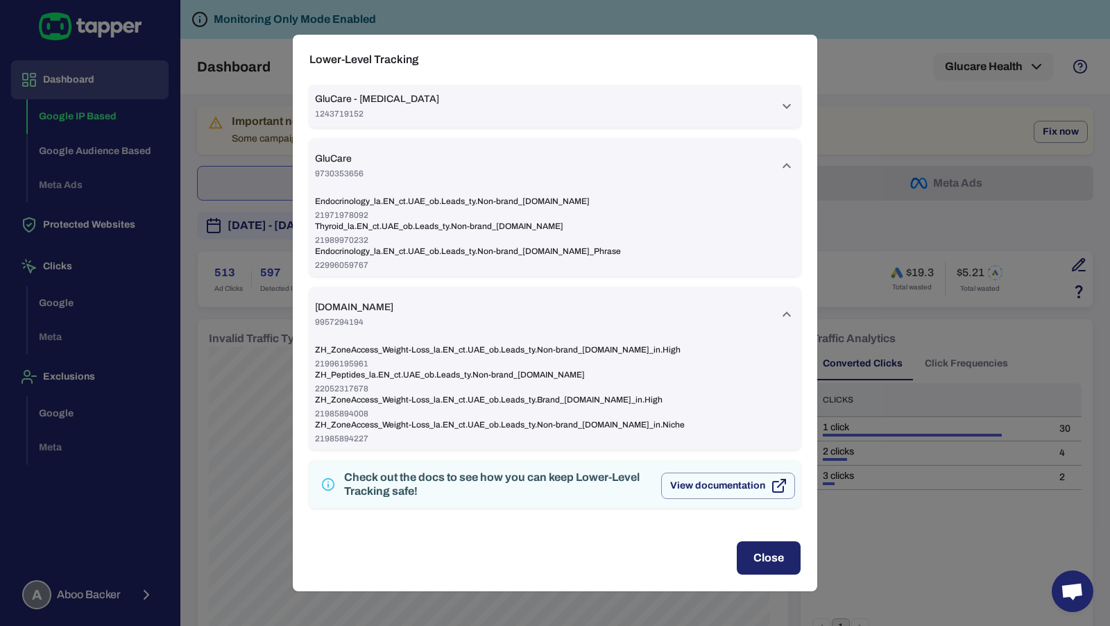
click at [373, 106] on div "GluCare - [MEDICAL_DATA] 1243719152" at bounding box center [377, 106] width 124 height 26
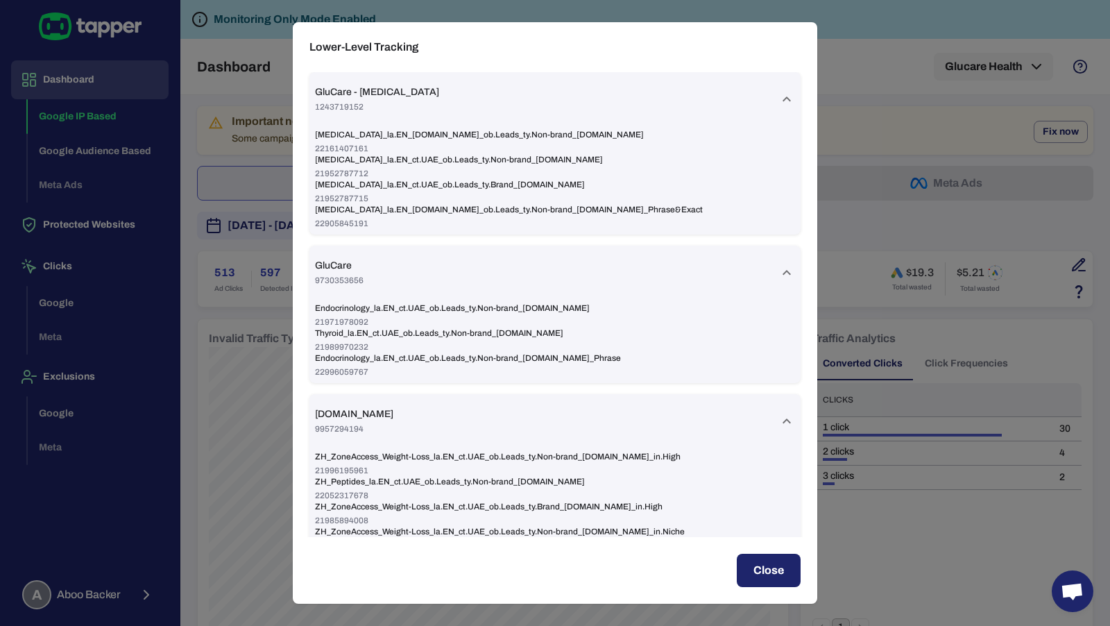
scroll to position [3, 0]
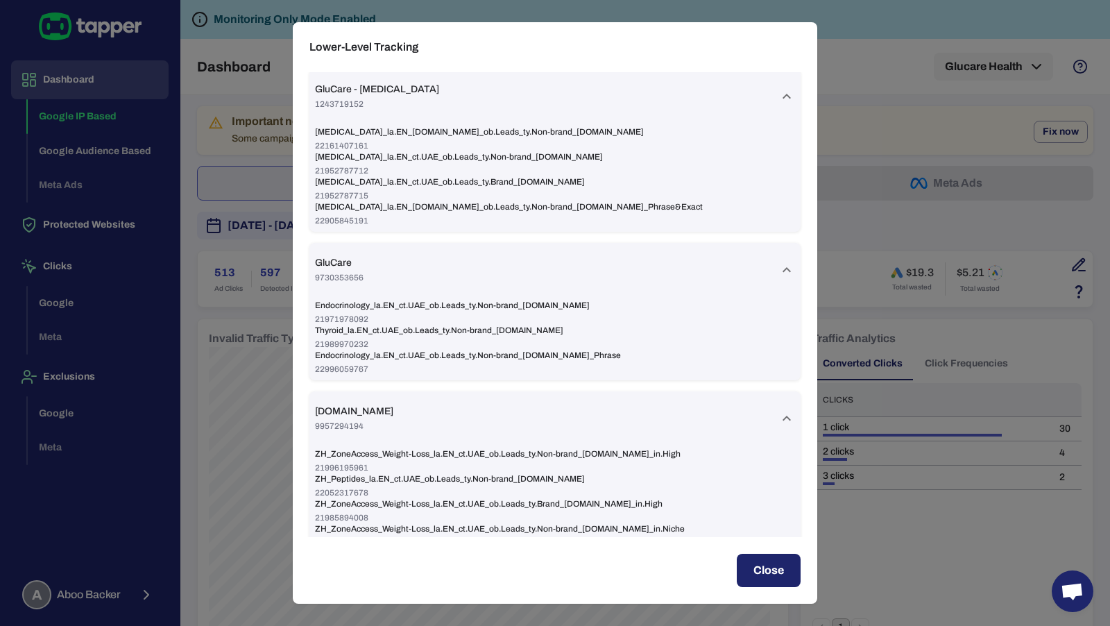
click at [111, 228] on div "Lower-Level Tracking GluCare - [MEDICAL_DATA] 1243719152 [MEDICAL_DATA]_la.EN_[…" at bounding box center [555, 313] width 1110 height 626
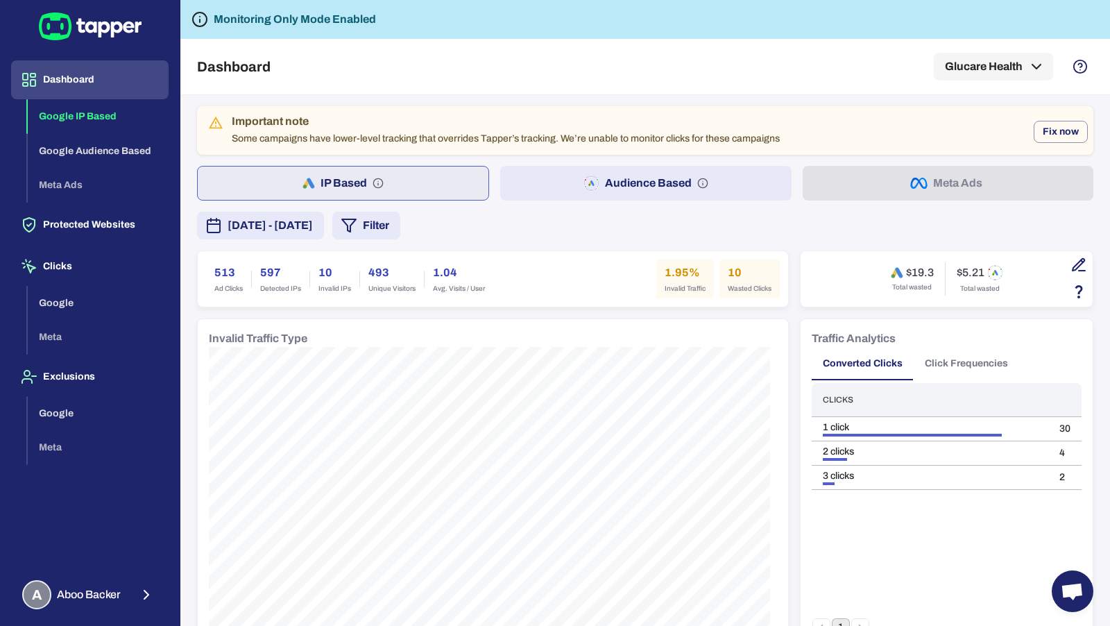
click at [111, 223] on button "Protected Websites" at bounding box center [90, 224] width 158 height 39
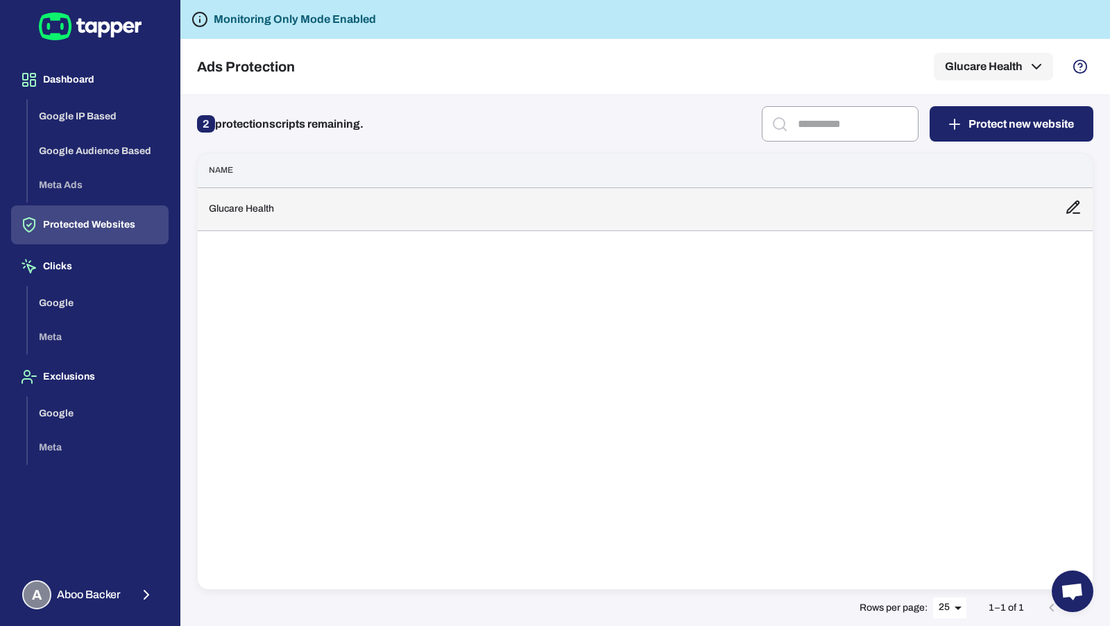
click at [319, 209] on td "Glucare Health" at bounding box center [626, 208] width 856 height 43
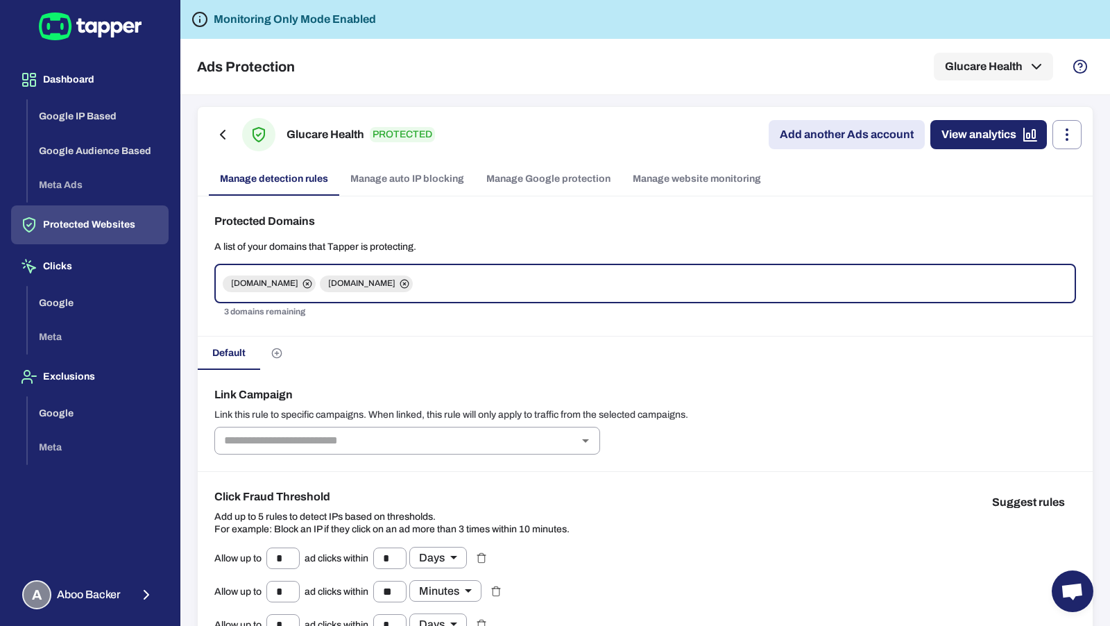
click at [536, 171] on link "Manage Google protection" at bounding box center [548, 178] width 146 height 33
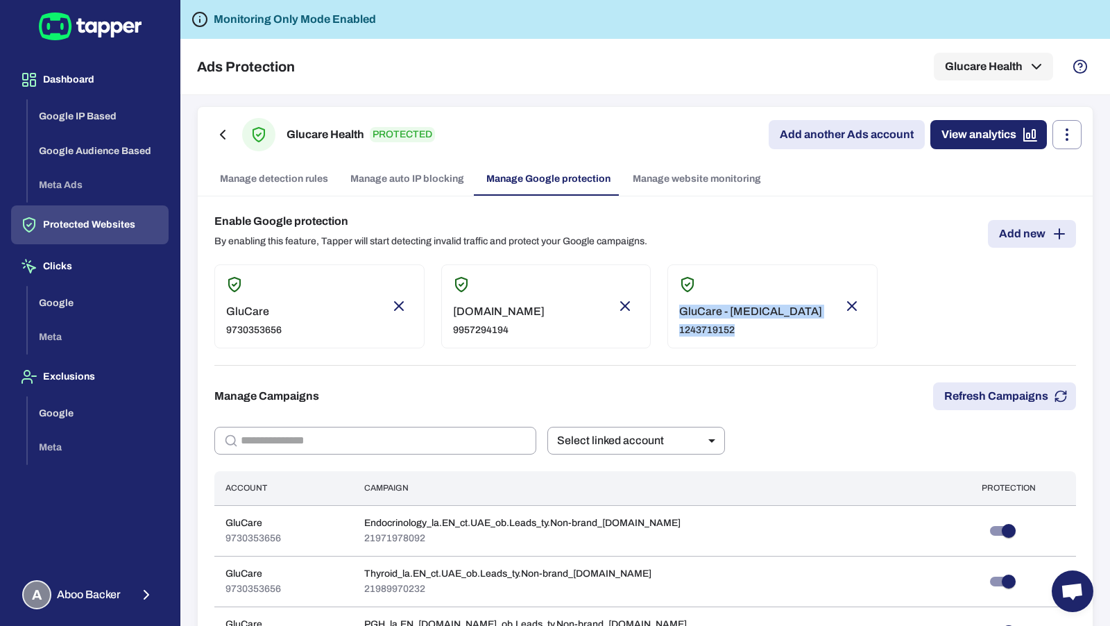
drag, startPoint x: 740, startPoint y: 332, endPoint x: 672, endPoint y: 310, distance: 72.2
click at [672, 310] on div "GluCare - [MEDICAL_DATA] 1243719152" at bounding box center [773, 306] width 210 height 84
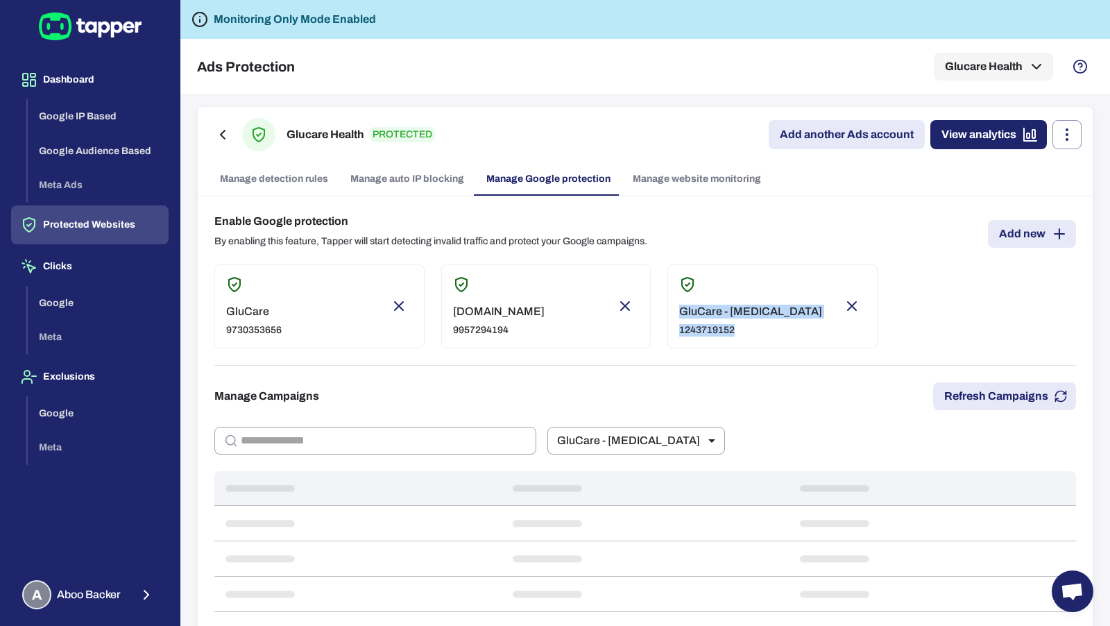
copy div "GluCare - [MEDICAL_DATA] 1243719152"
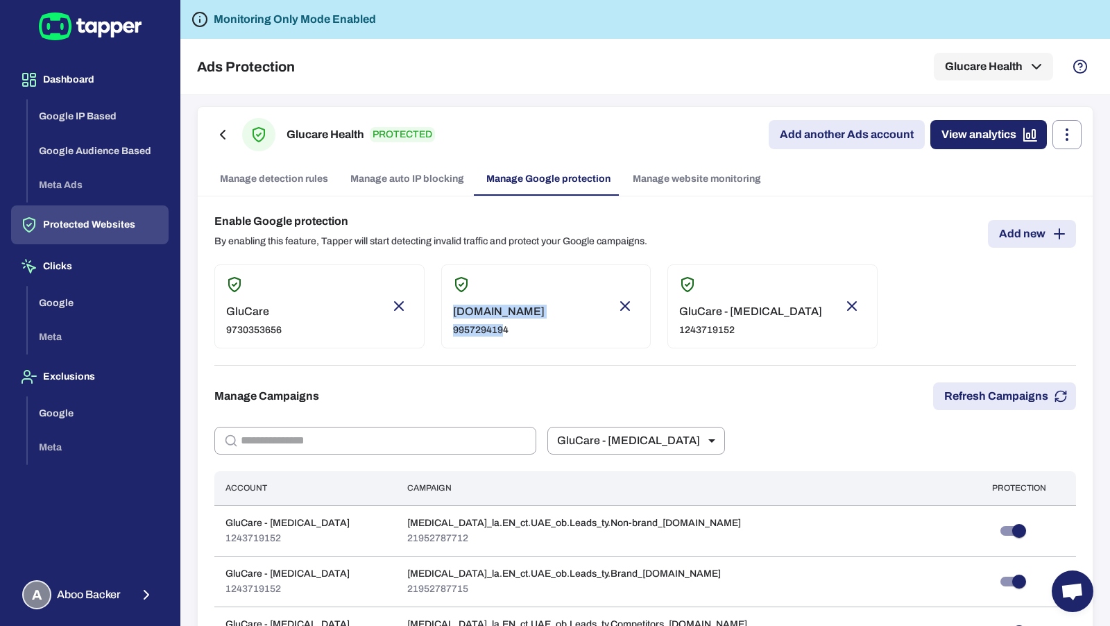
drag, startPoint x: 449, startPoint y: 309, endPoint x: 501, endPoint y: 325, distance: 54.2
click at [500, 325] on div "[DOMAIN_NAME] 9957294194" at bounding box center [499, 321] width 92 height 32
type input "****"
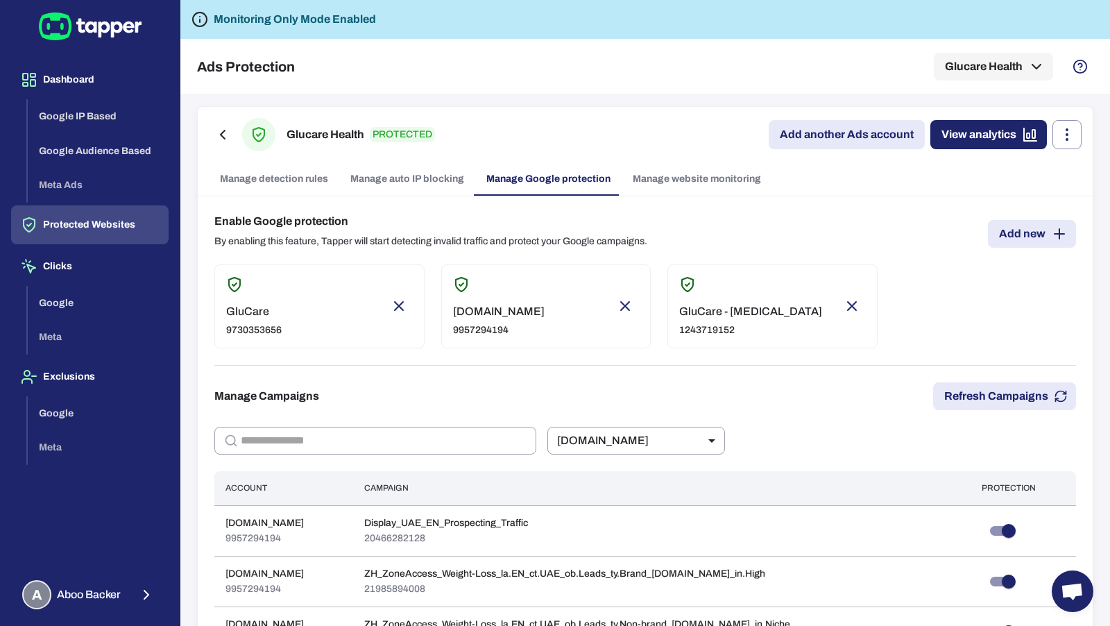
click at [517, 329] on div "[DOMAIN_NAME] 9957294194" at bounding box center [546, 306] width 210 height 84
drag, startPoint x: 444, startPoint y: 309, endPoint x: 516, endPoint y: 327, distance: 74.4
click at [516, 327] on div "[DOMAIN_NAME] 9957294194" at bounding box center [546, 306] width 210 height 84
copy div "[DOMAIN_NAME] 9957294194"
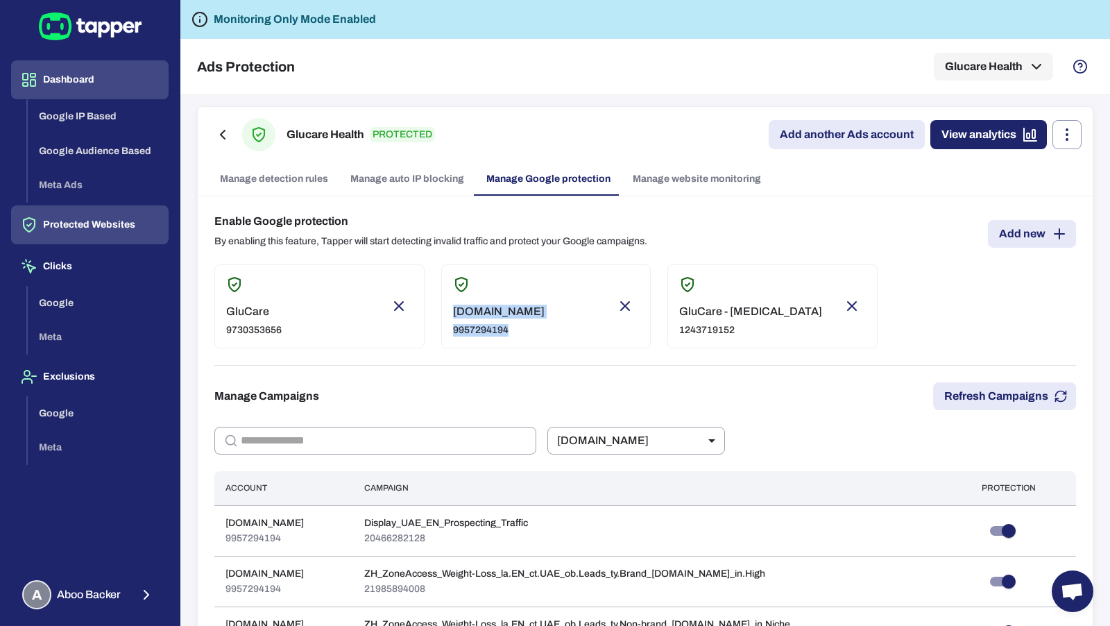
click at [93, 60] on button "Dashboard" at bounding box center [90, 79] width 158 height 39
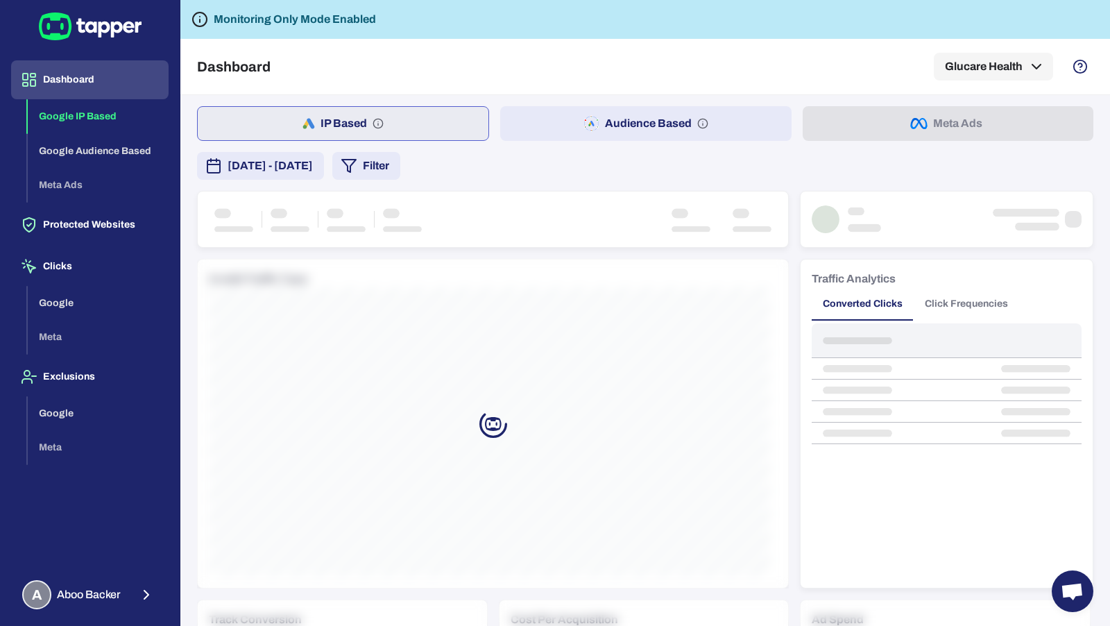
click at [93, 78] on button "Dashboard" at bounding box center [90, 79] width 158 height 39
